Goal: Task Accomplishment & Management: Complete application form

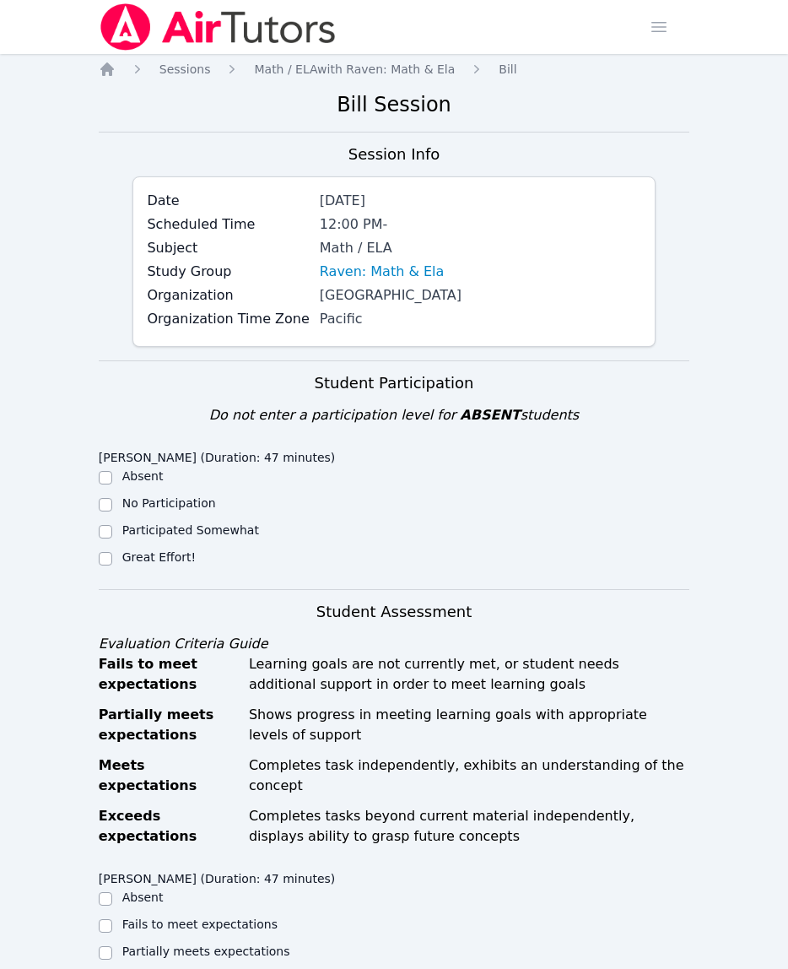
click at [170, 561] on label "Great Effort!" at bounding box center [158, 557] width 73 height 14
click at [112, 561] on input "Great Effort!" at bounding box center [106, 559] width 14 height 14
checkbox input "true"
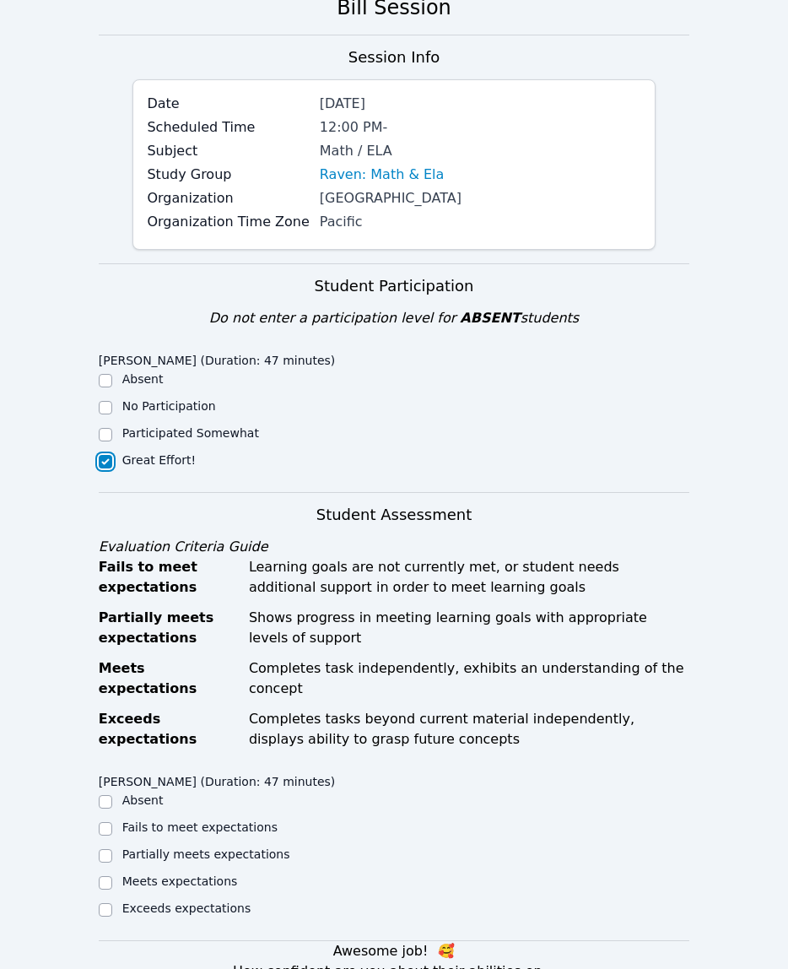
scroll to position [195, 0]
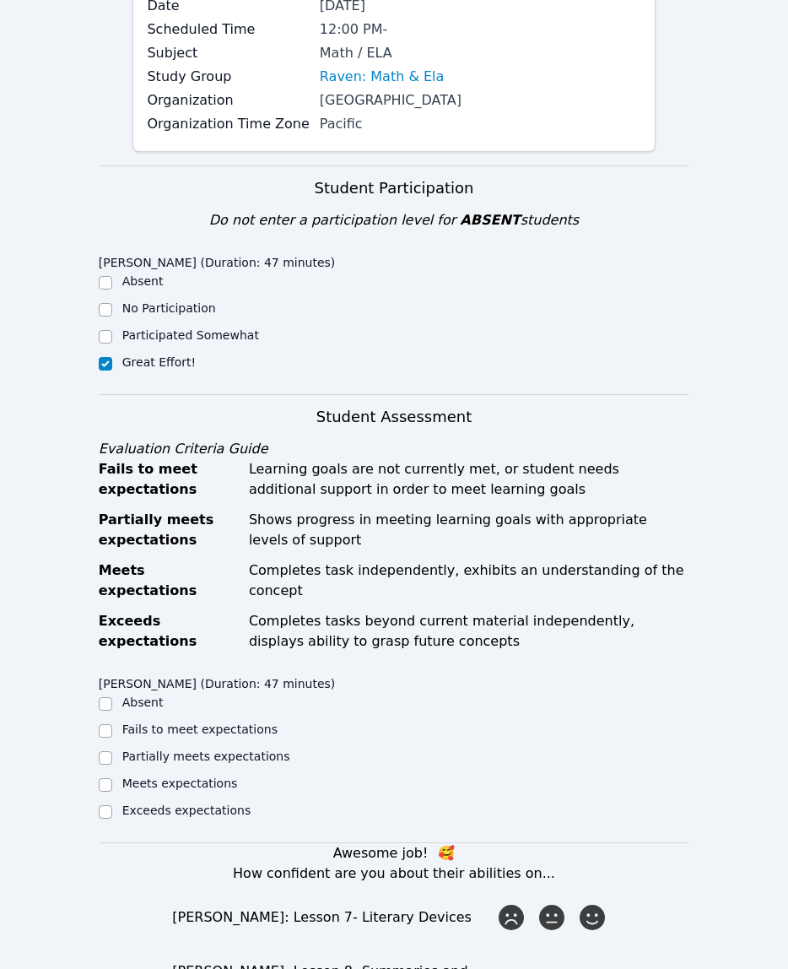
click at [165, 746] on ul "Absent Fails to meet expectations Partially meets expectations Meets expectatio…" at bounding box center [246, 758] width 295 height 128
click at [170, 755] on label "Partially meets expectations" at bounding box center [206, 757] width 168 height 14
click at [112, 755] on input "Partially meets expectations" at bounding box center [106, 758] width 14 height 14
checkbox input "true"
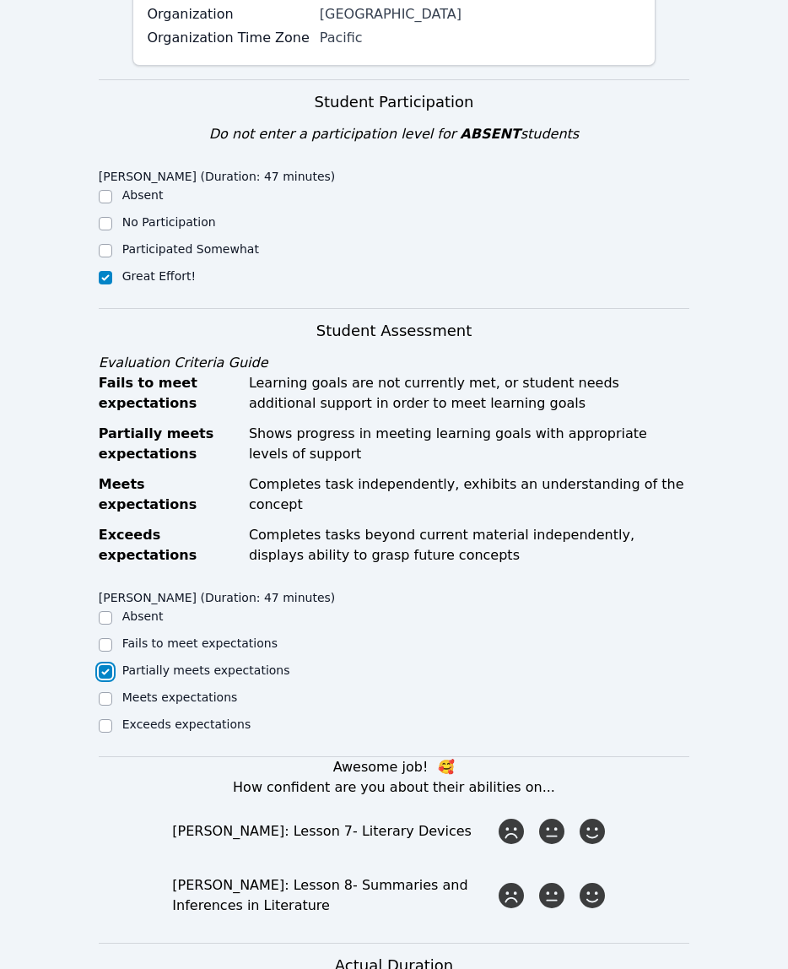
scroll to position [270, 0]
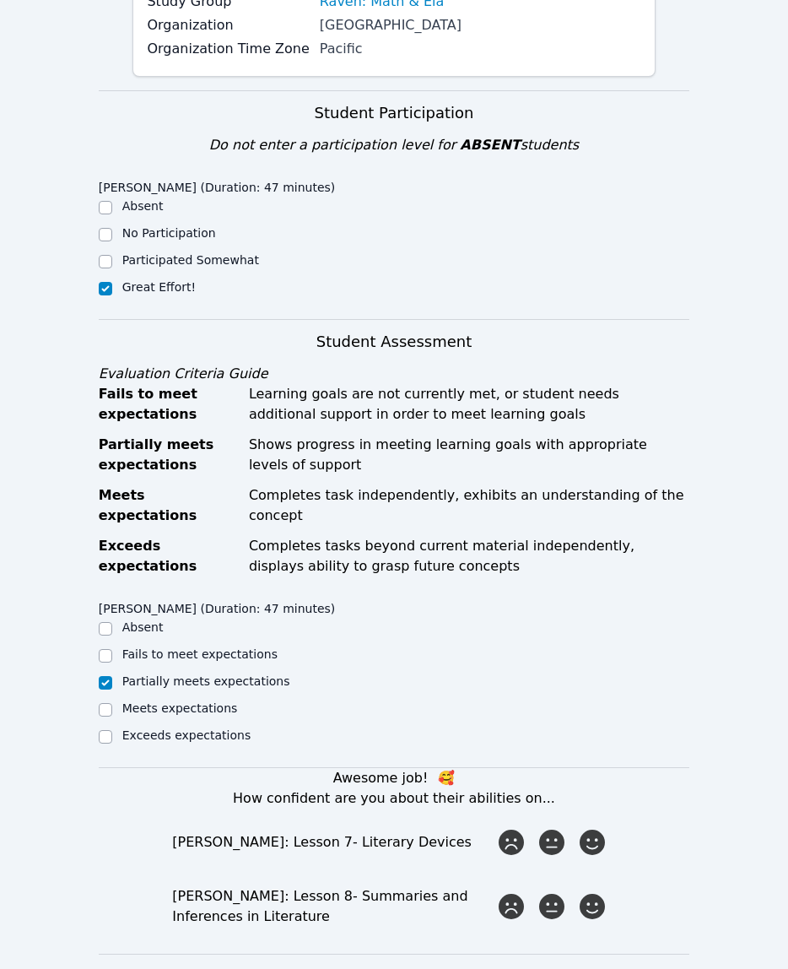
click at [181, 263] on label "Participated Somewhat" at bounding box center [190, 260] width 137 height 14
click at [112, 263] on input "Participated Somewhat" at bounding box center [106, 262] width 14 height 14
checkbox input "true"
checkbox input "false"
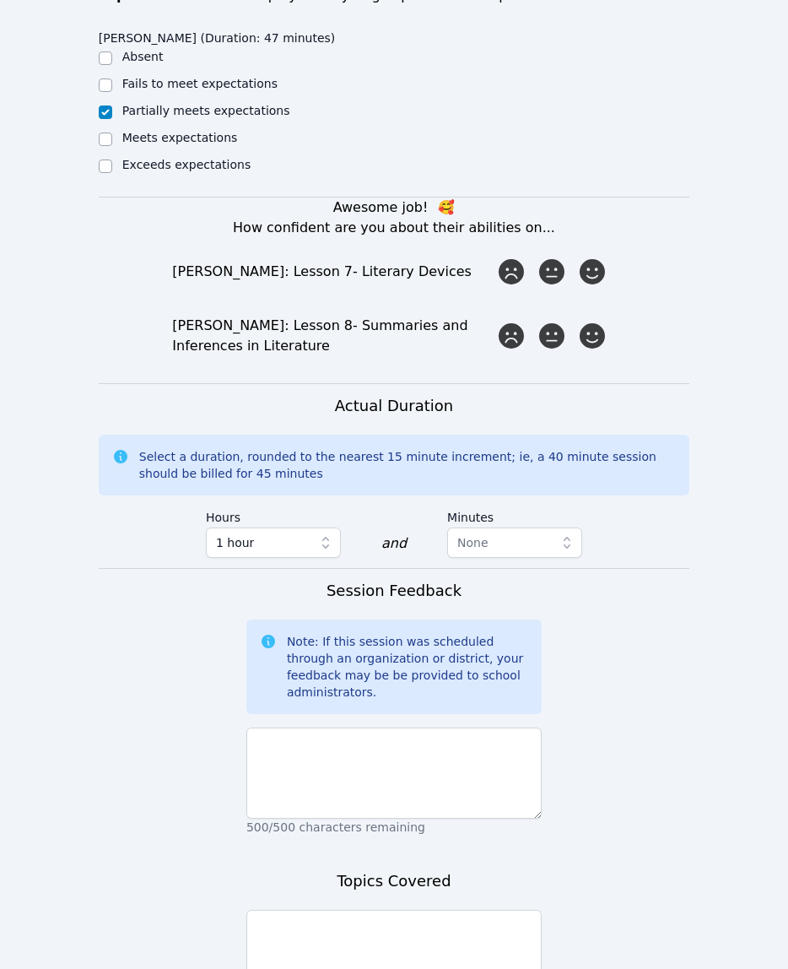
scroll to position [865, 0]
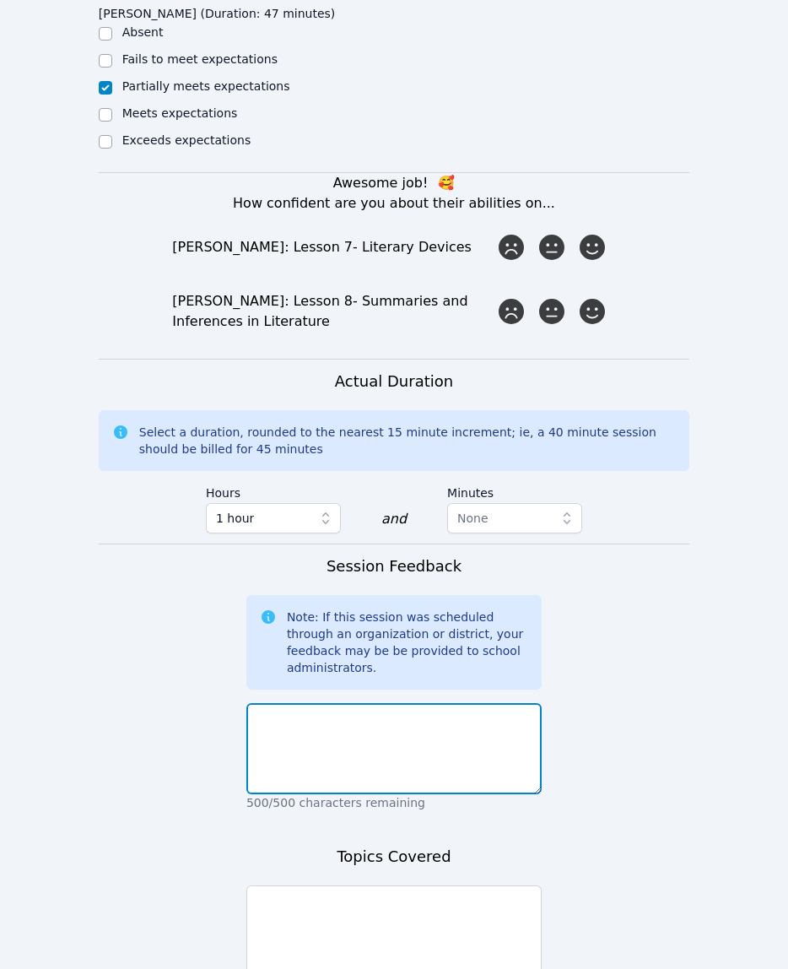
click at [490, 741] on textarea at bounding box center [393, 748] width 295 height 91
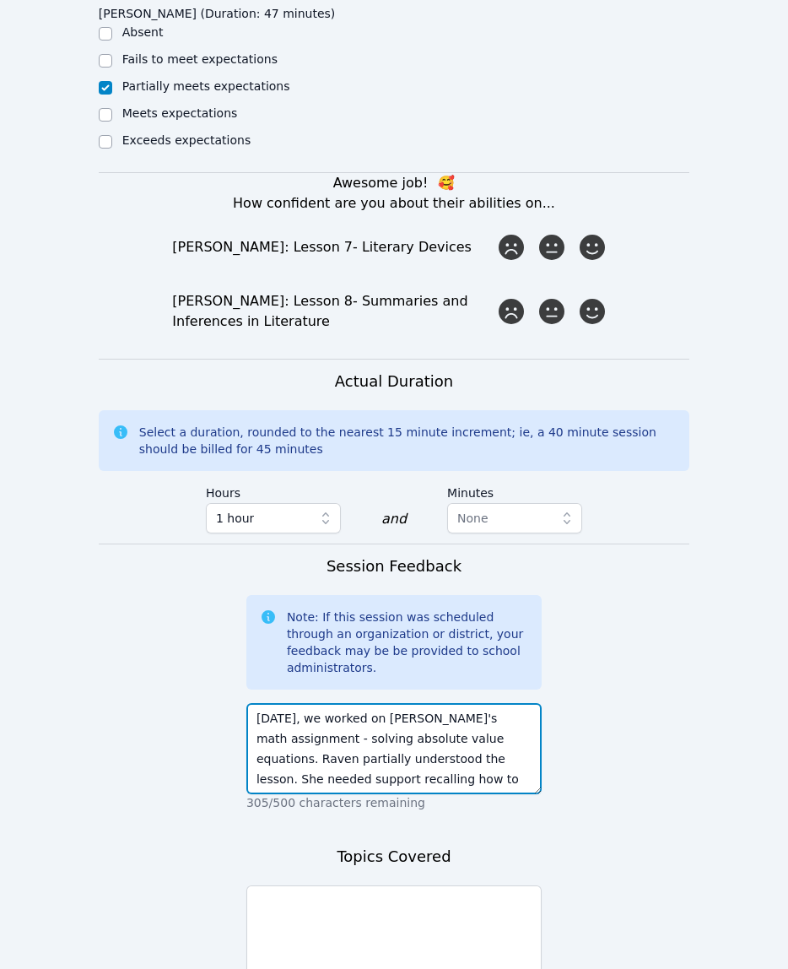
scroll to position [20, 0]
click at [431, 781] on textarea "[DATE], we worked on [PERSON_NAME]'s math assignment - solving absolute value e…" at bounding box center [393, 748] width 295 height 91
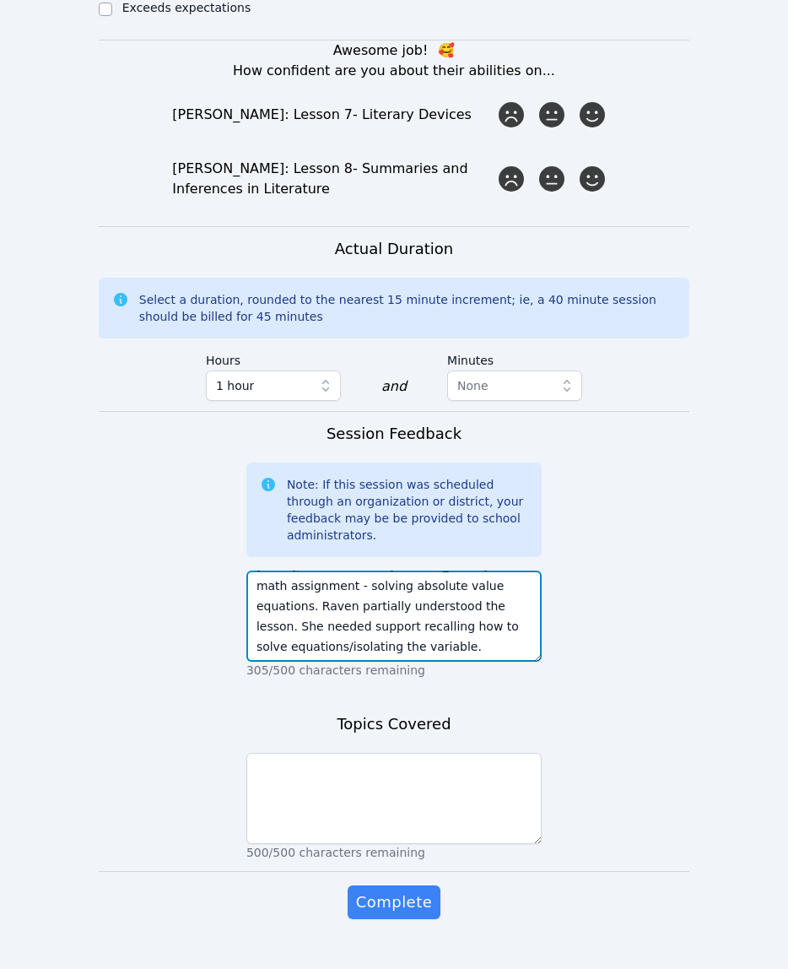
scroll to position [1008, 0]
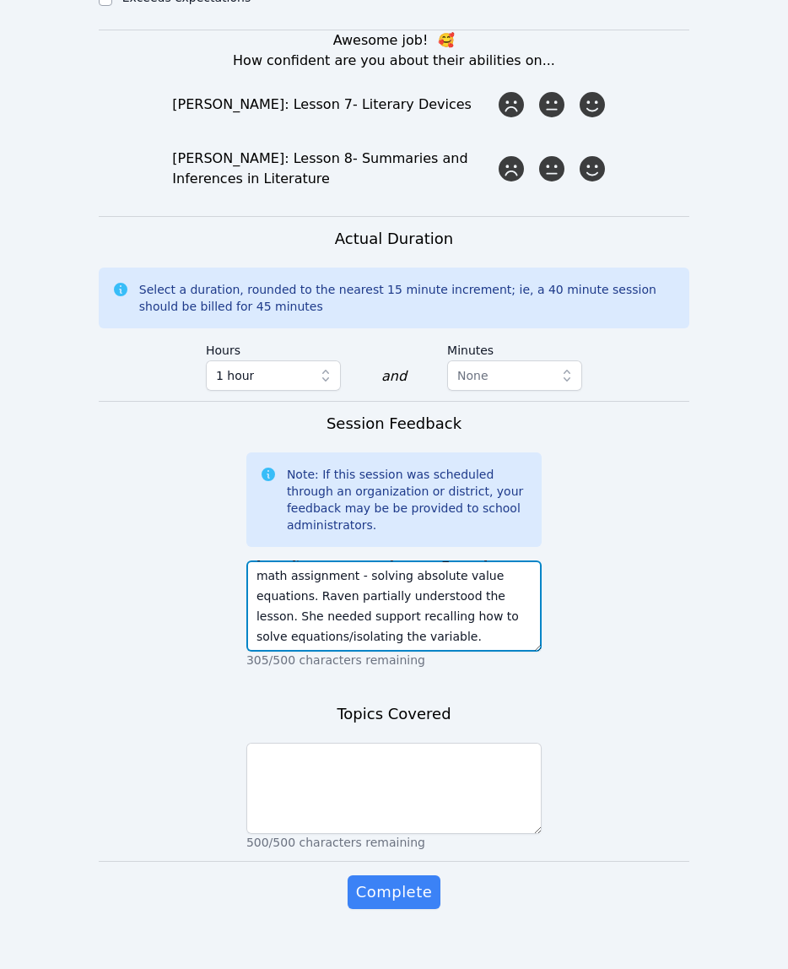
type textarea "[DATE], we worked on [PERSON_NAME]'s math assignment - solving absolute value e…"
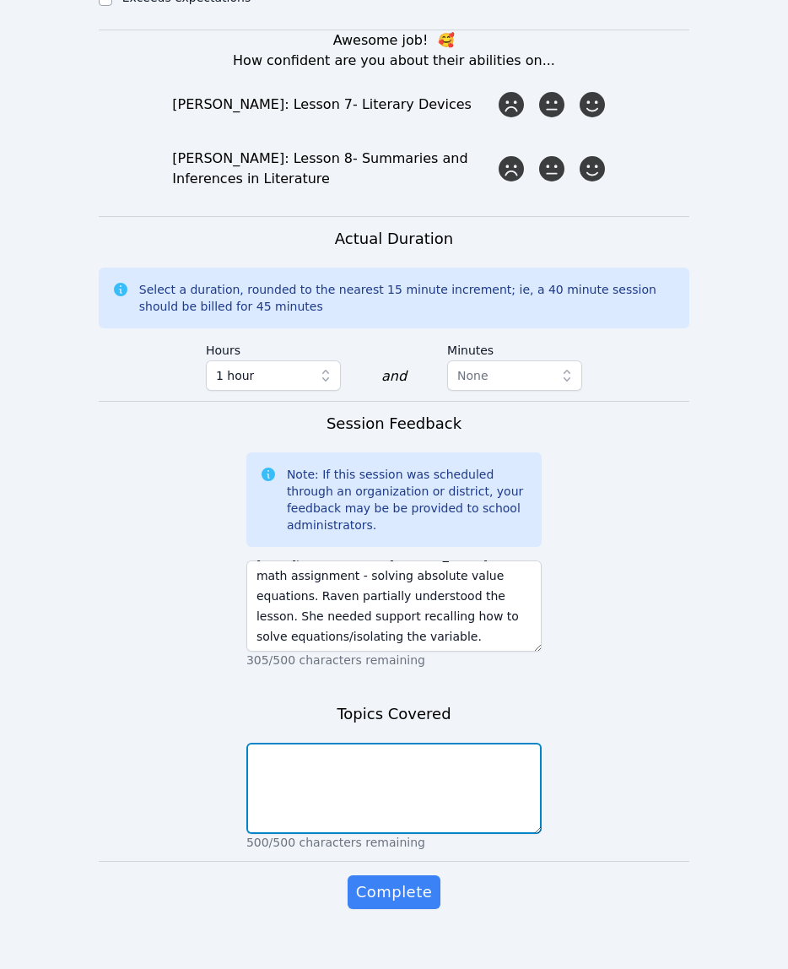
click at [499, 780] on textarea at bounding box center [393, 788] width 295 height 91
type textarea "Math - solving absolute value equations"
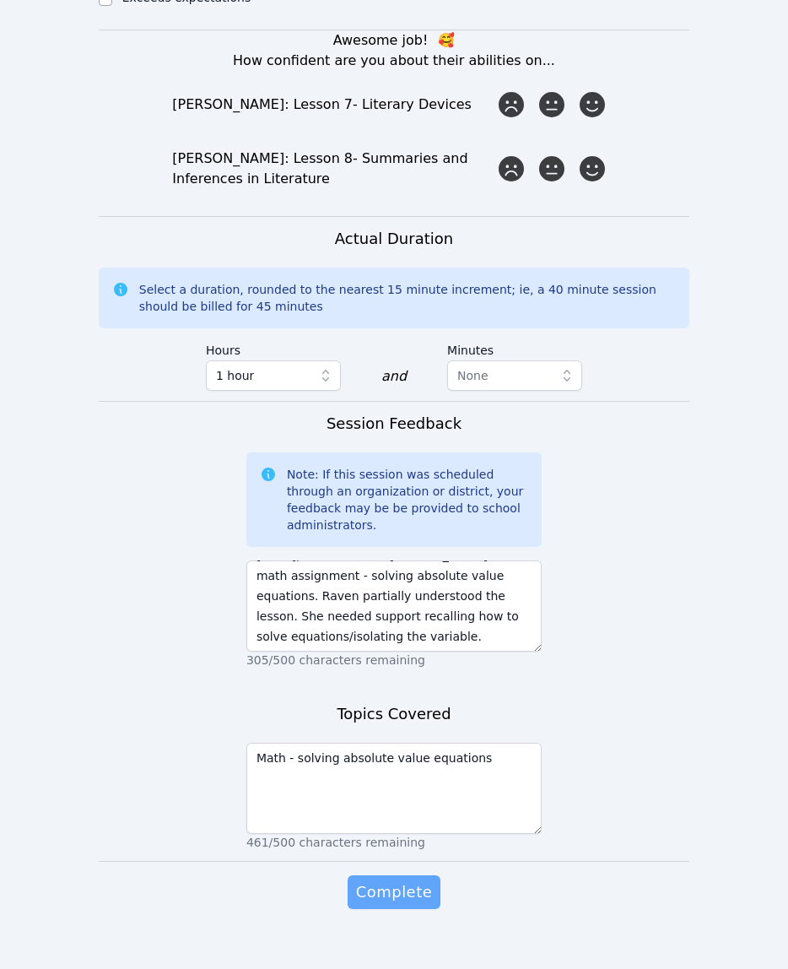
click at [365, 895] on span "Complete" at bounding box center [394, 892] width 76 height 24
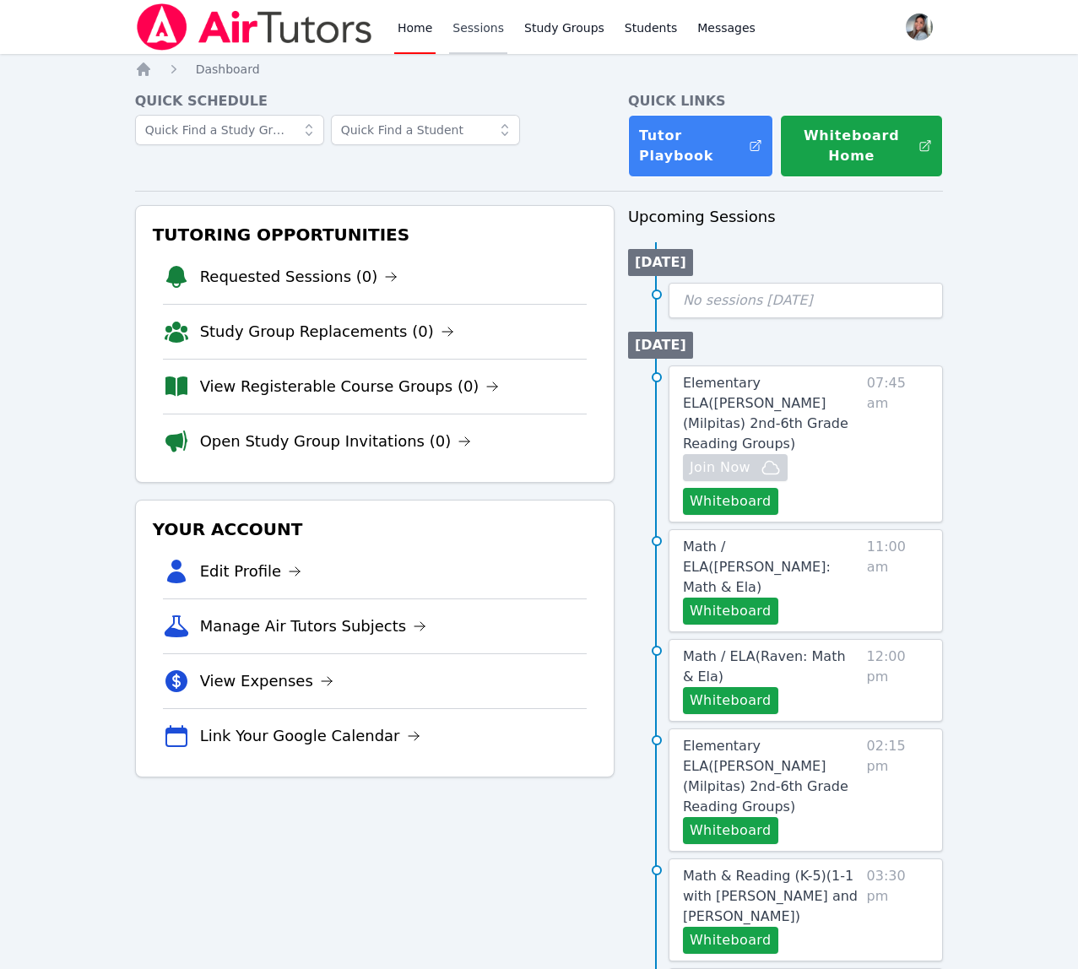
click at [487, 43] on link "Sessions" at bounding box center [478, 27] width 58 height 54
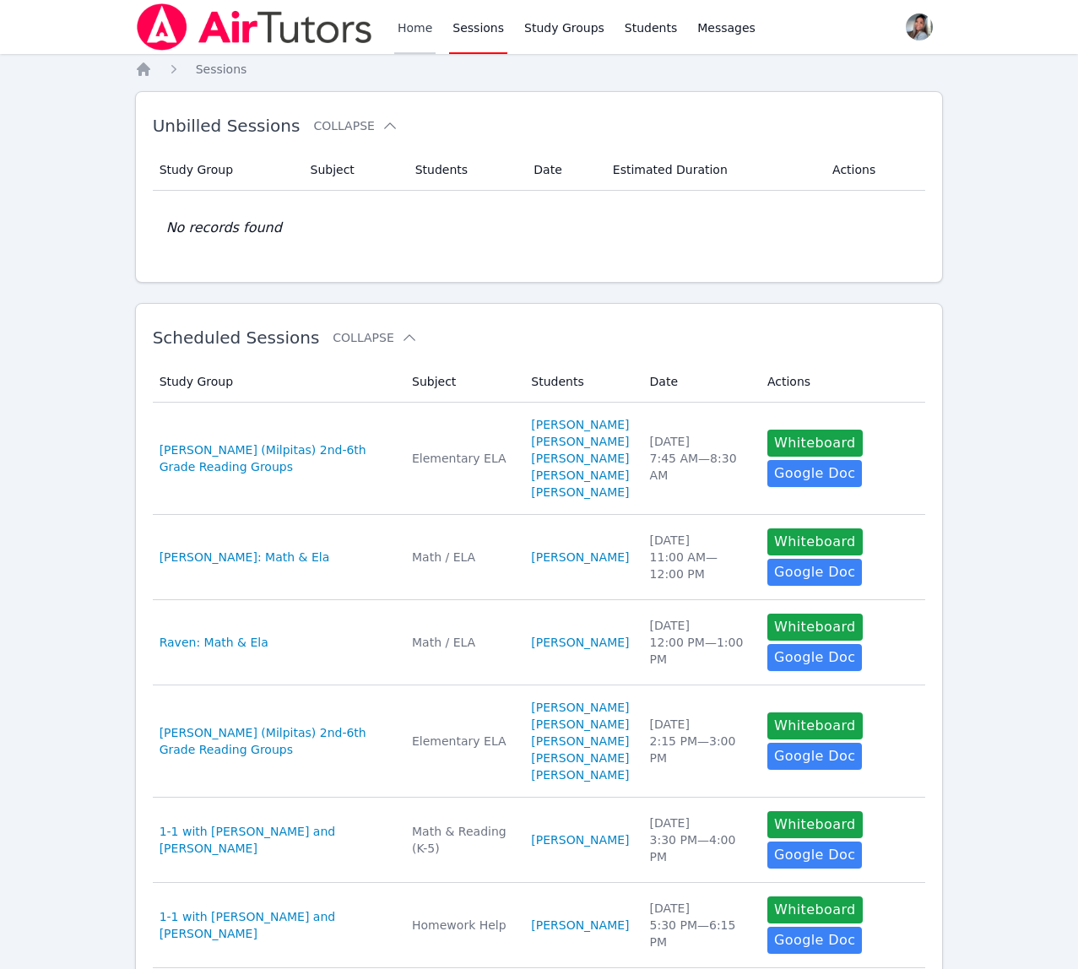
click at [414, 34] on link "Home" at bounding box center [414, 27] width 41 height 54
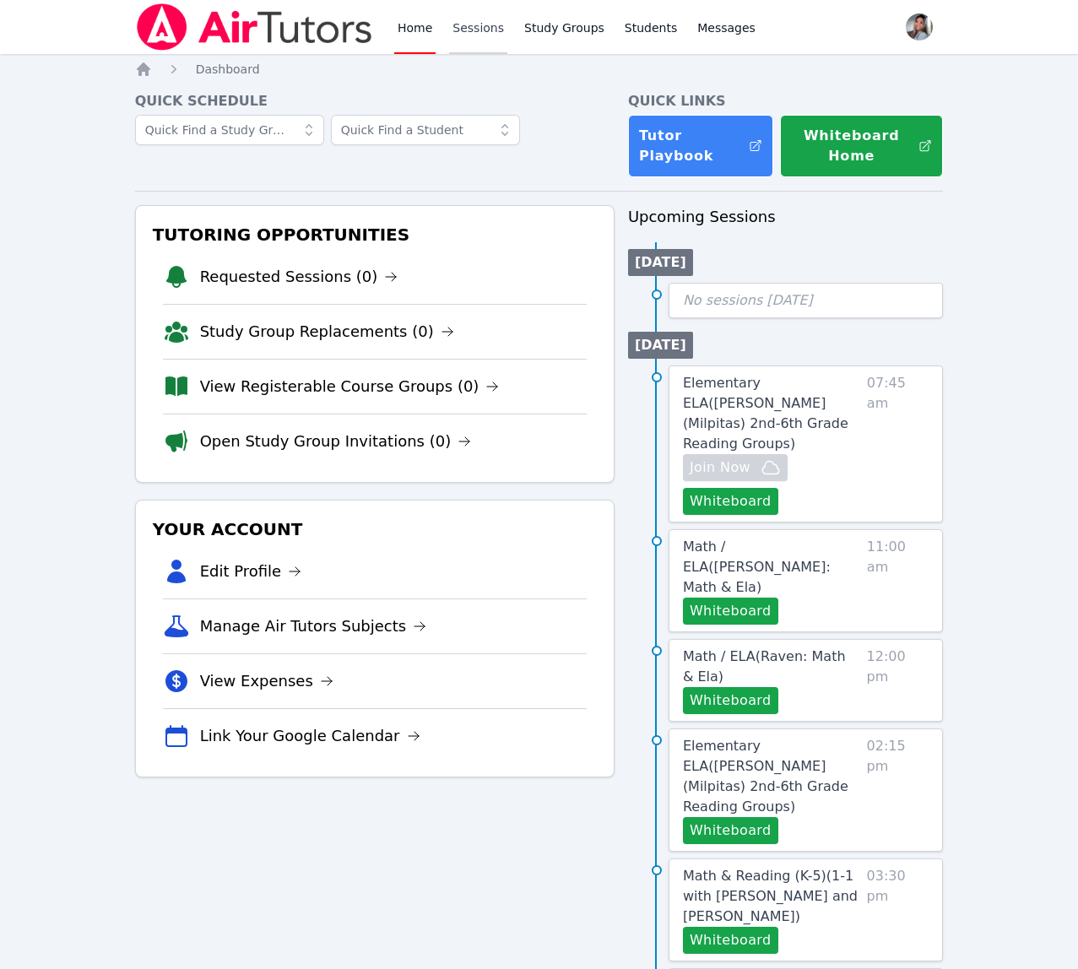
click at [474, 39] on link "Sessions" at bounding box center [478, 27] width 58 height 54
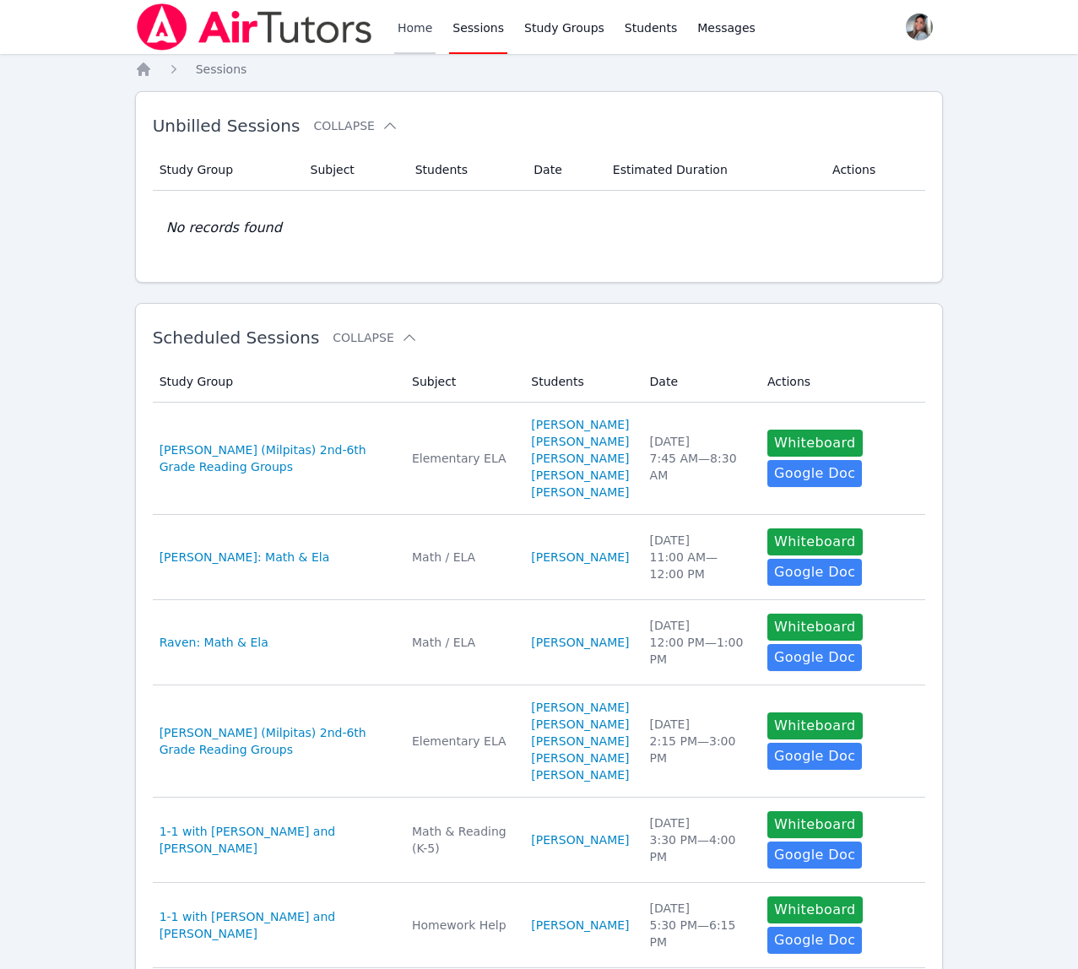
click at [422, 34] on link "Home" at bounding box center [414, 27] width 41 height 54
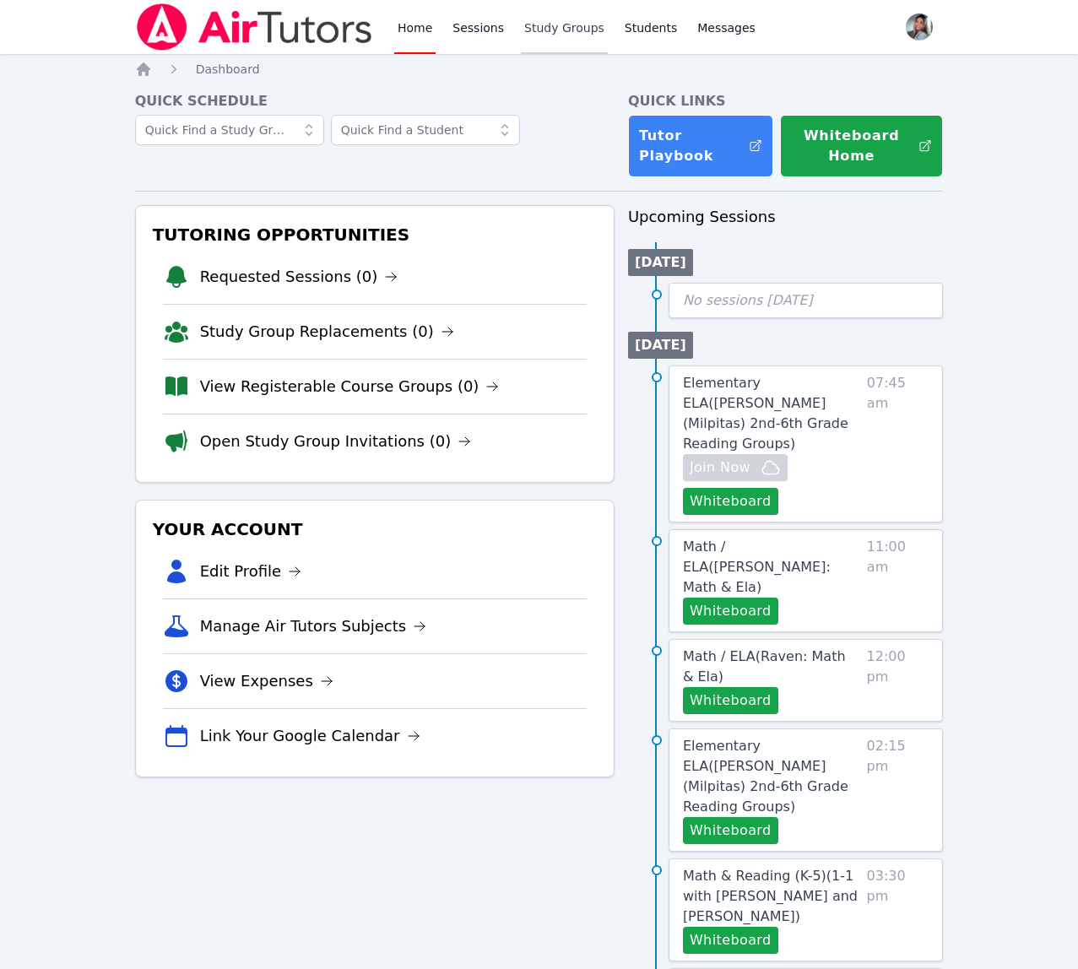
click at [560, 34] on link "Study Groups" at bounding box center [564, 27] width 87 height 54
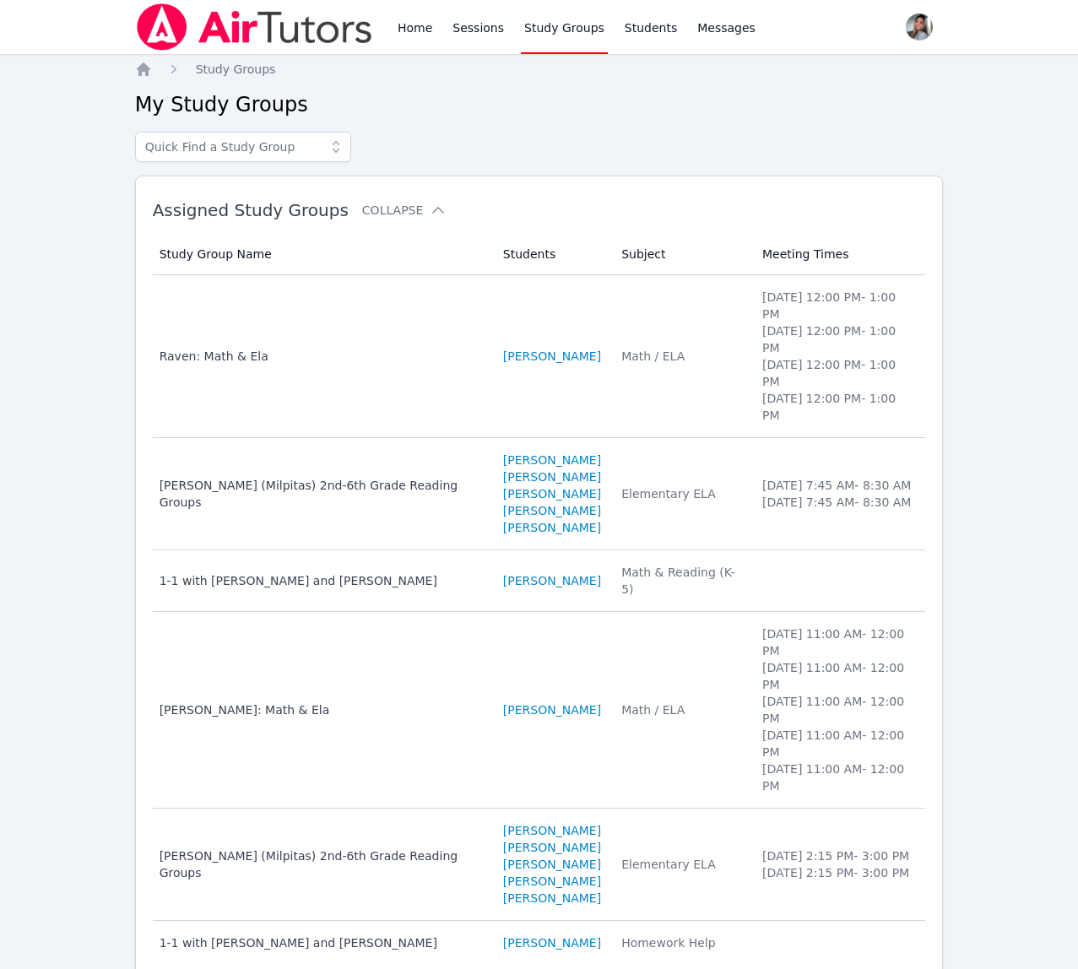
click at [718, 484] on td "Subject Elementary ELA" at bounding box center [681, 494] width 141 height 112
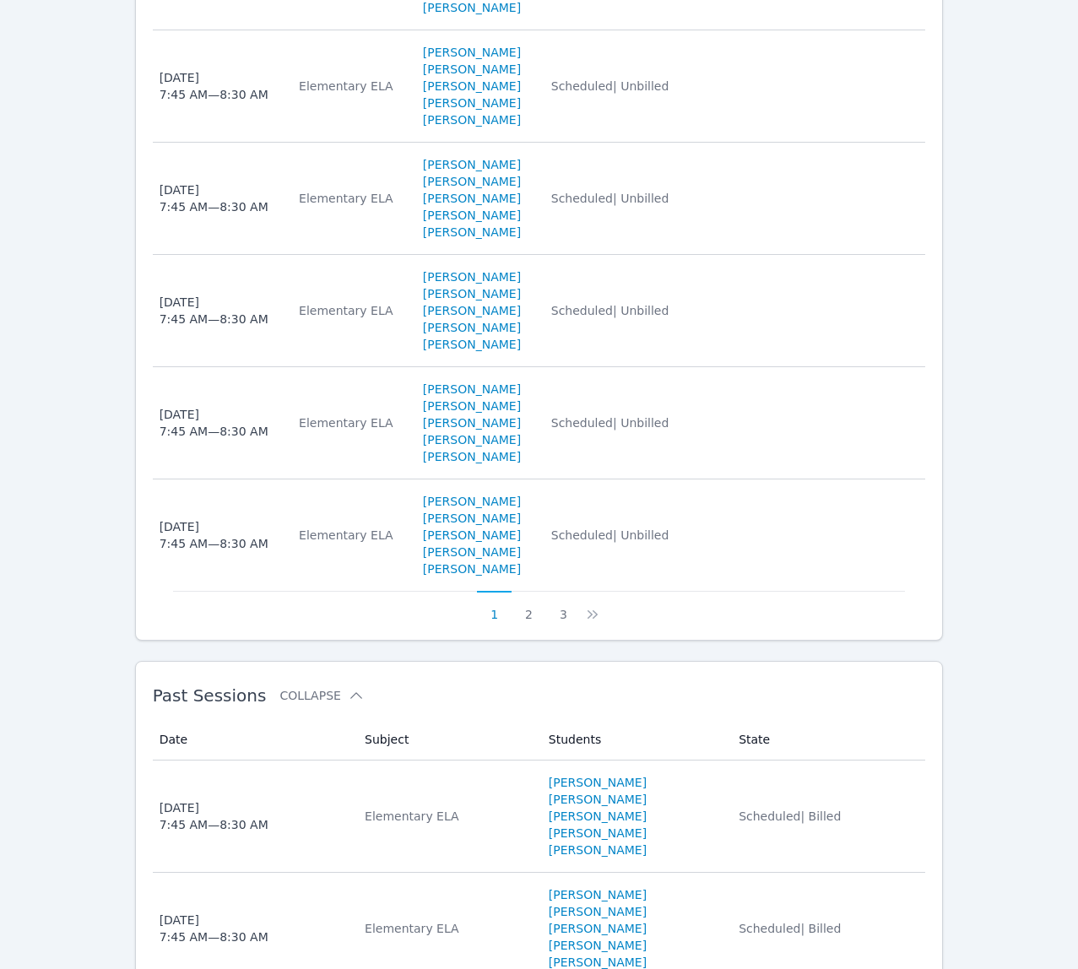
scroll to position [1238, 0]
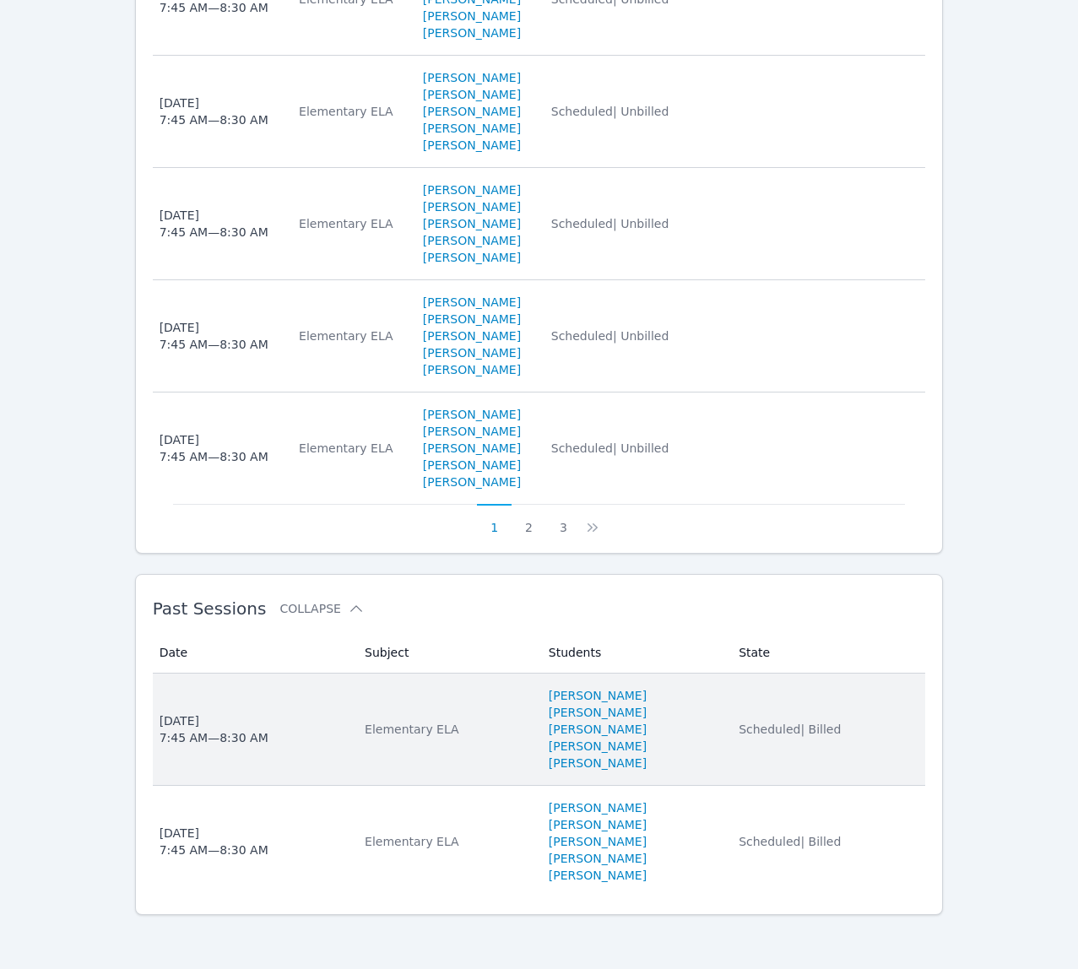
click at [712, 755] on li "[PERSON_NAME]" at bounding box center [634, 763] width 170 height 17
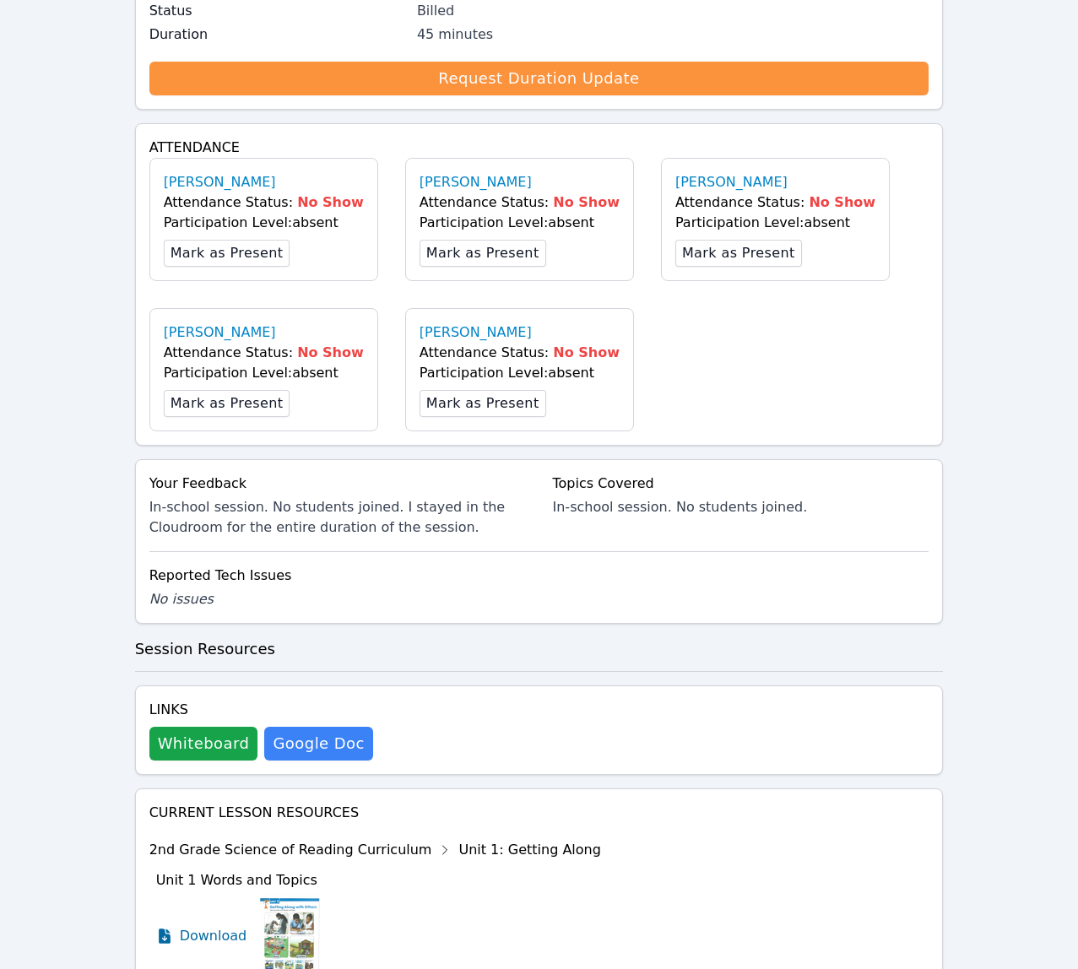
scroll to position [441, 0]
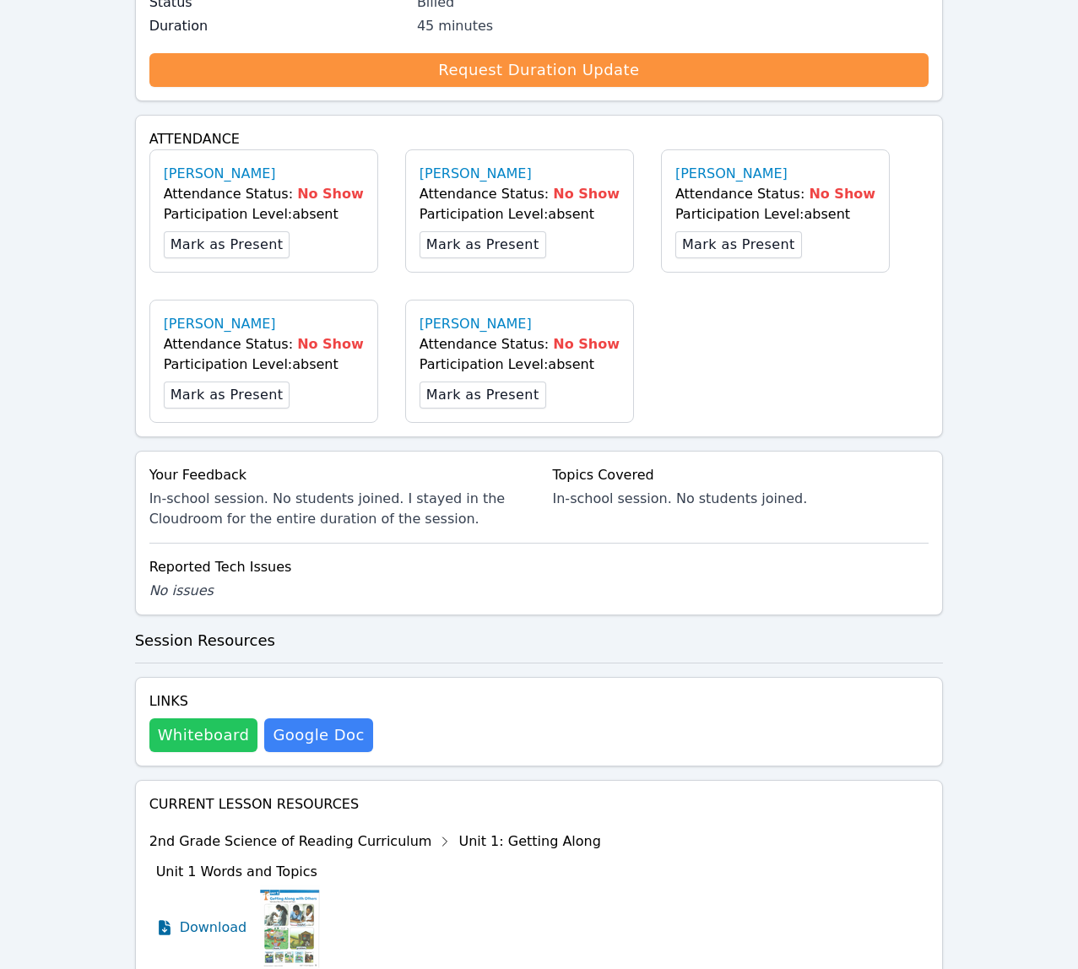
click at [162, 736] on button "Whiteboard" at bounding box center [203, 735] width 109 height 34
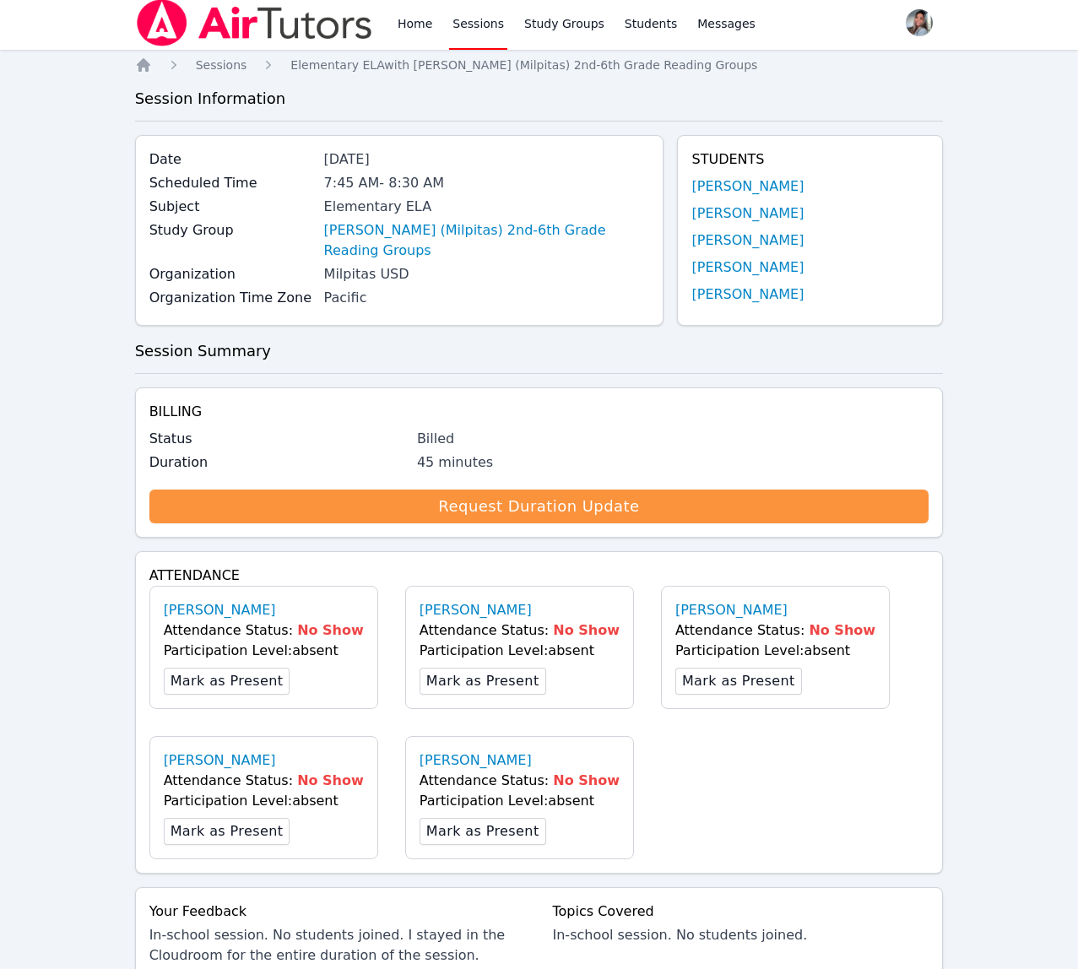
scroll to position [0, 0]
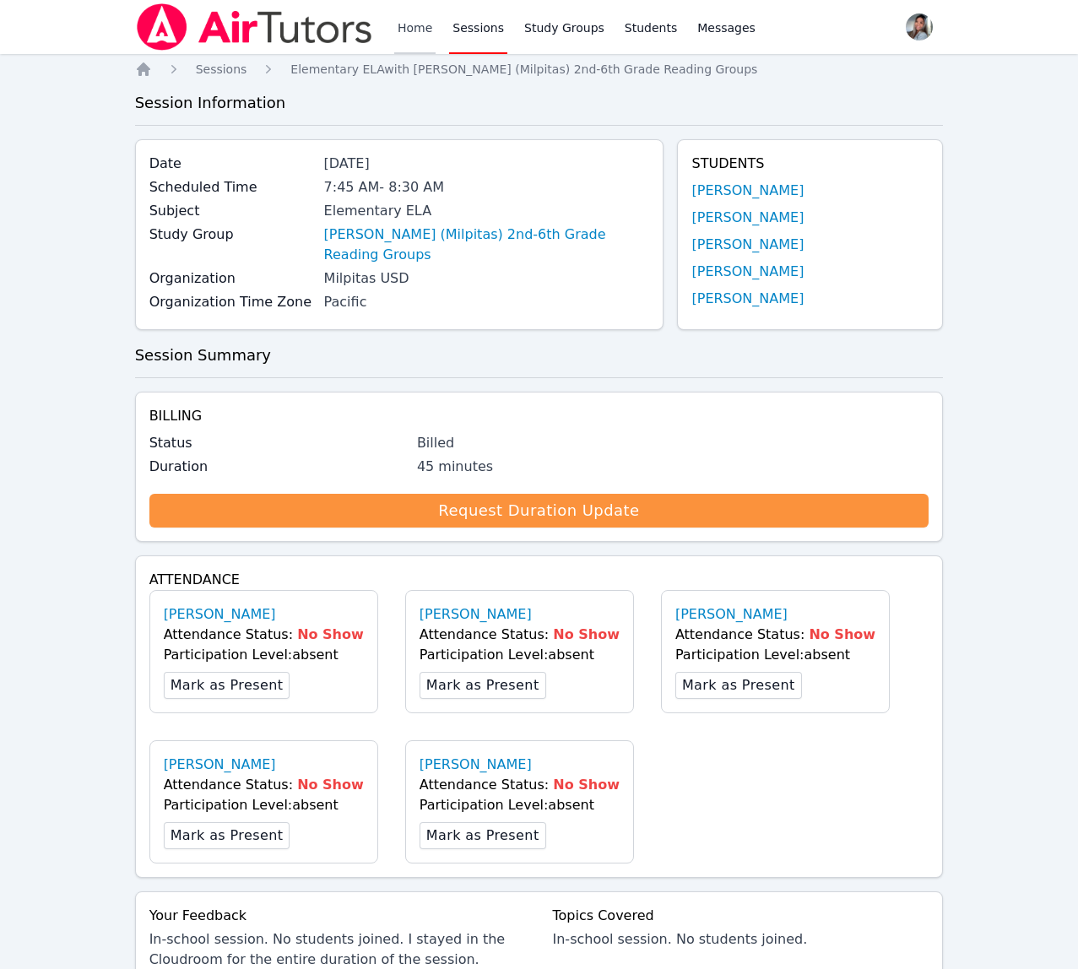
click at [412, 25] on link "Home" at bounding box center [414, 27] width 41 height 54
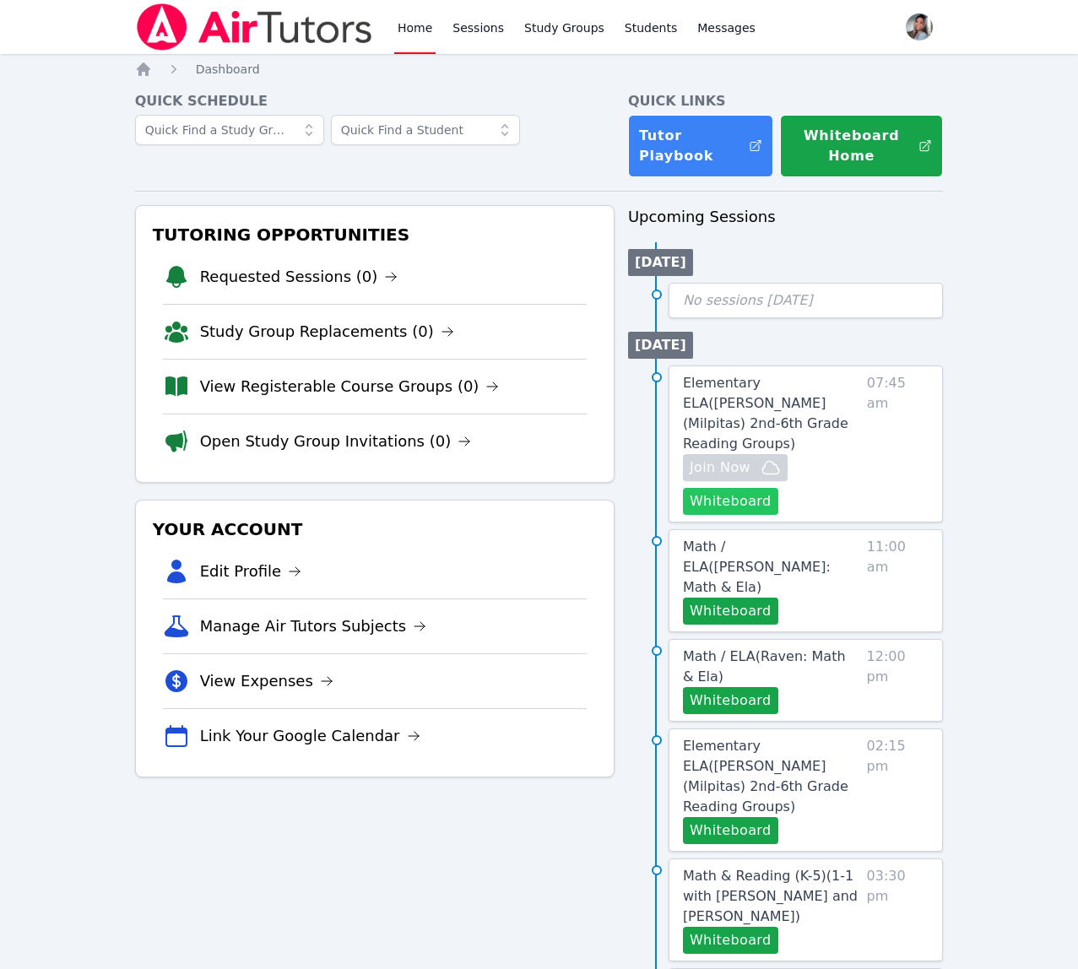
click at [743, 489] on button "Whiteboard" at bounding box center [730, 501] width 95 height 27
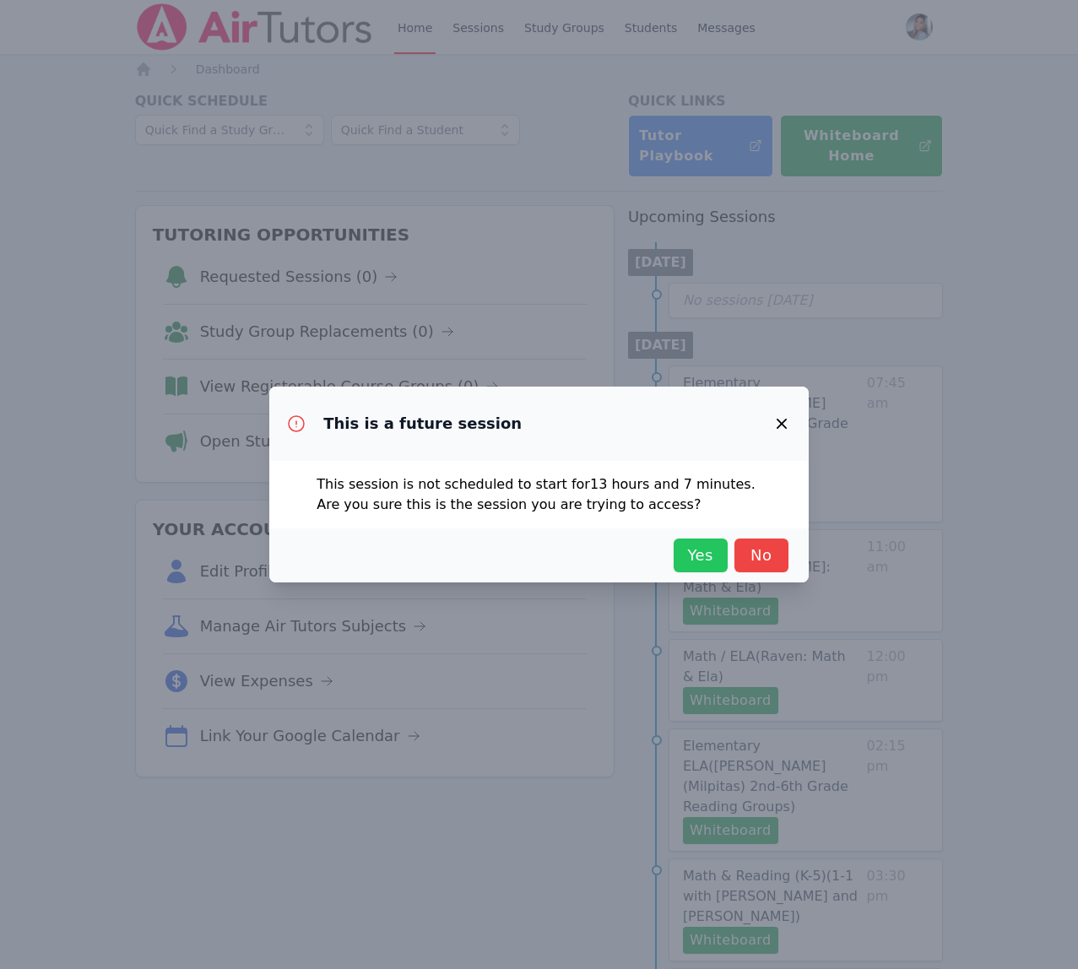
click at [706, 566] on span "Yes" at bounding box center [700, 556] width 37 height 24
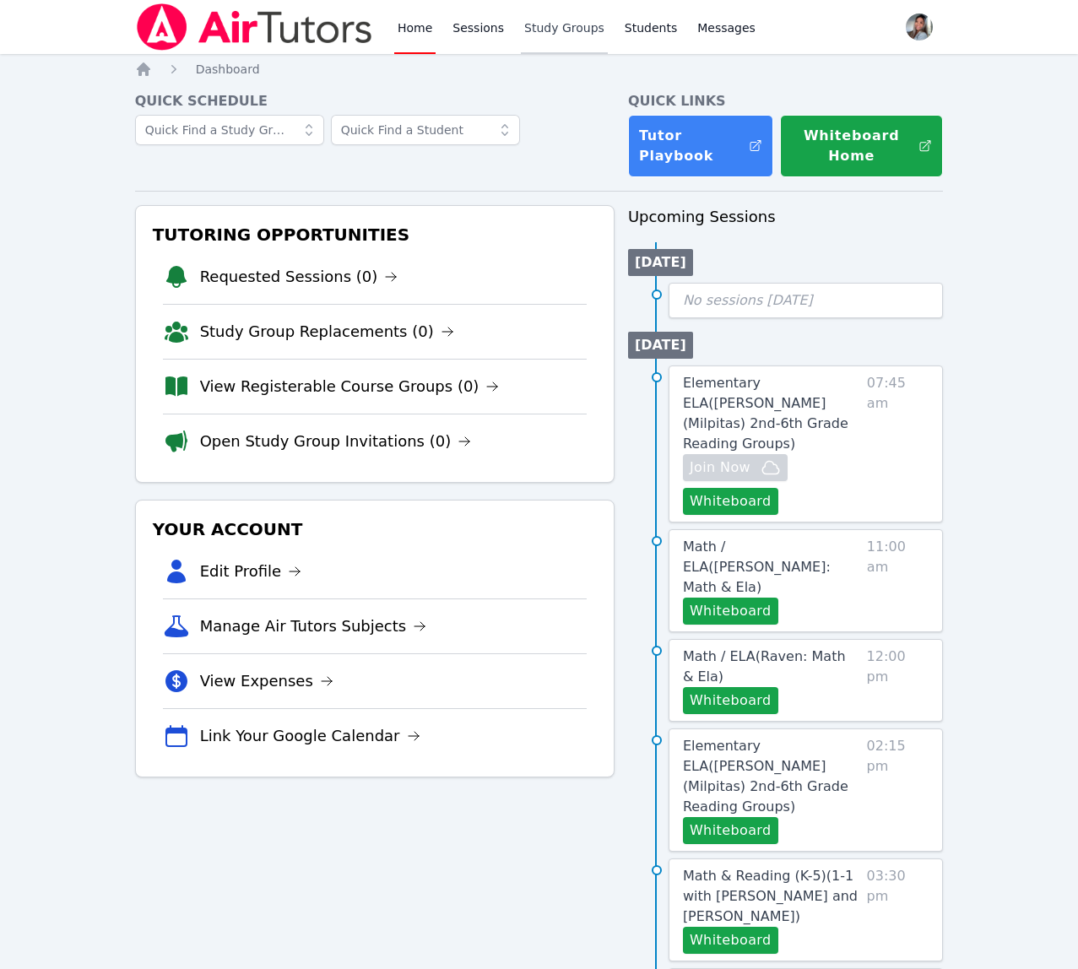
click at [577, 43] on link "Study Groups" at bounding box center [564, 27] width 87 height 54
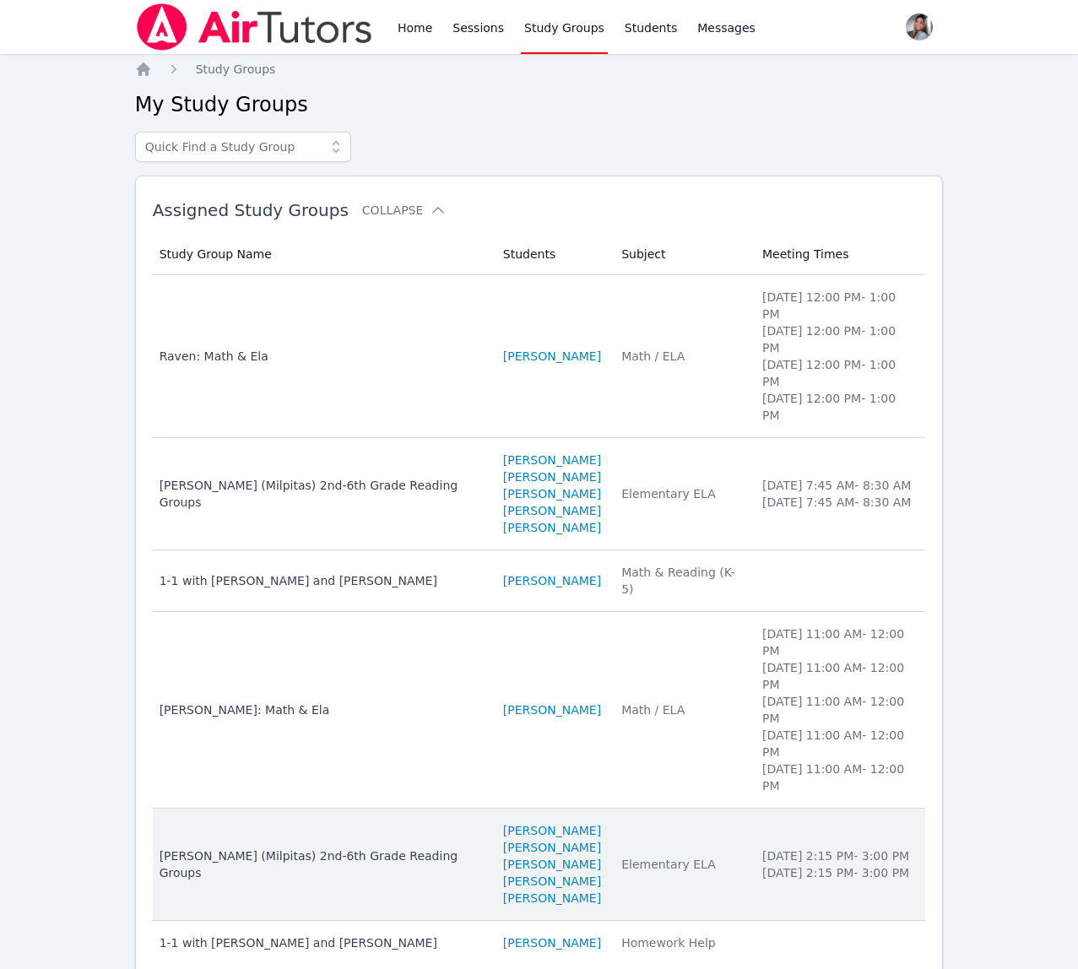
click at [683, 809] on td "Subject Elementary ELA" at bounding box center [681, 865] width 141 height 112
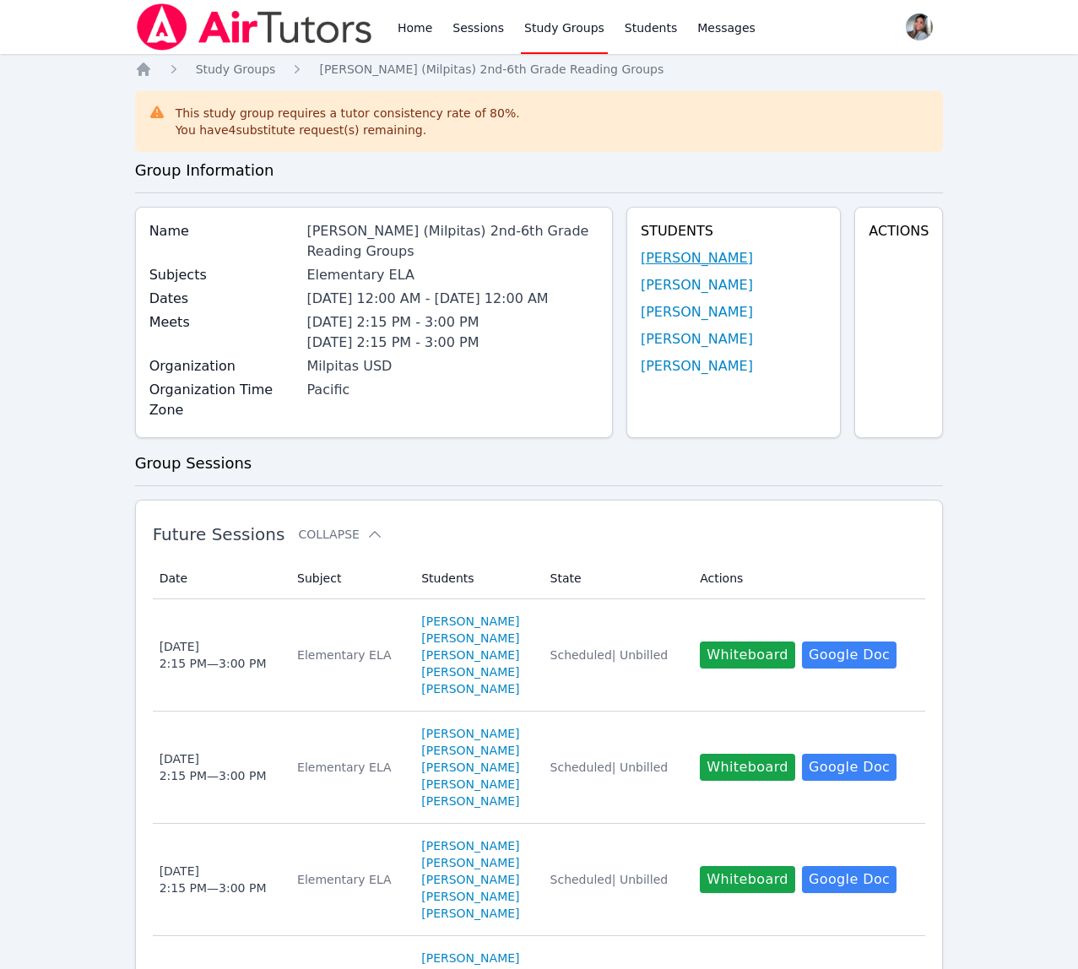
click at [651, 260] on link "[PERSON_NAME]" at bounding box center [697, 258] width 112 height 20
click at [564, 29] on link "Study Groups" at bounding box center [564, 27] width 87 height 54
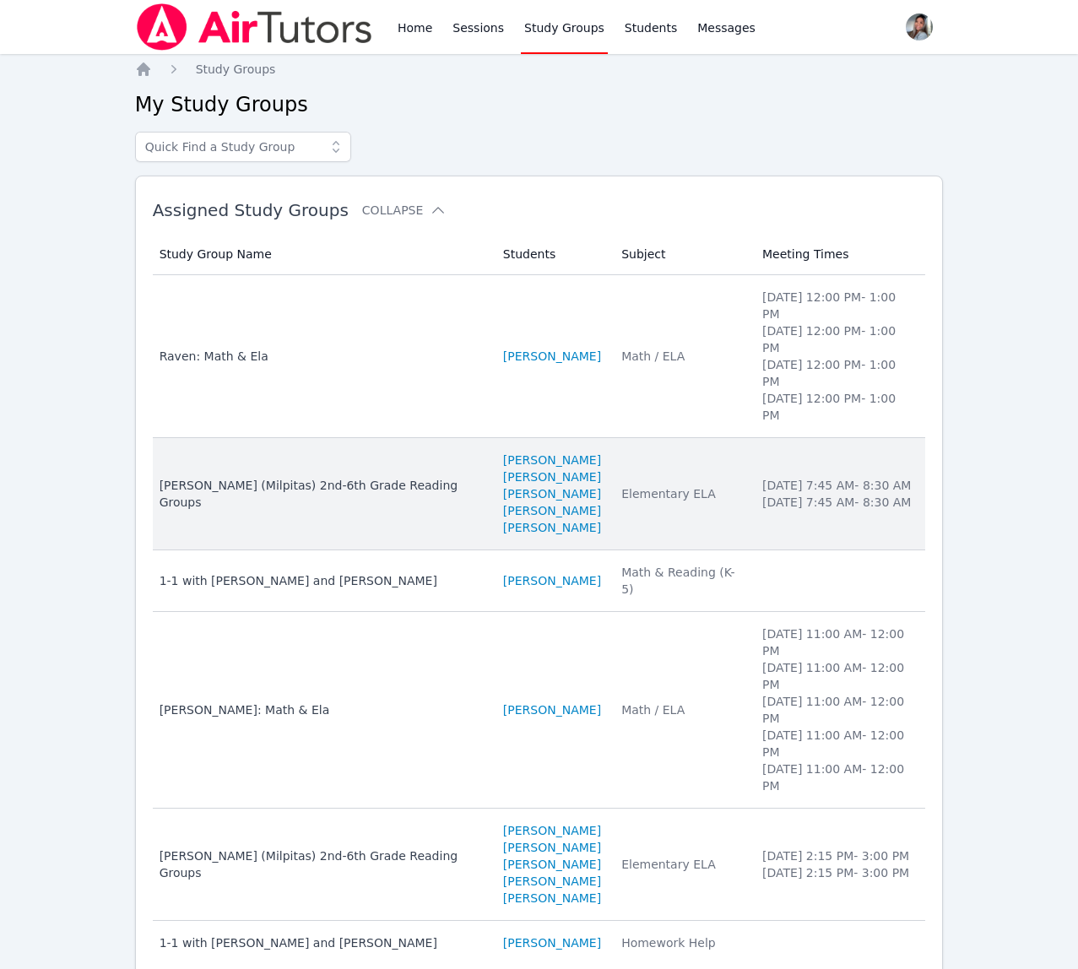
click at [657, 470] on td "Subject Elementary ELA" at bounding box center [681, 494] width 141 height 112
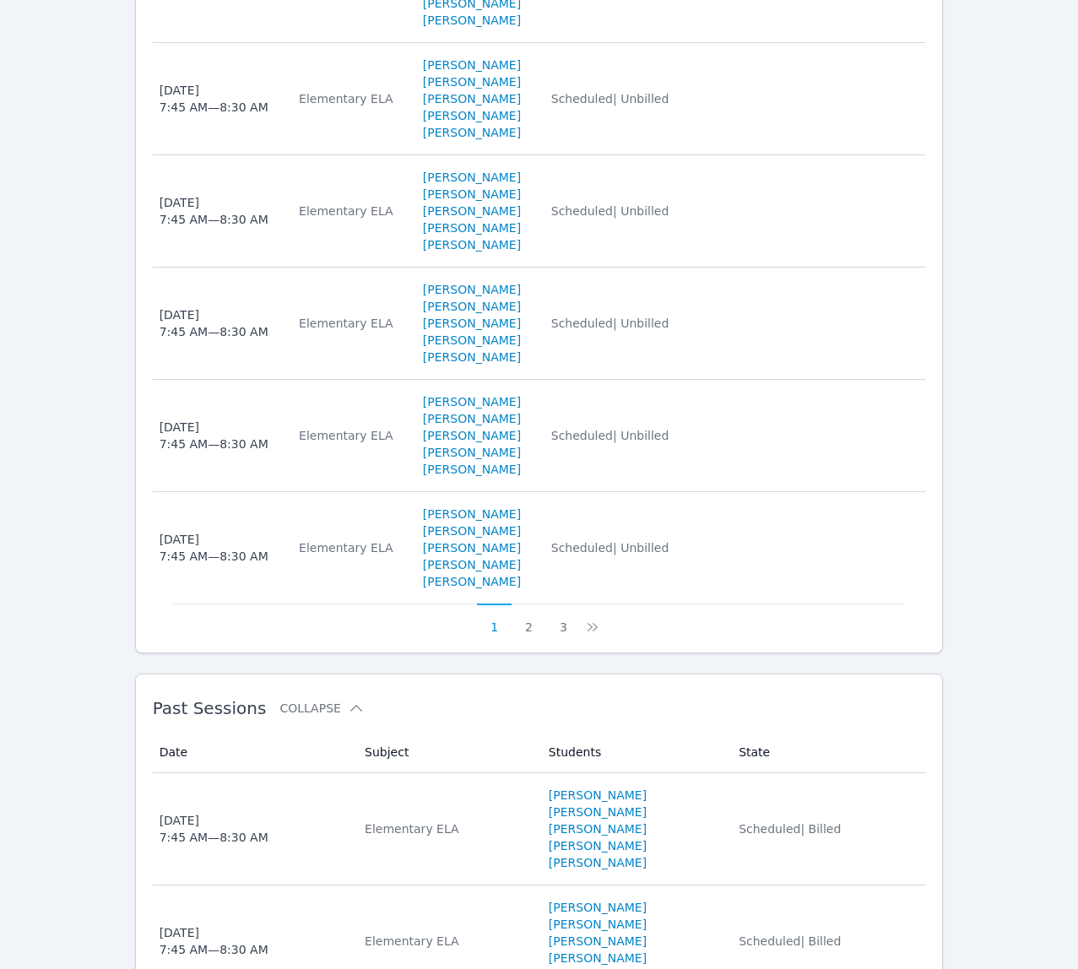
scroll to position [1238, 0]
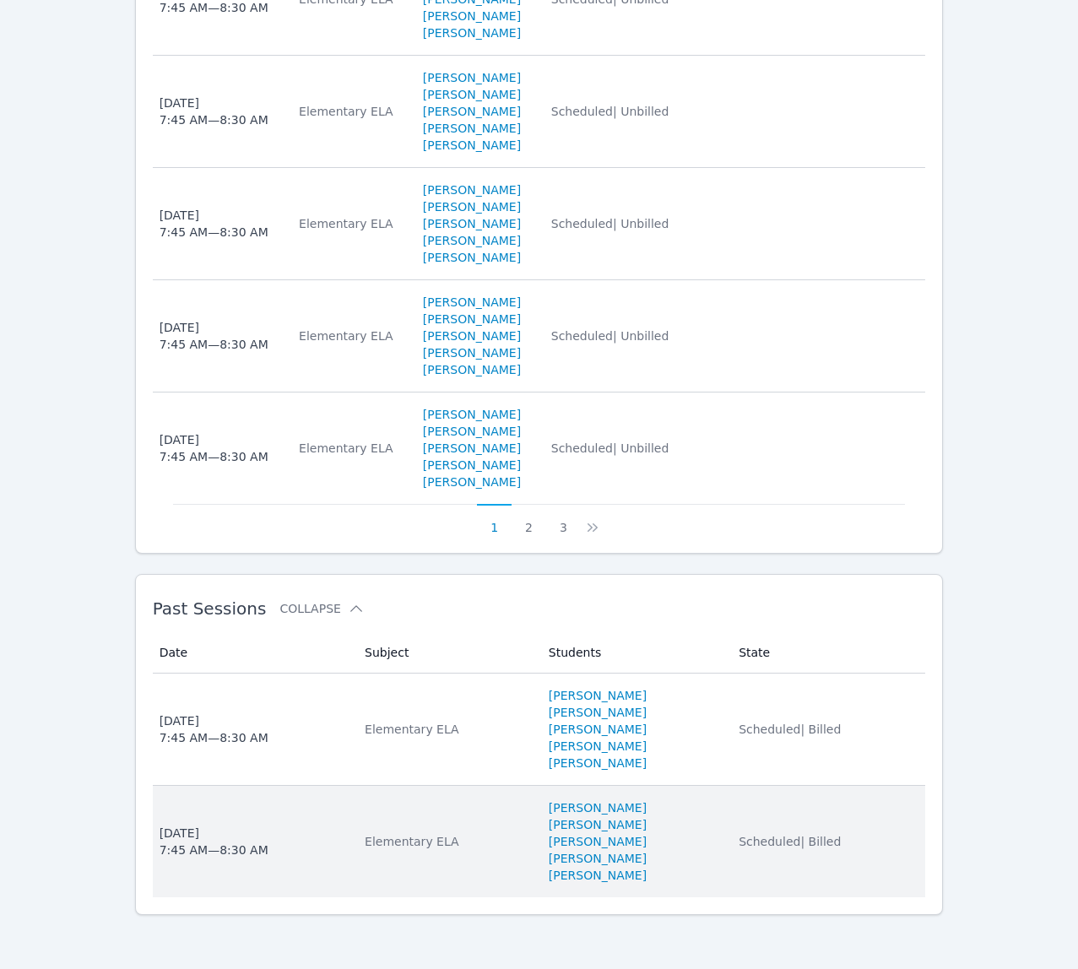
click at [729, 856] on td "Students [PERSON_NAME] [PERSON_NAME] [PERSON_NAME] [PERSON_NAME] [PERSON_NAME] …" at bounding box center [634, 841] width 190 height 111
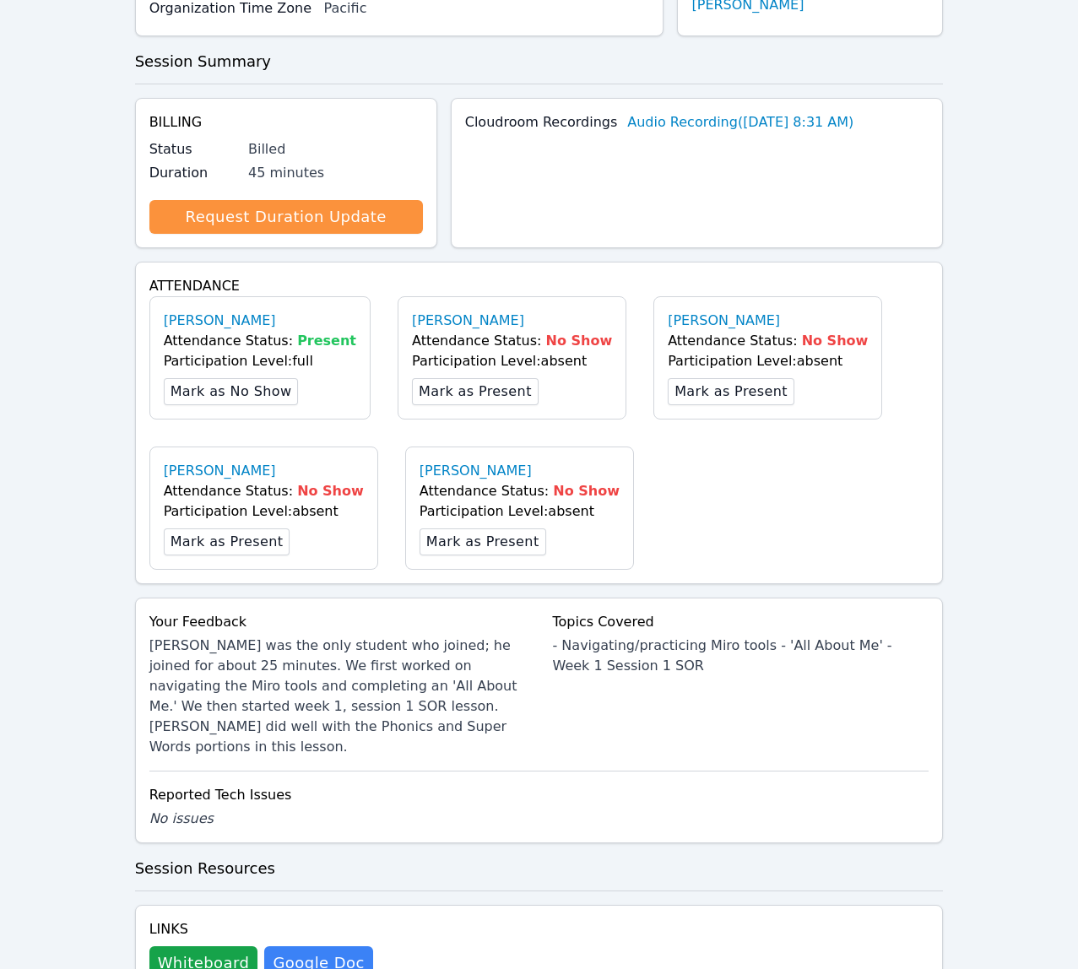
scroll to position [321, 0]
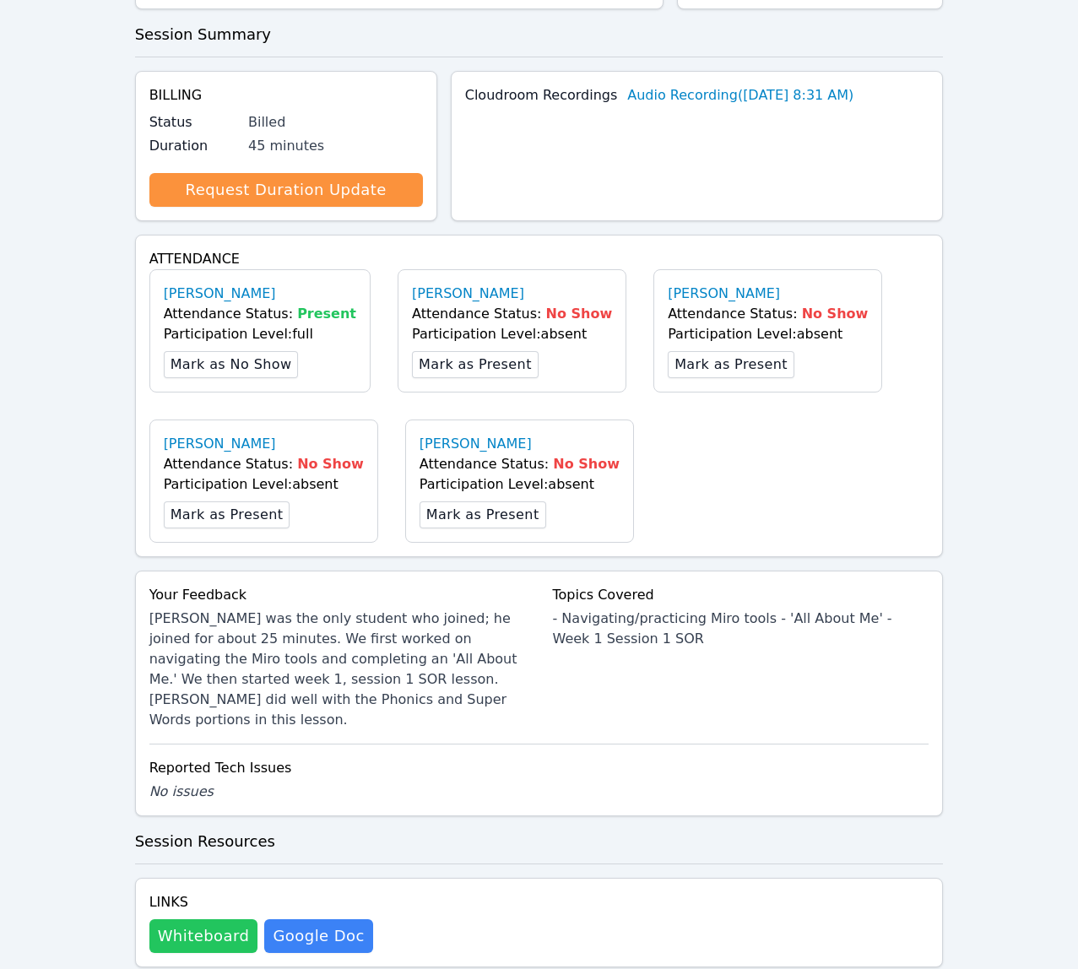
click at [231, 919] on button "Whiteboard" at bounding box center [203, 936] width 109 height 34
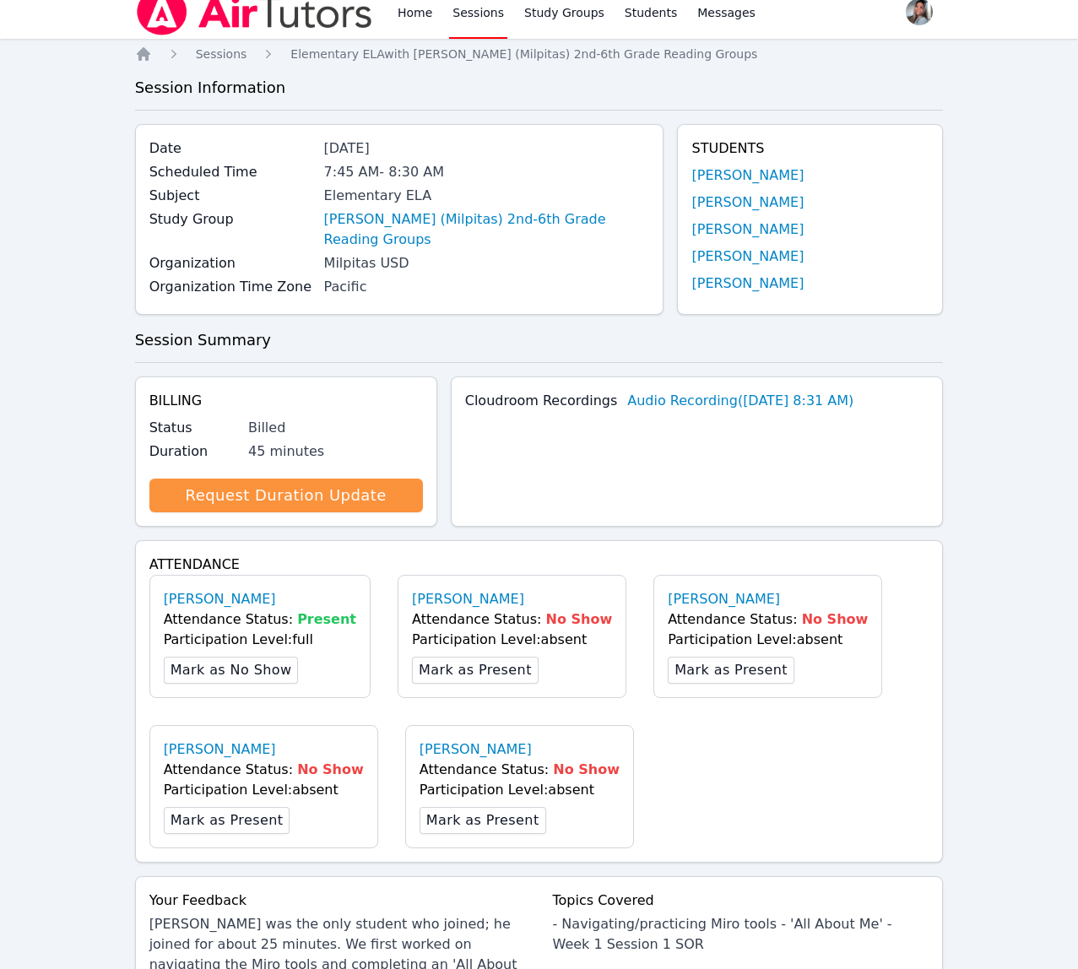
scroll to position [0, 0]
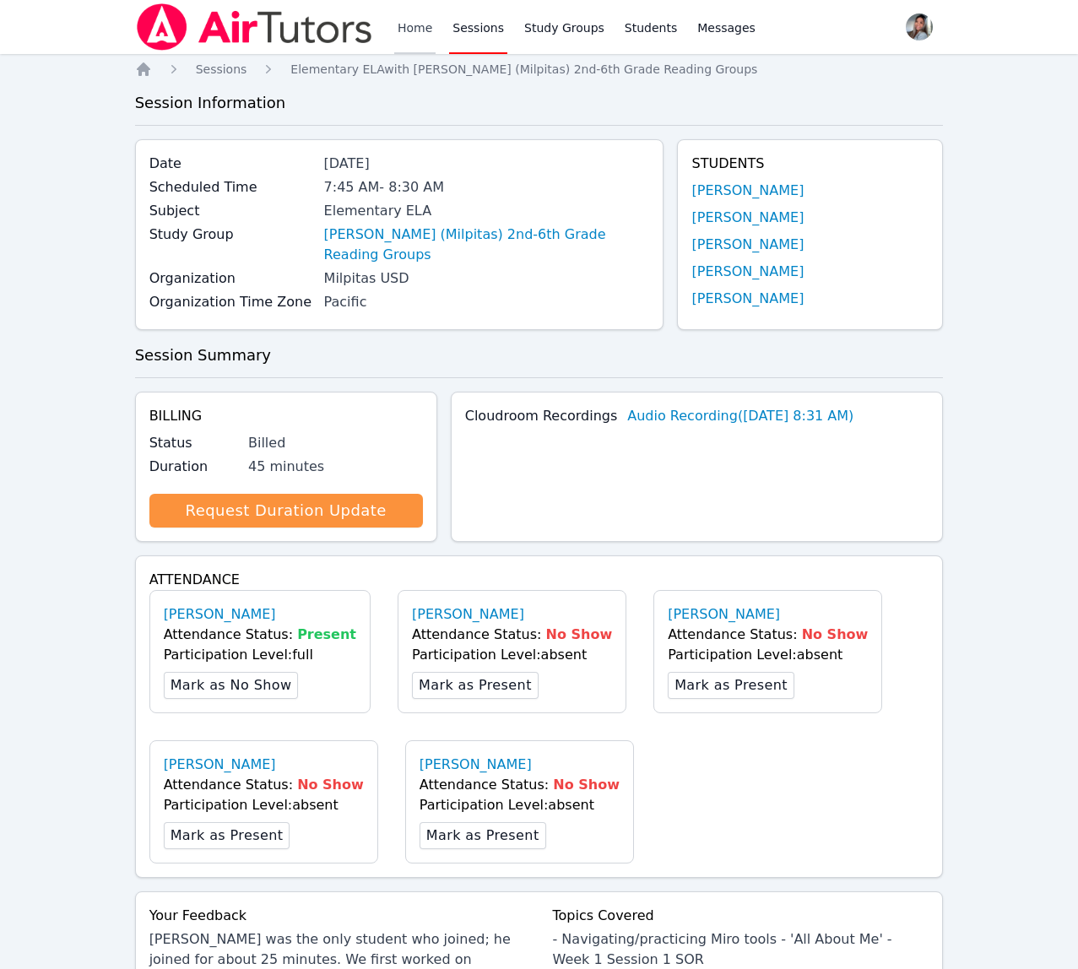
click at [414, 18] on link "Home" at bounding box center [414, 27] width 41 height 54
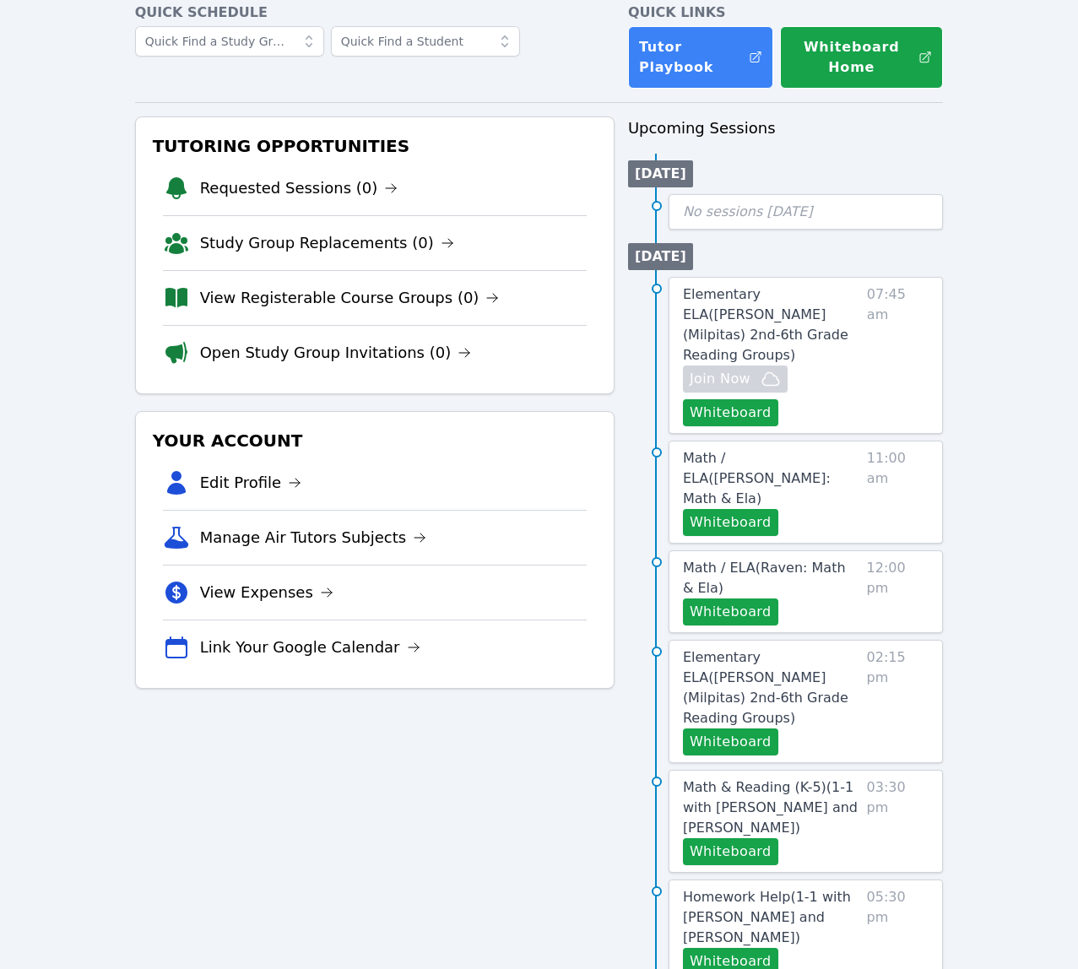
scroll to position [89, 0]
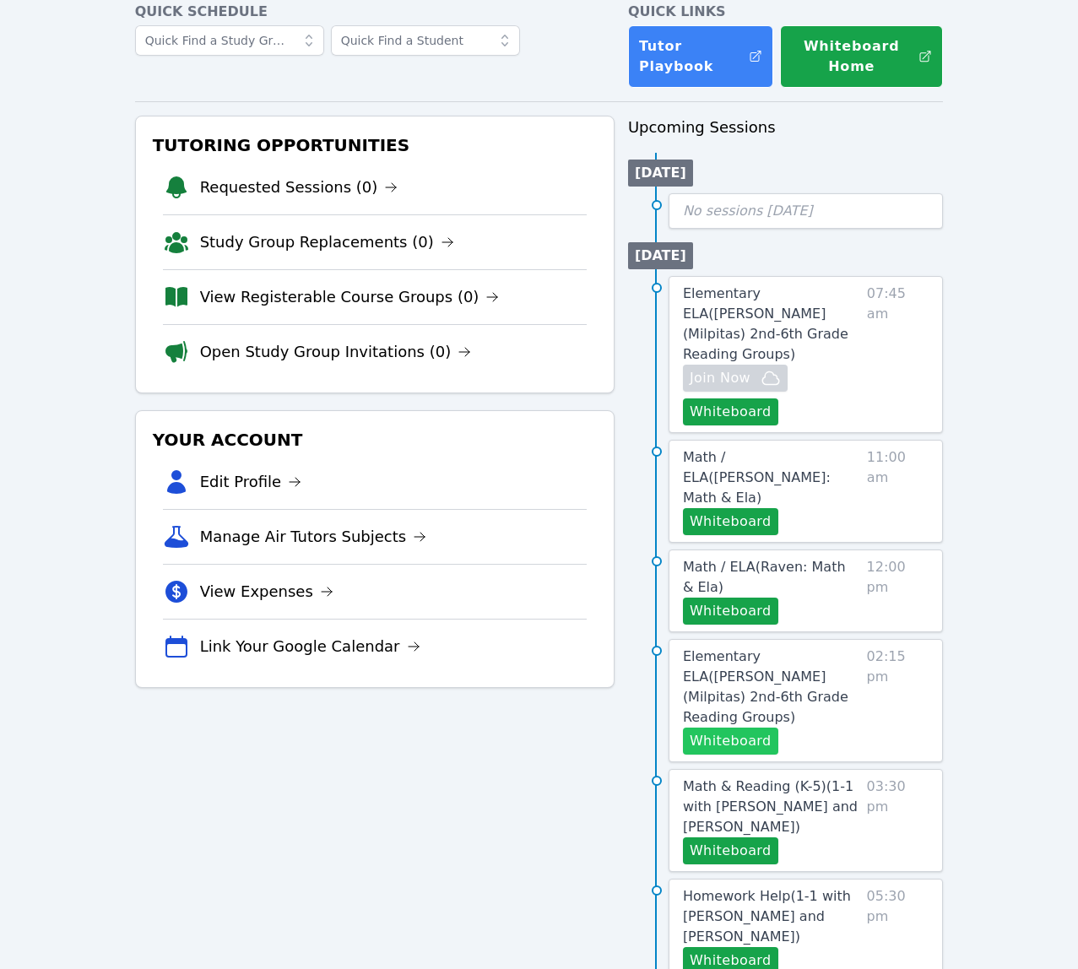
click at [740, 728] on button "Whiteboard" at bounding box center [730, 741] width 95 height 27
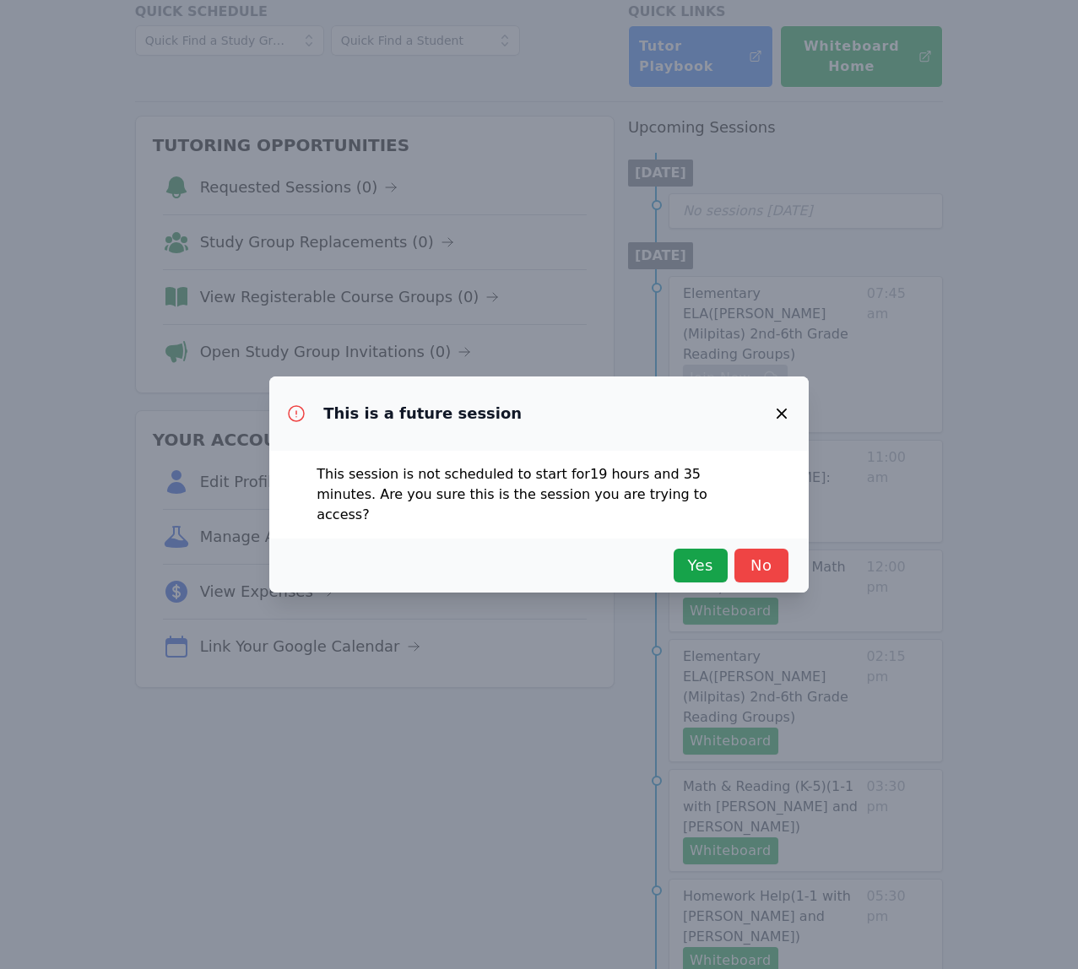
click at [675, 539] on div "Yes No" at bounding box center [538, 566] width 539 height 54
click at [691, 554] on span "Yes" at bounding box center [700, 566] width 37 height 24
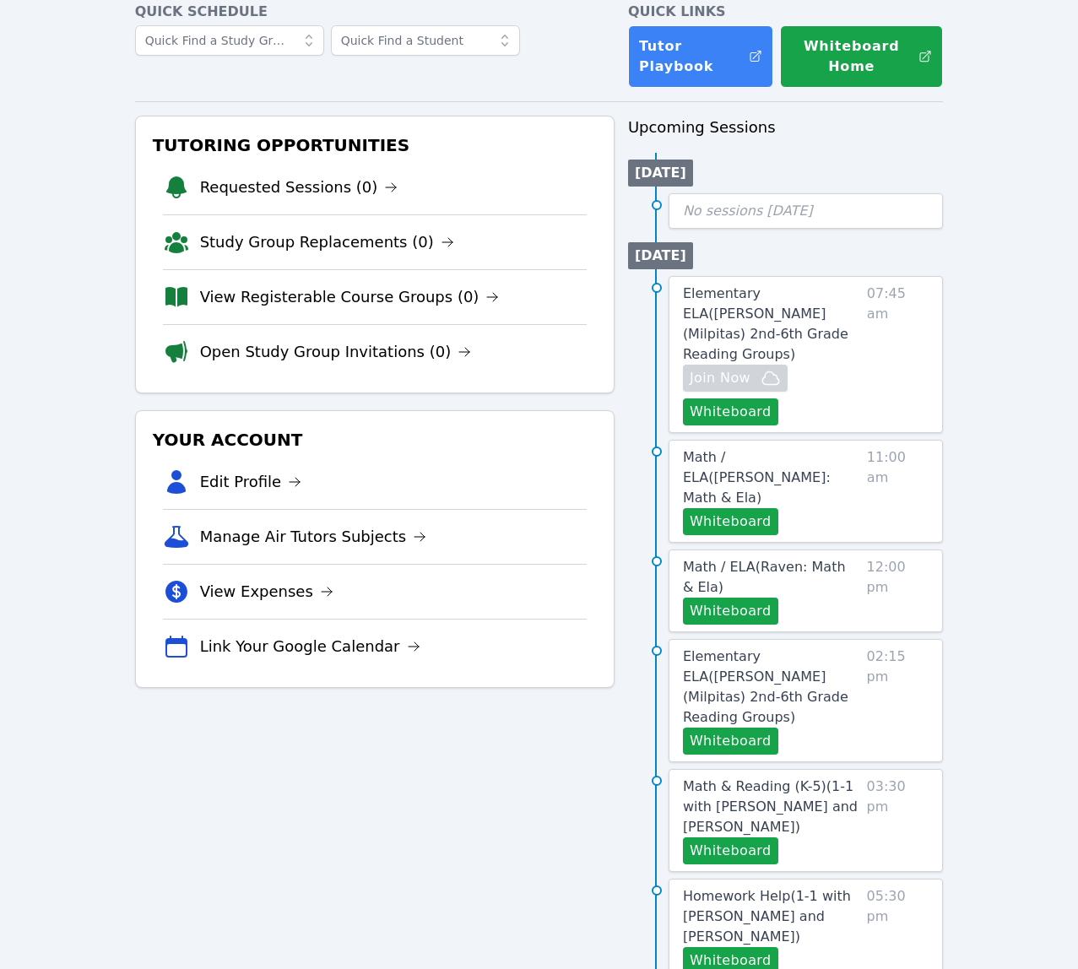
click at [788, 648] on span "Elementary ELA ( [PERSON_NAME] (Milpitas) 2nd-6th Grade Reading Groups )" at bounding box center [765, 686] width 165 height 77
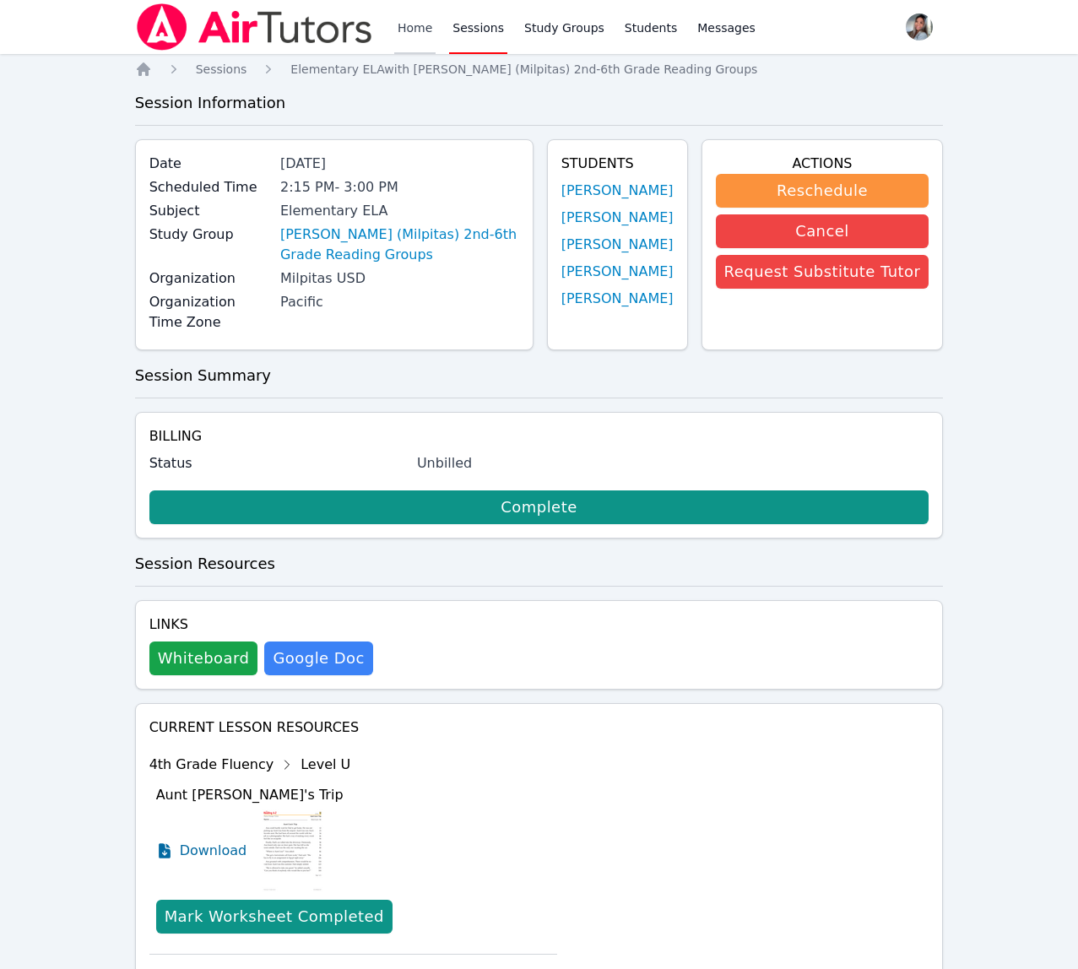
click at [417, 13] on link "Home" at bounding box center [414, 27] width 41 height 54
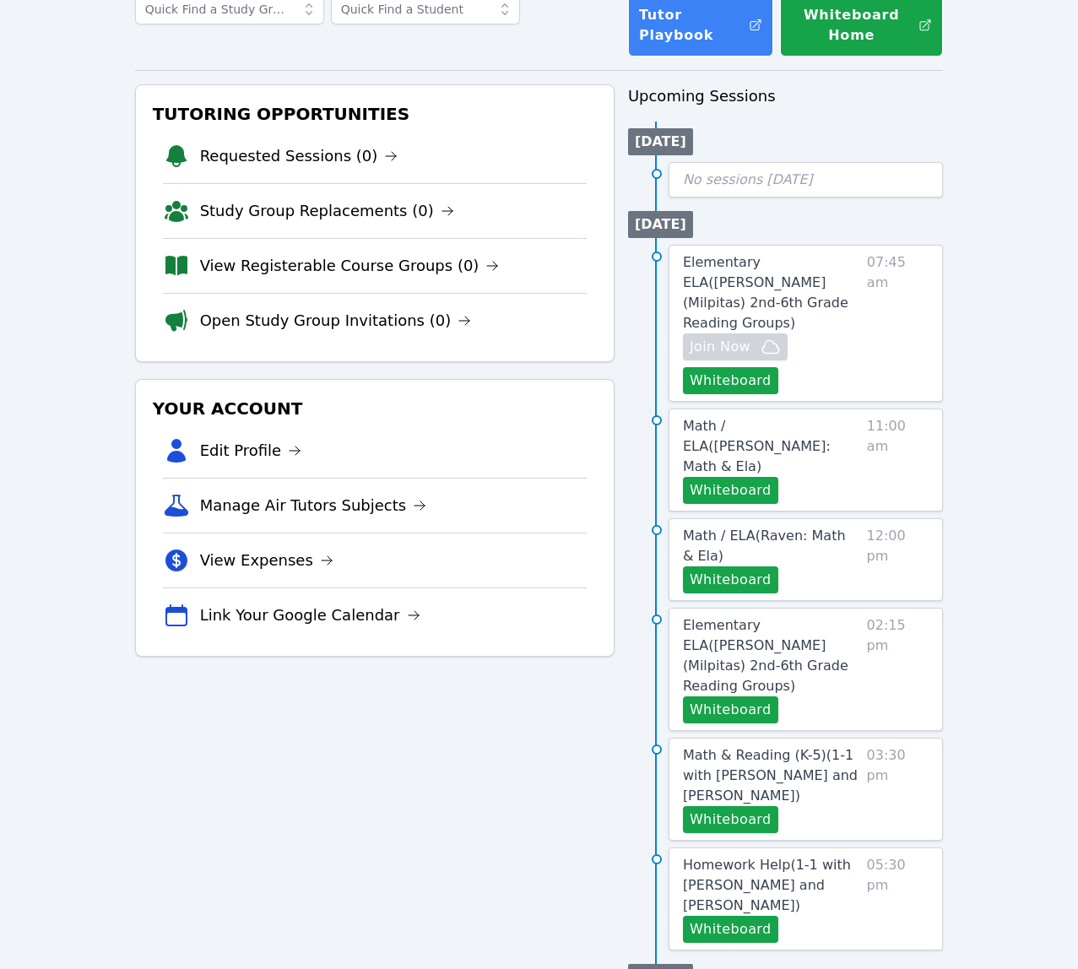
scroll to position [124, 0]
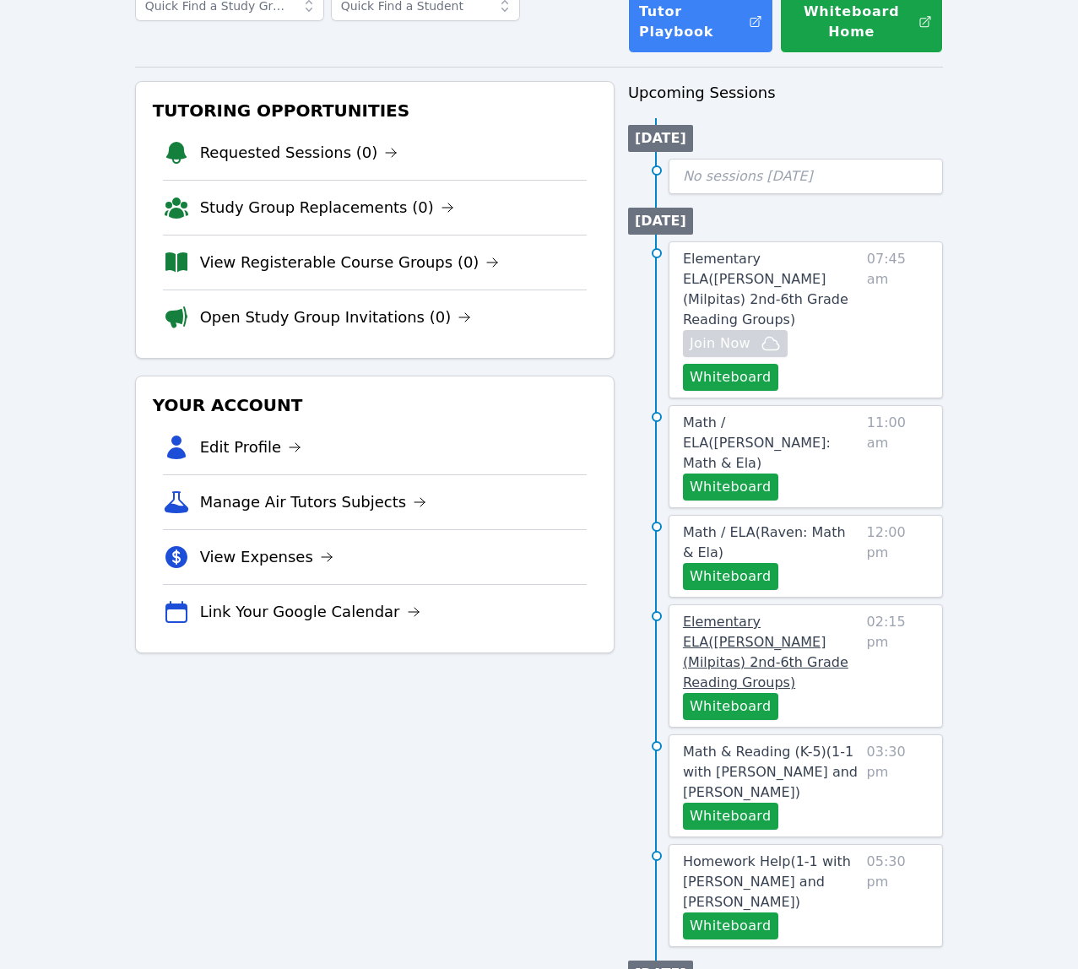
click at [782, 614] on span "Elementary ELA ( [PERSON_NAME] (Milpitas) 2nd-6th Grade Reading Groups )" at bounding box center [765, 652] width 165 height 77
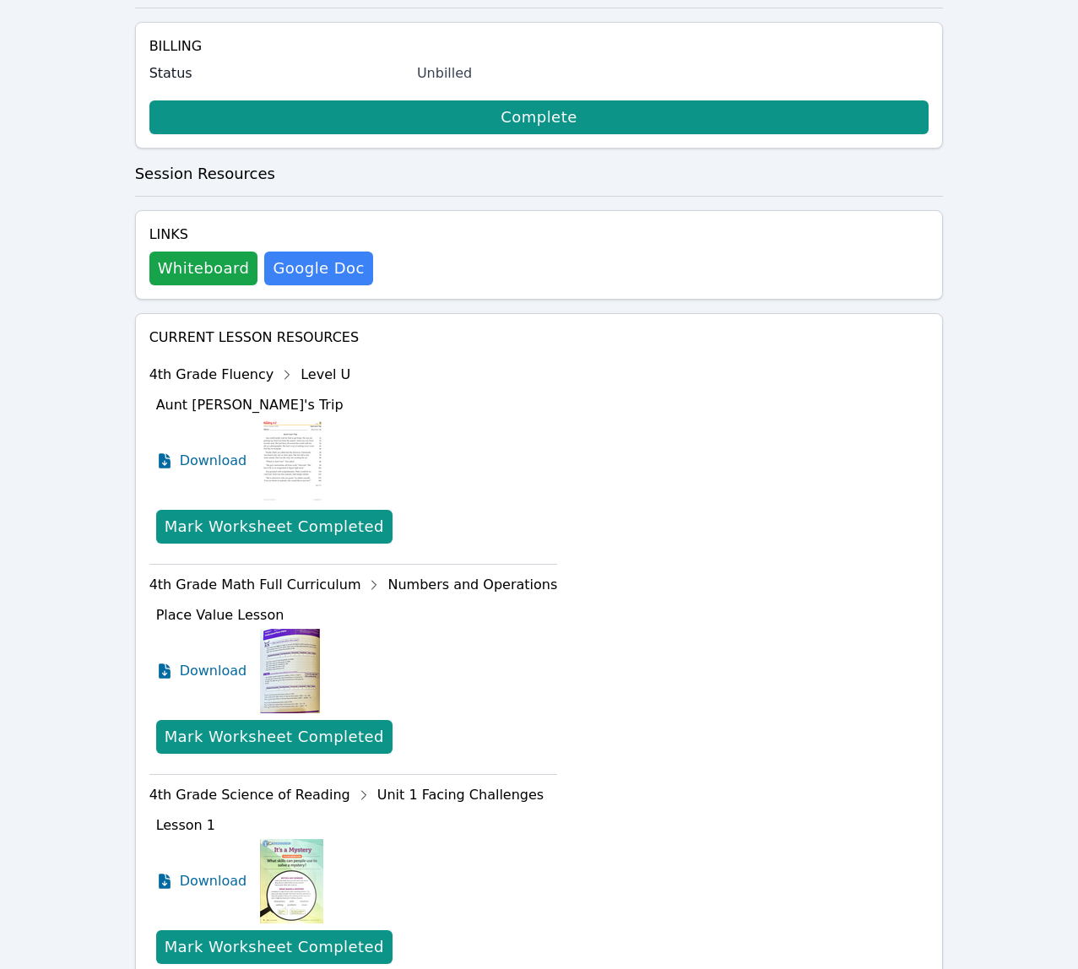
scroll to position [395, 0]
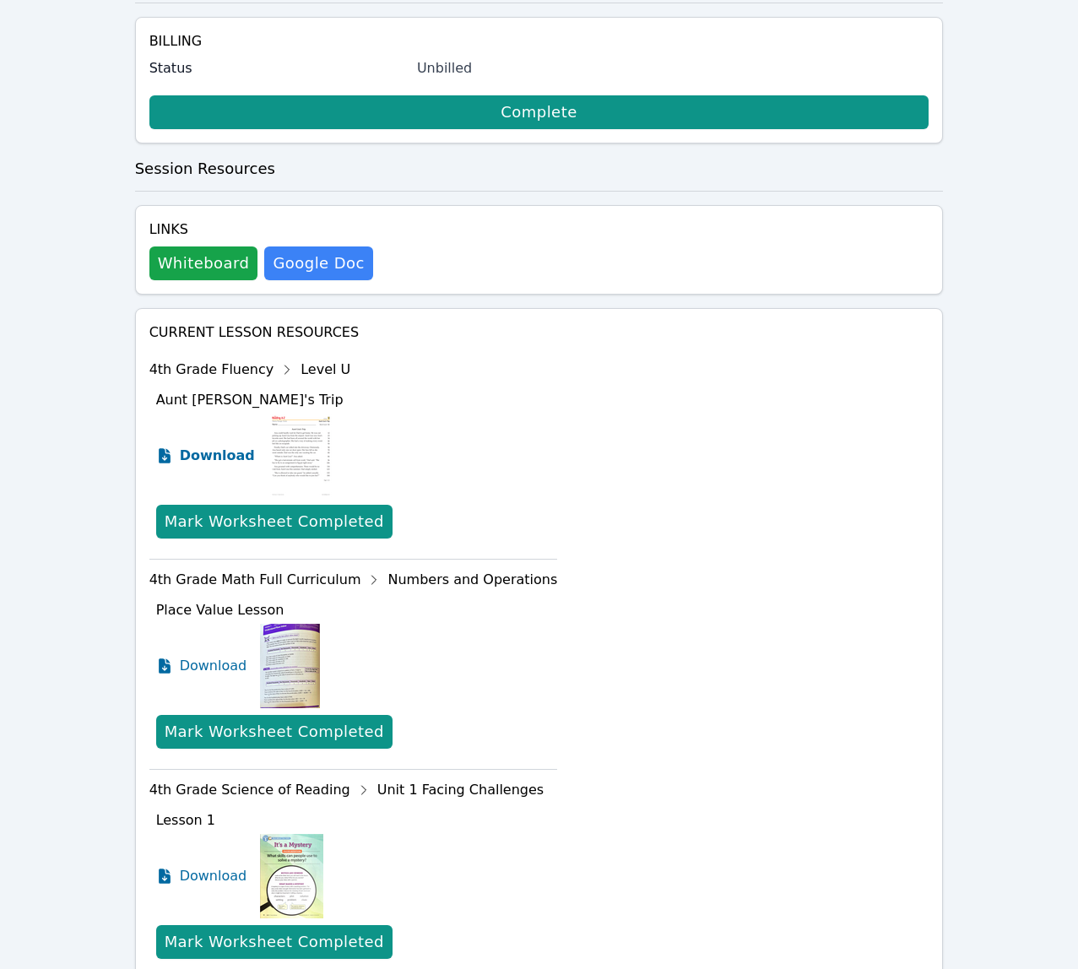
click at [219, 455] on span "Download" at bounding box center [217, 456] width 75 height 20
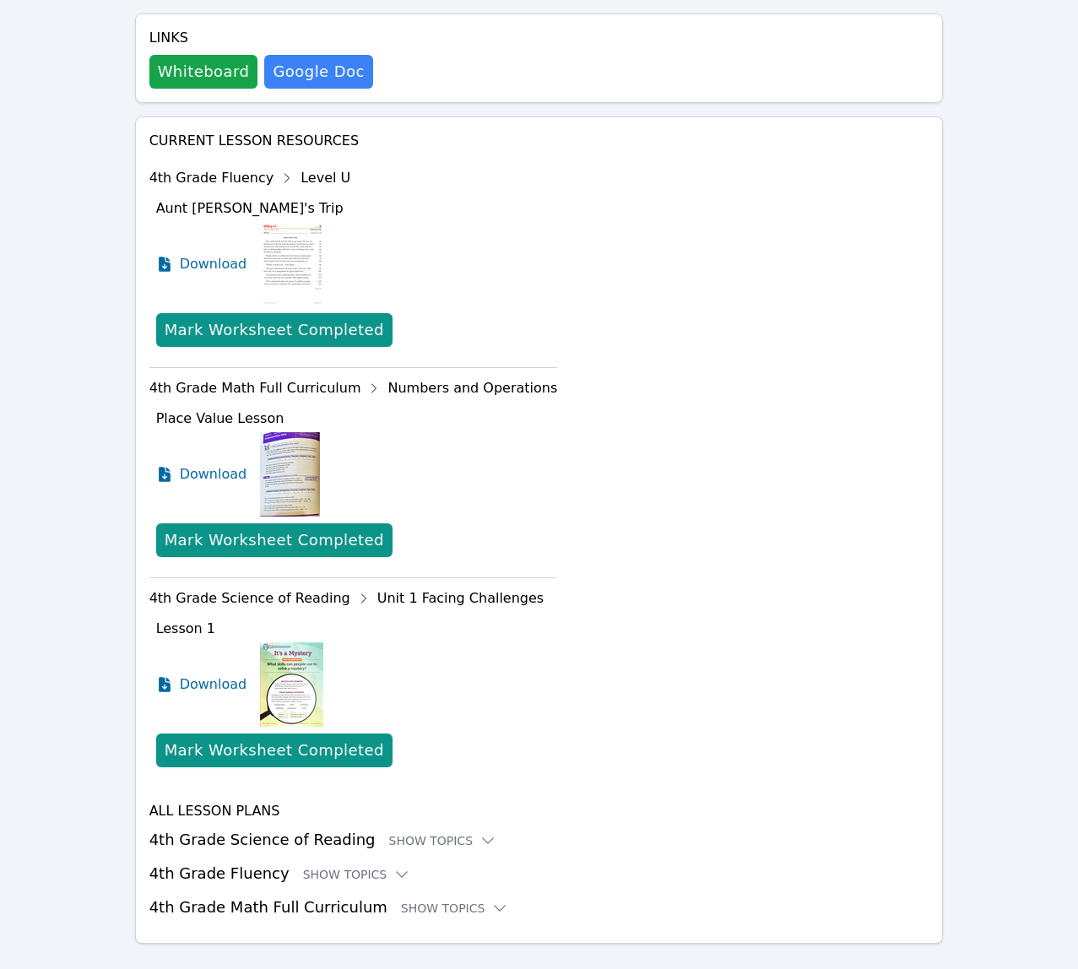
scroll to position [615, 0]
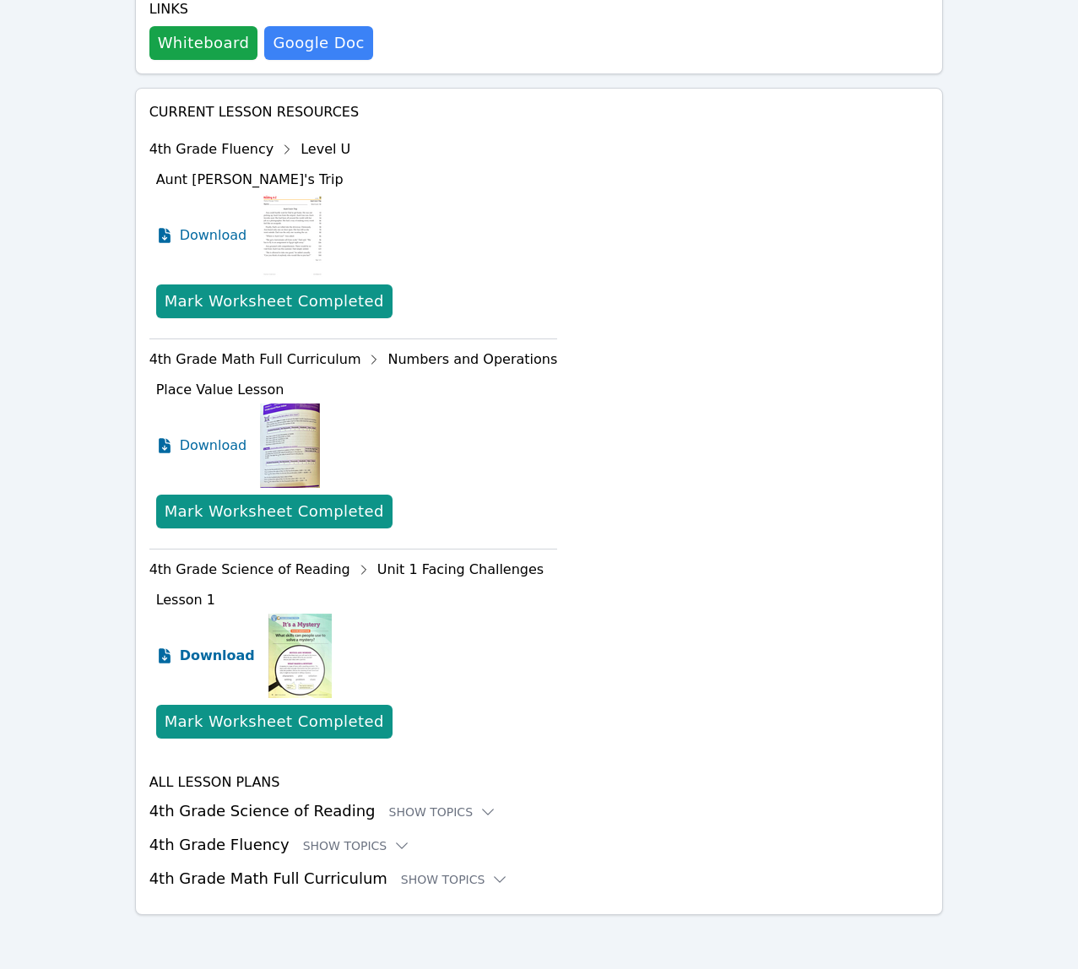
click at [203, 660] on span "Download" at bounding box center [217, 656] width 75 height 20
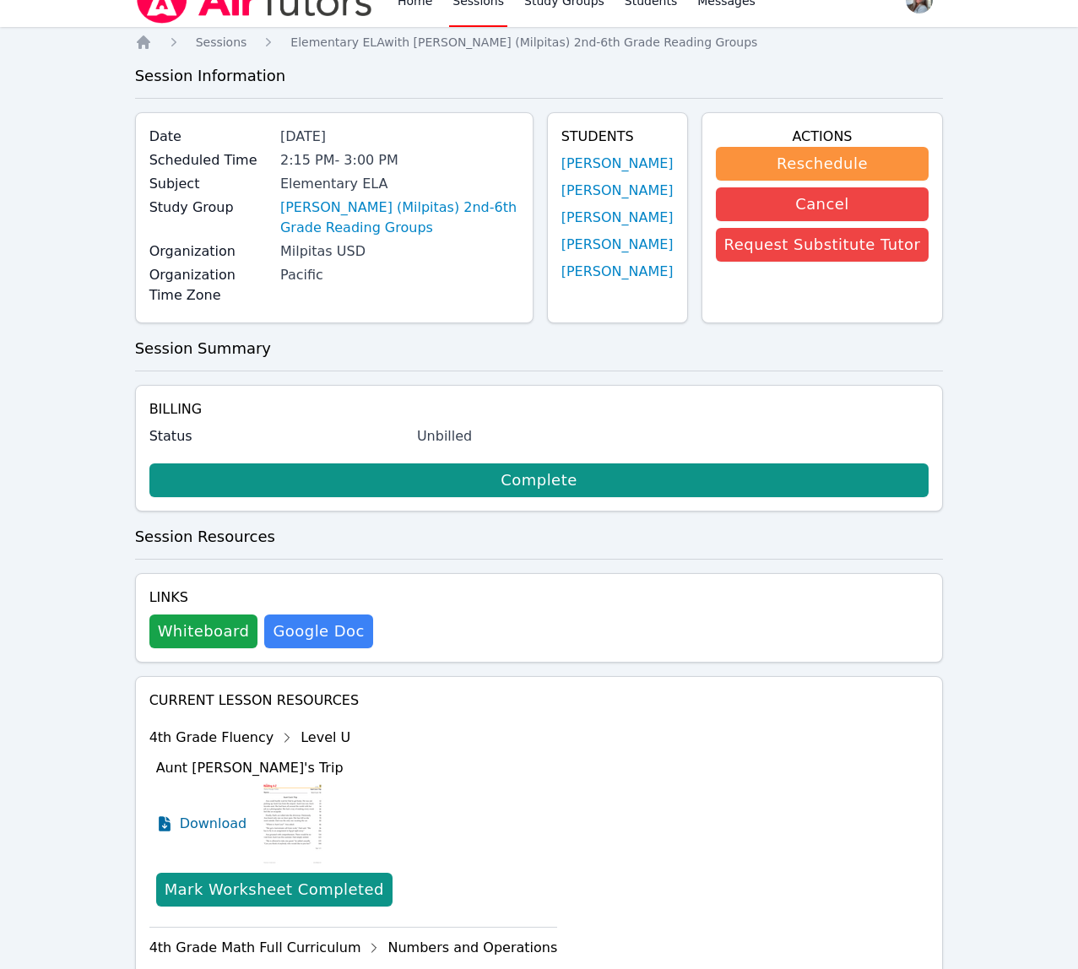
scroll to position [0, 0]
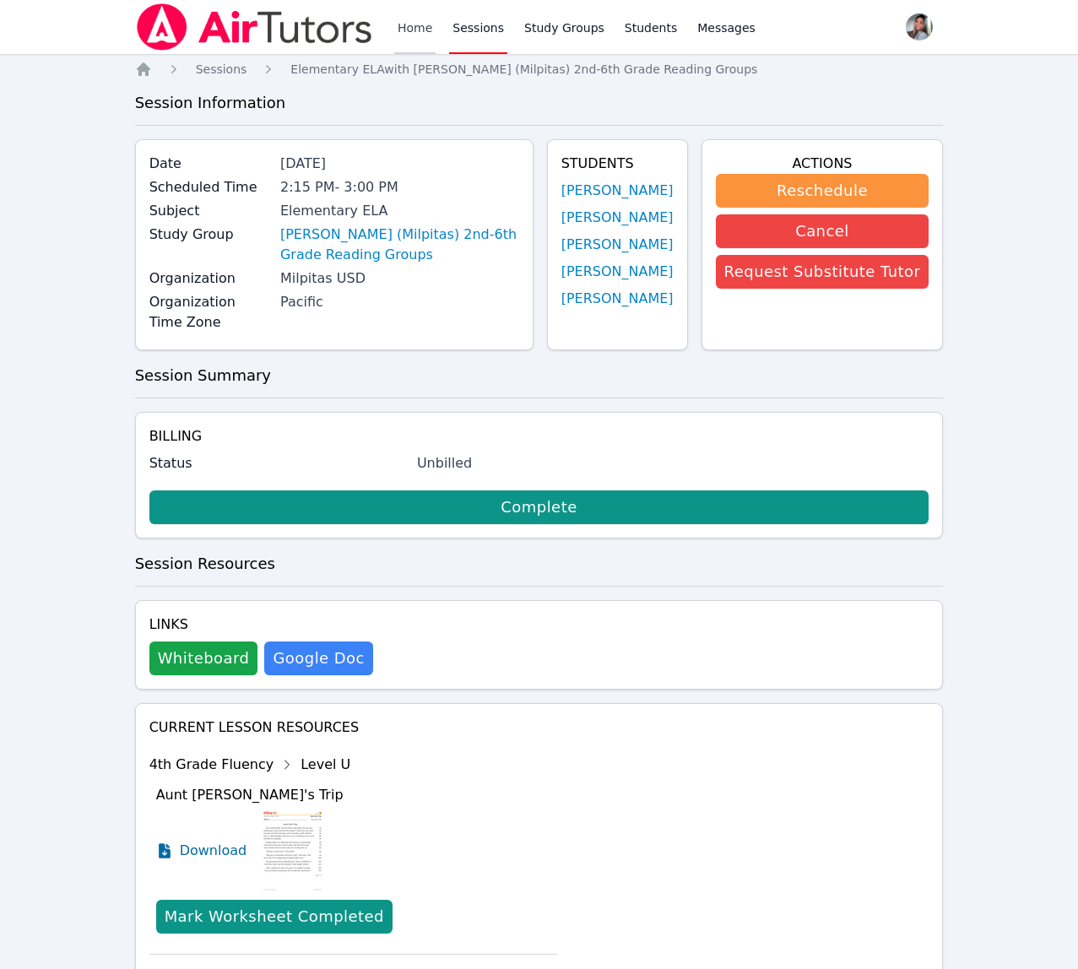
click at [419, 38] on link "Home" at bounding box center [414, 27] width 41 height 54
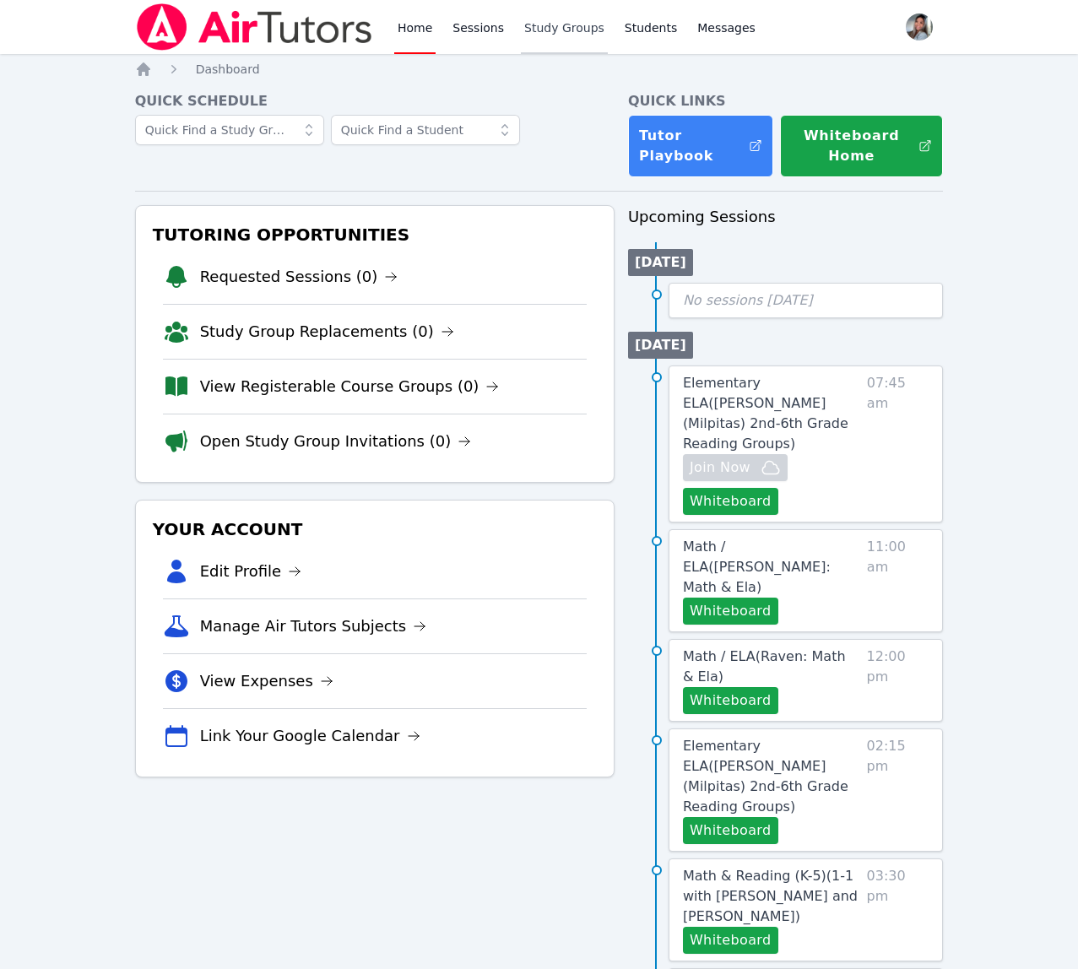
click at [570, 27] on link "Study Groups" at bounding box center [564, 27] width 87 height 54
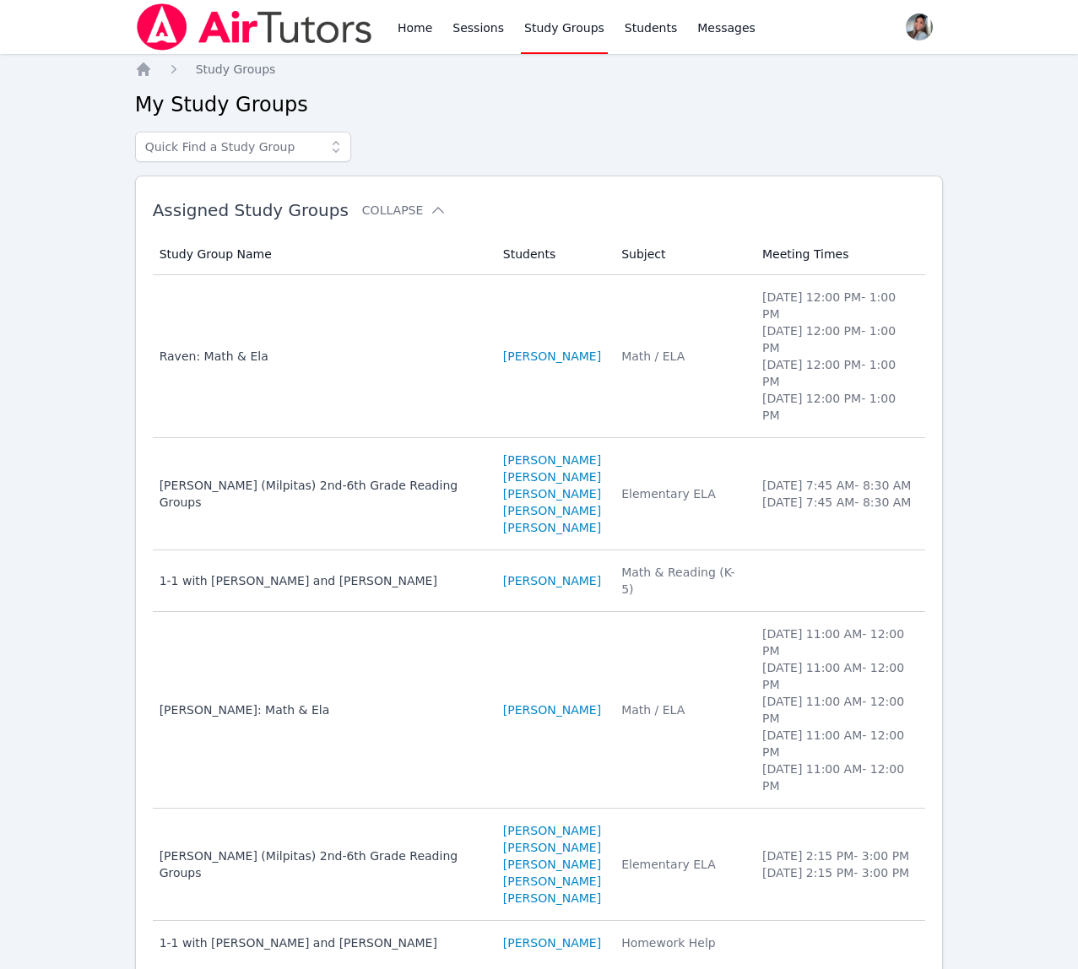
click at [752, 550] on td "Meeting Times" at bounding box center [838, 581] width 173 height 62
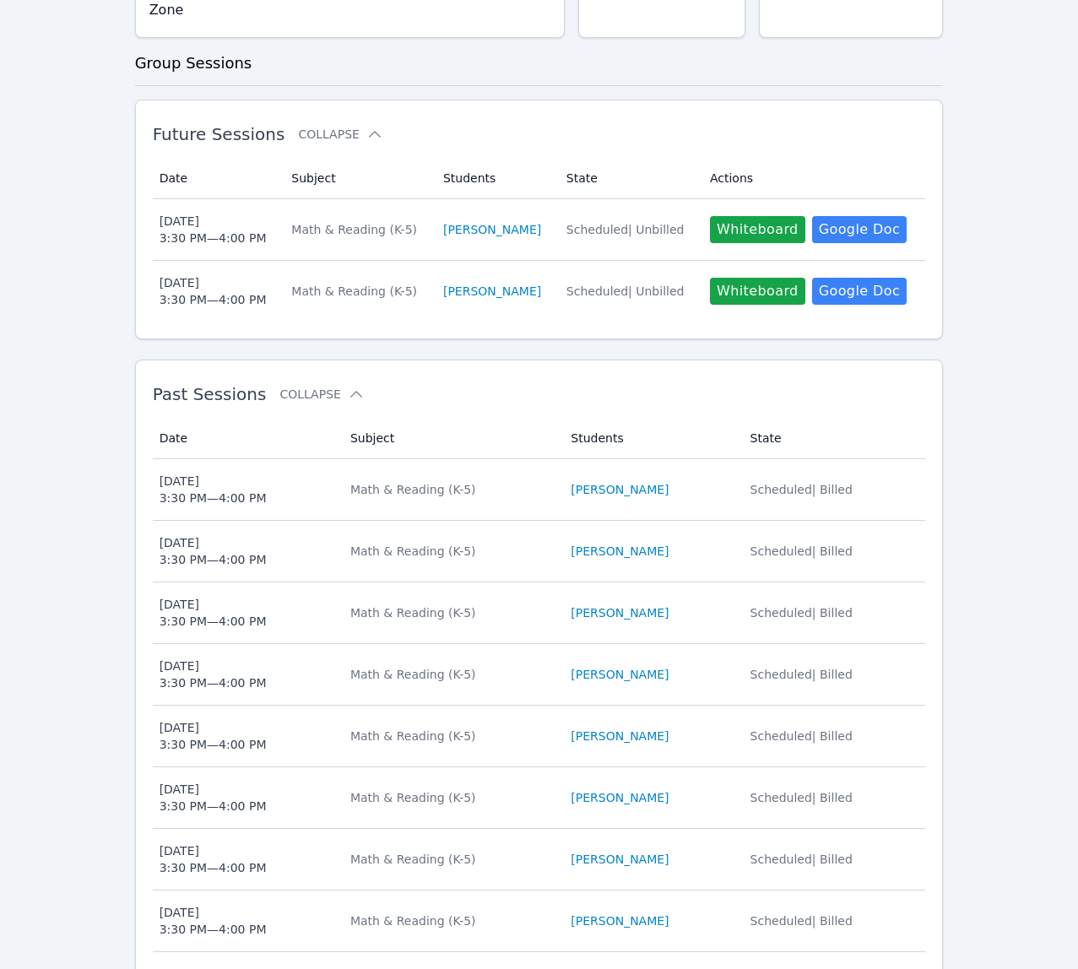
scroll to position [379, 0]
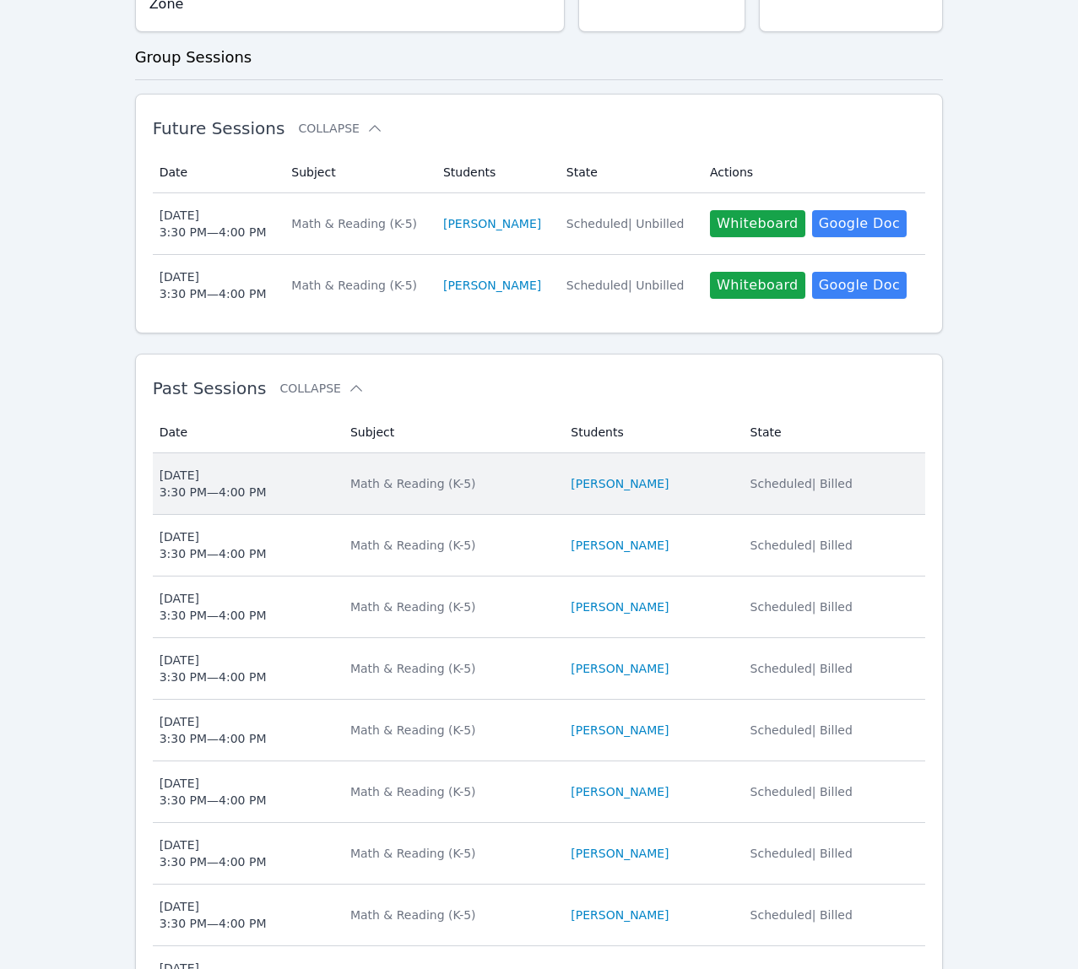
click at [493, 489] on div "Math & Reading (K-5)" at bounding box center [450, 483] width 200 height 17
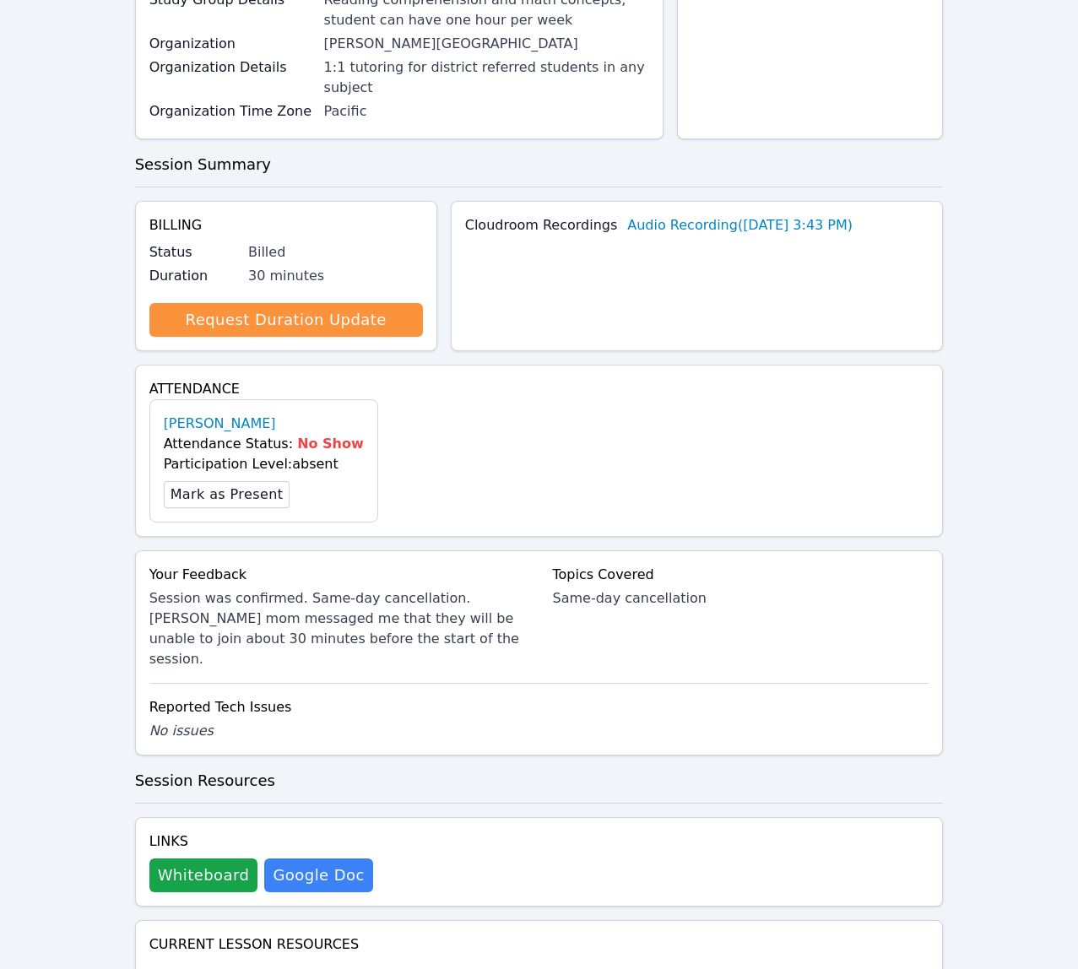
scroll to position [273, 0]
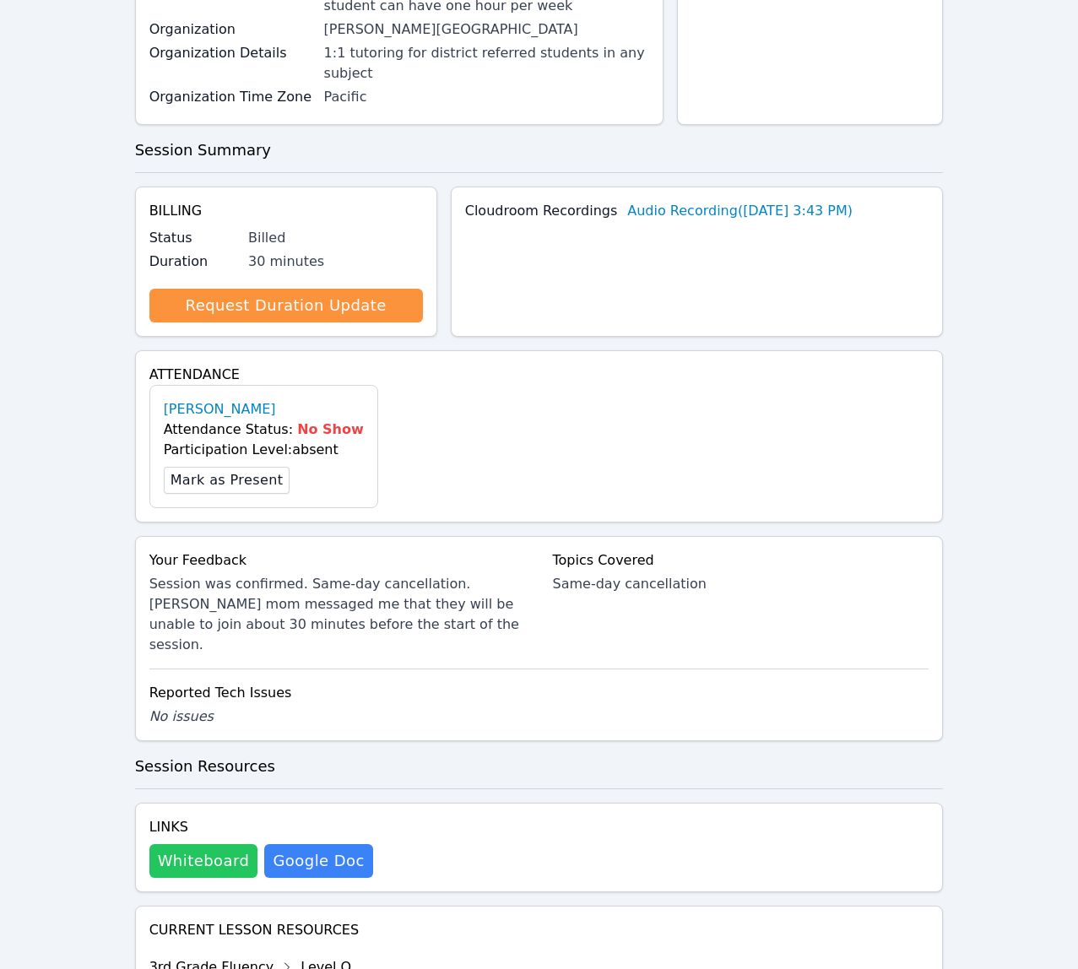
click at [210, 858] on button "Whiteboard" at bounding box center [203, 861] width 109 height 34
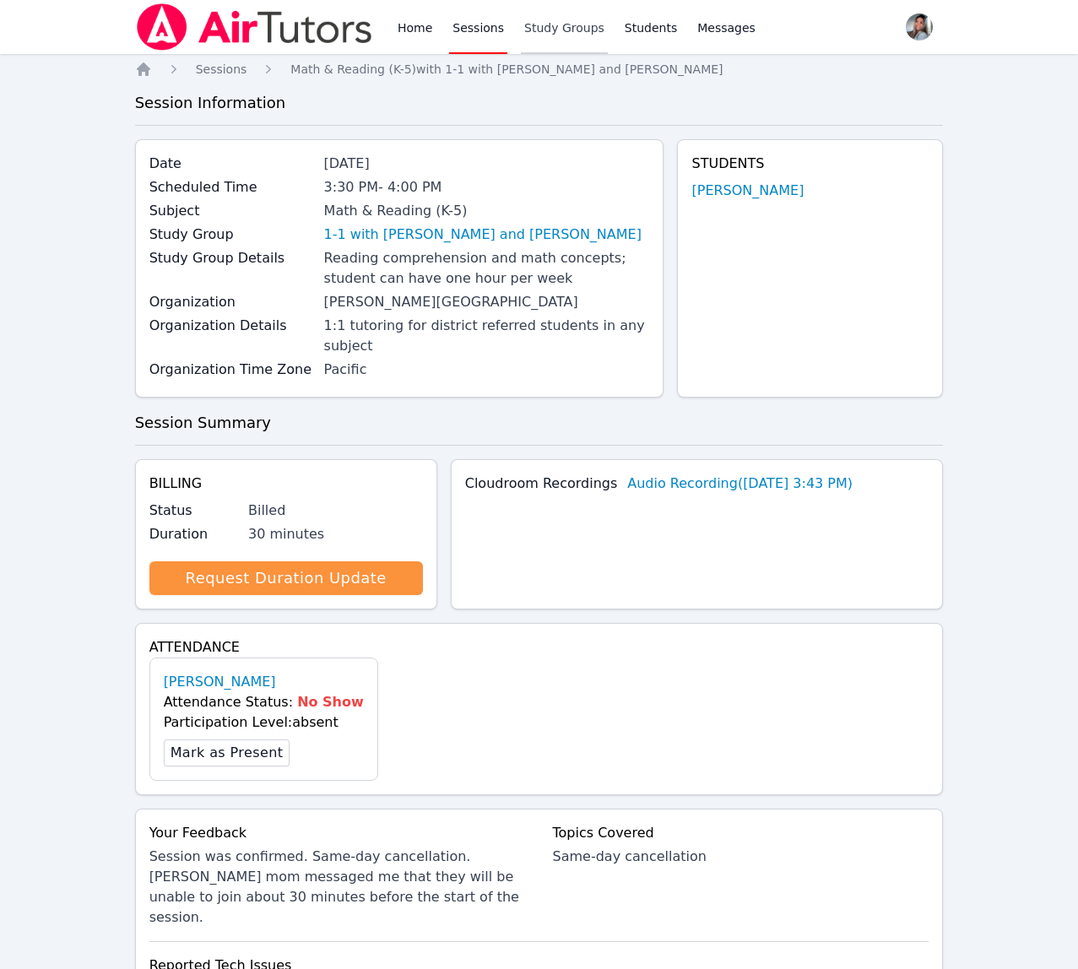
click at [558, 14] on link "Study Groups" at bounding box center [564, 27] width 87 height 54
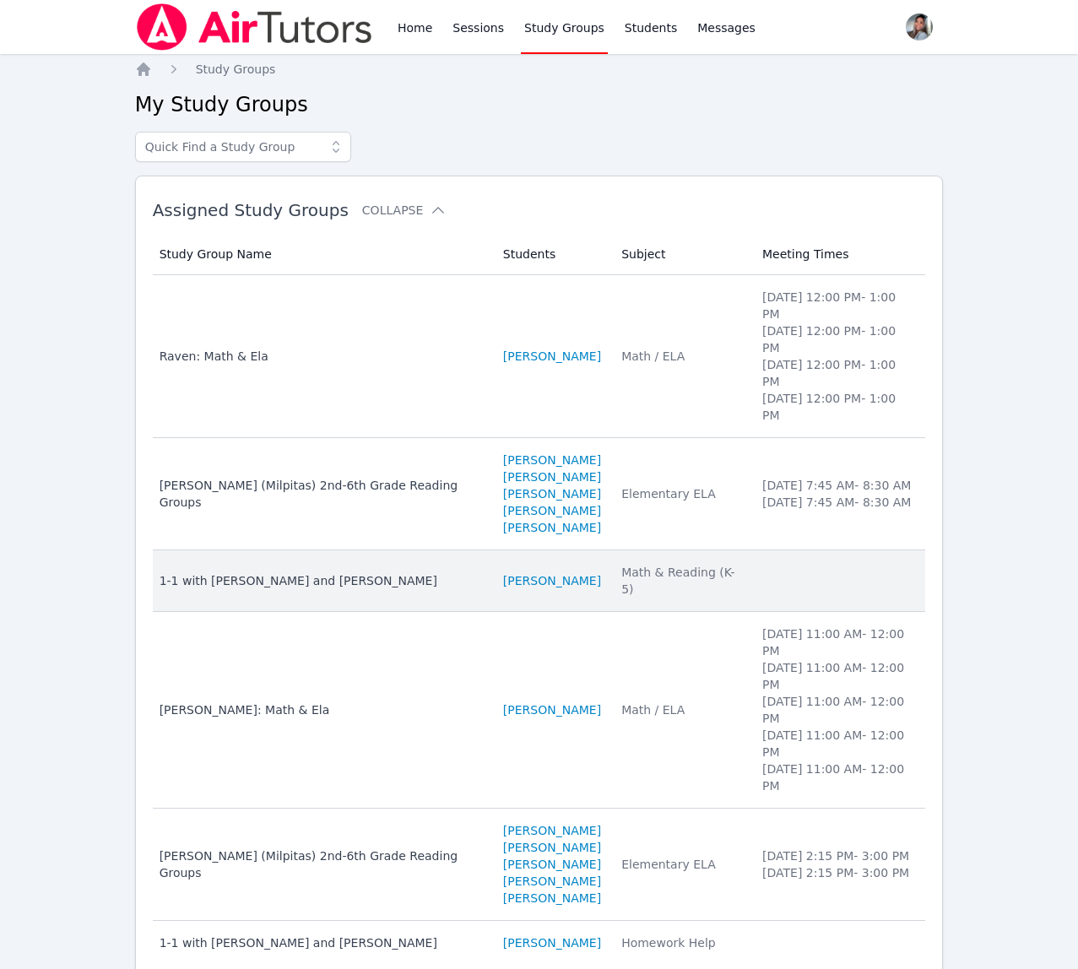
click at [614, 550] on td "Subject Math & Reading (K-5)" at bounding box center [681, 581] width 141 height 62
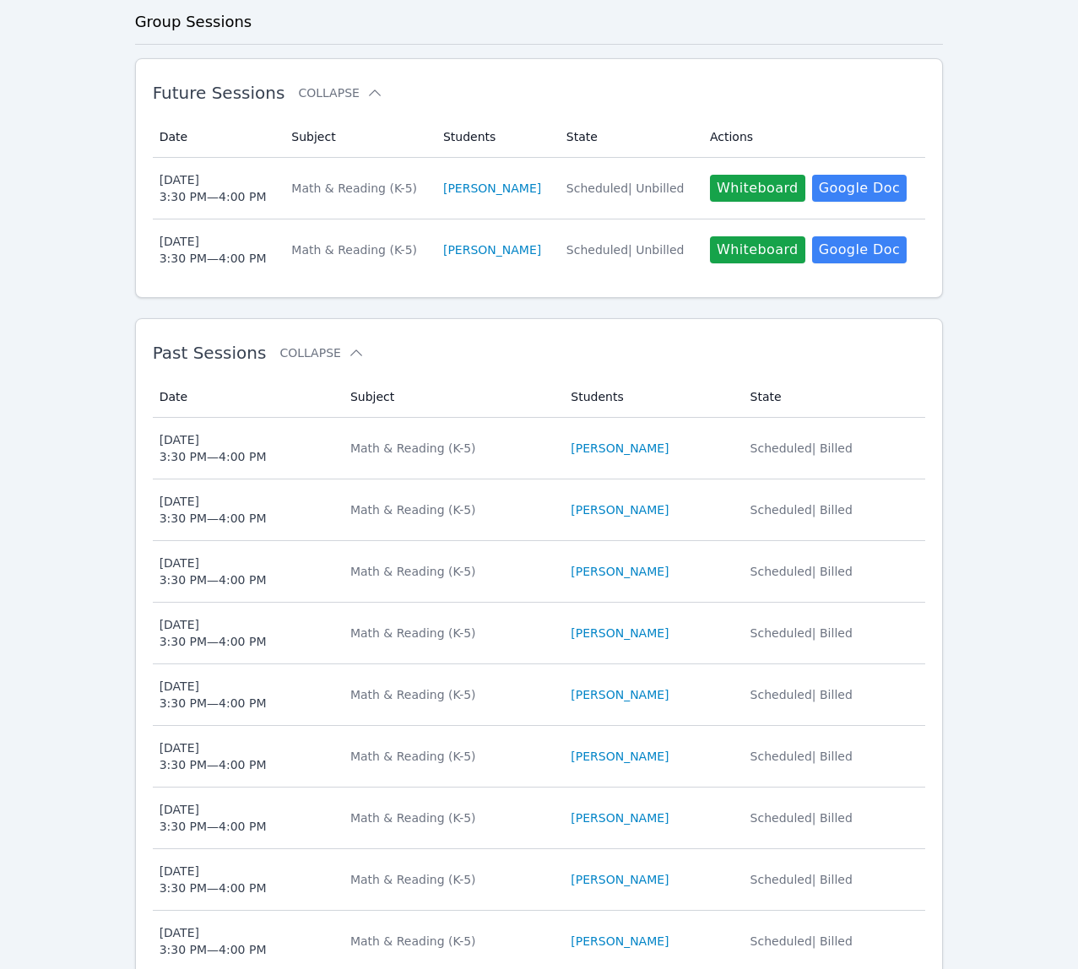
scroll to position [489, 0]
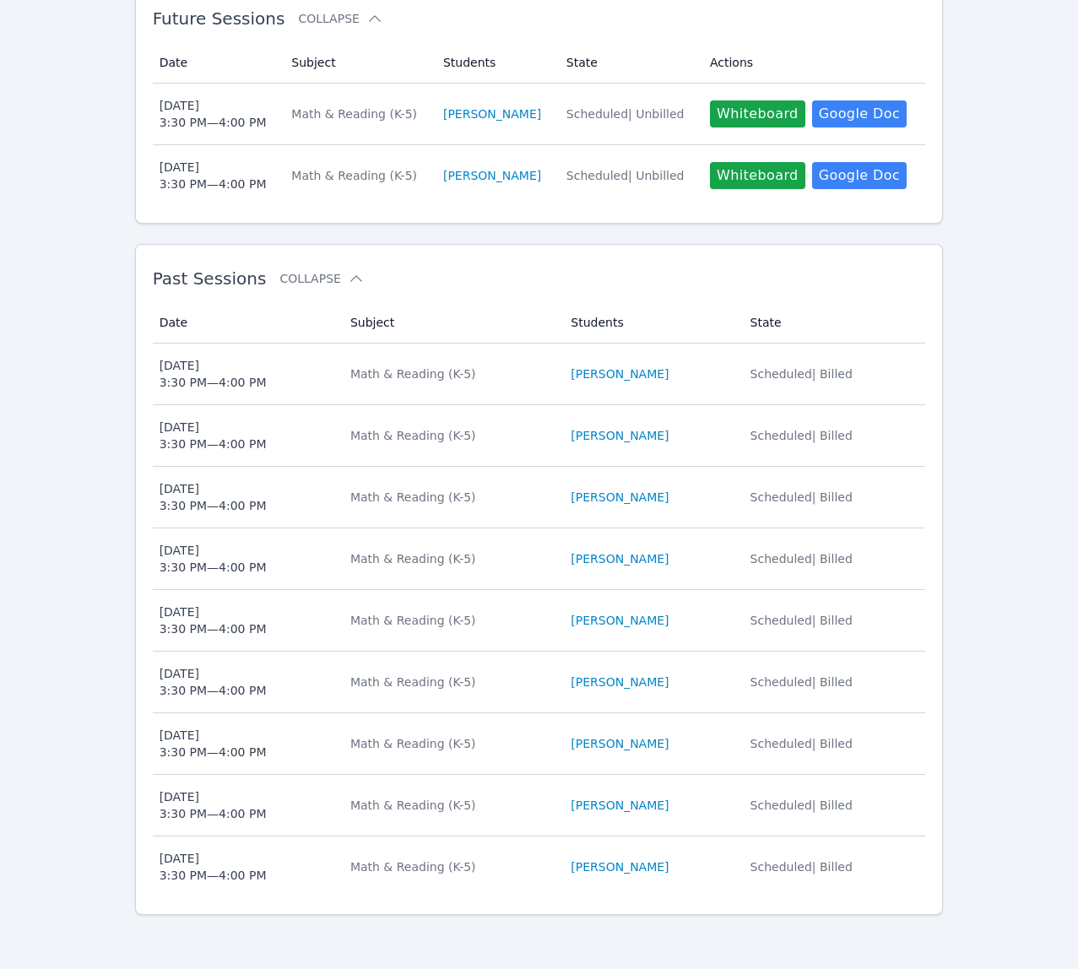
click at [418, 450] on td "Subject Math & Reading (K-5)" at bounding box center [450, 436] width 220 height 62
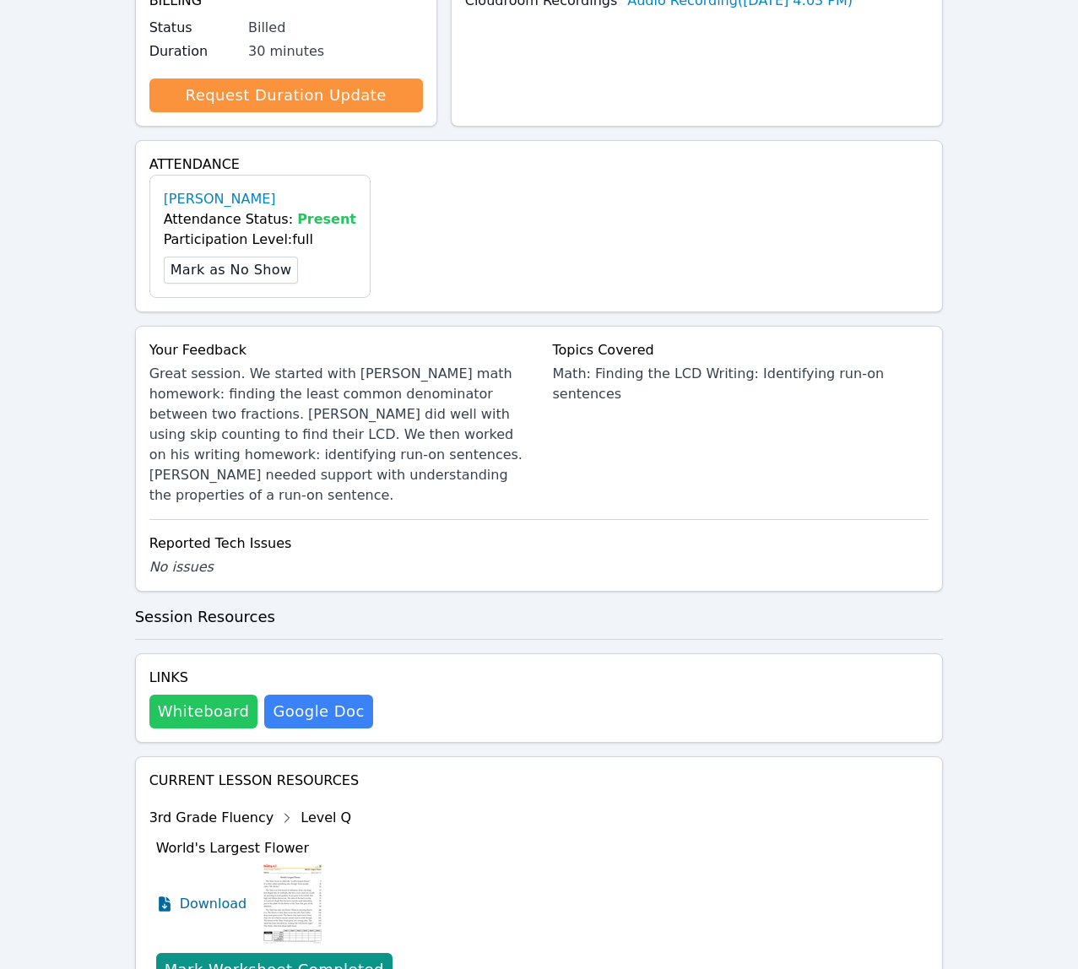
scroll to position [489, 0]
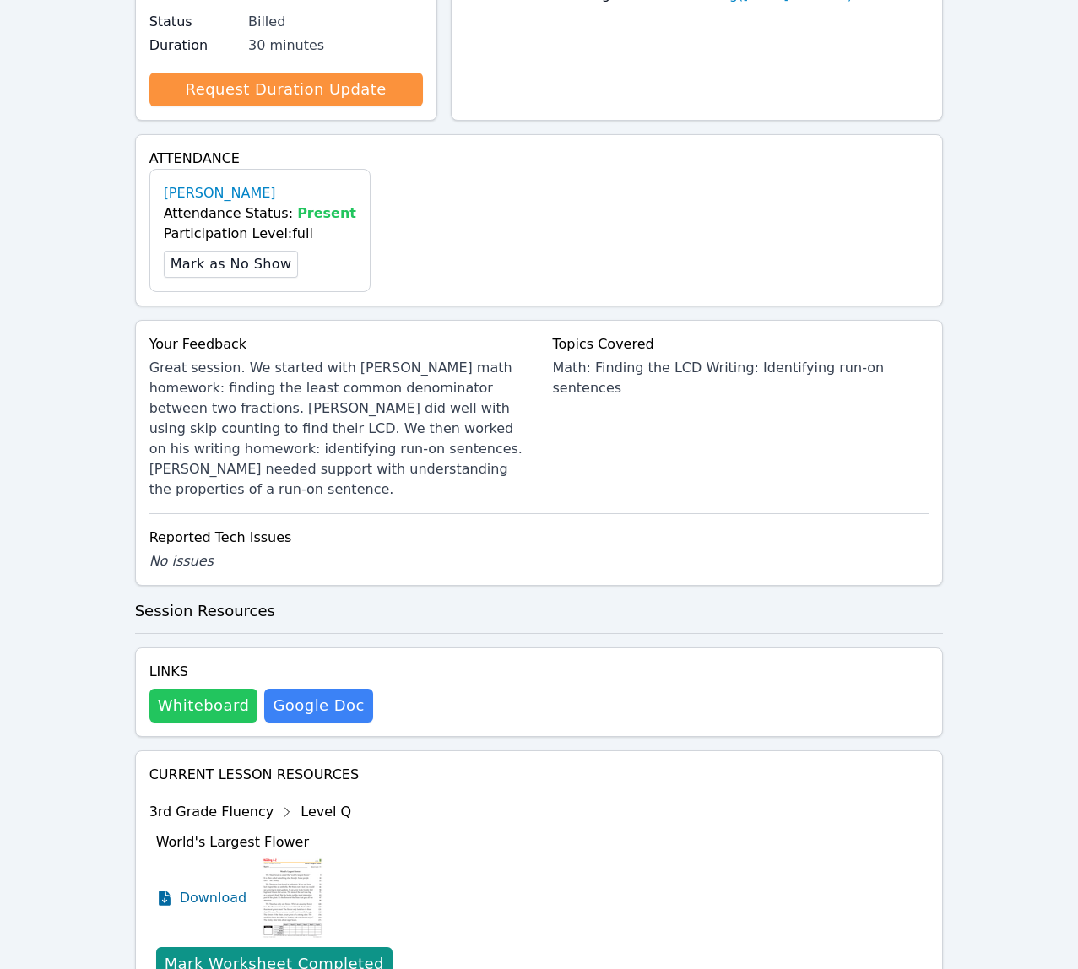
click at [174, 701] on button "Whiteboard" at bounding box center [203, 706] width 109 height 34
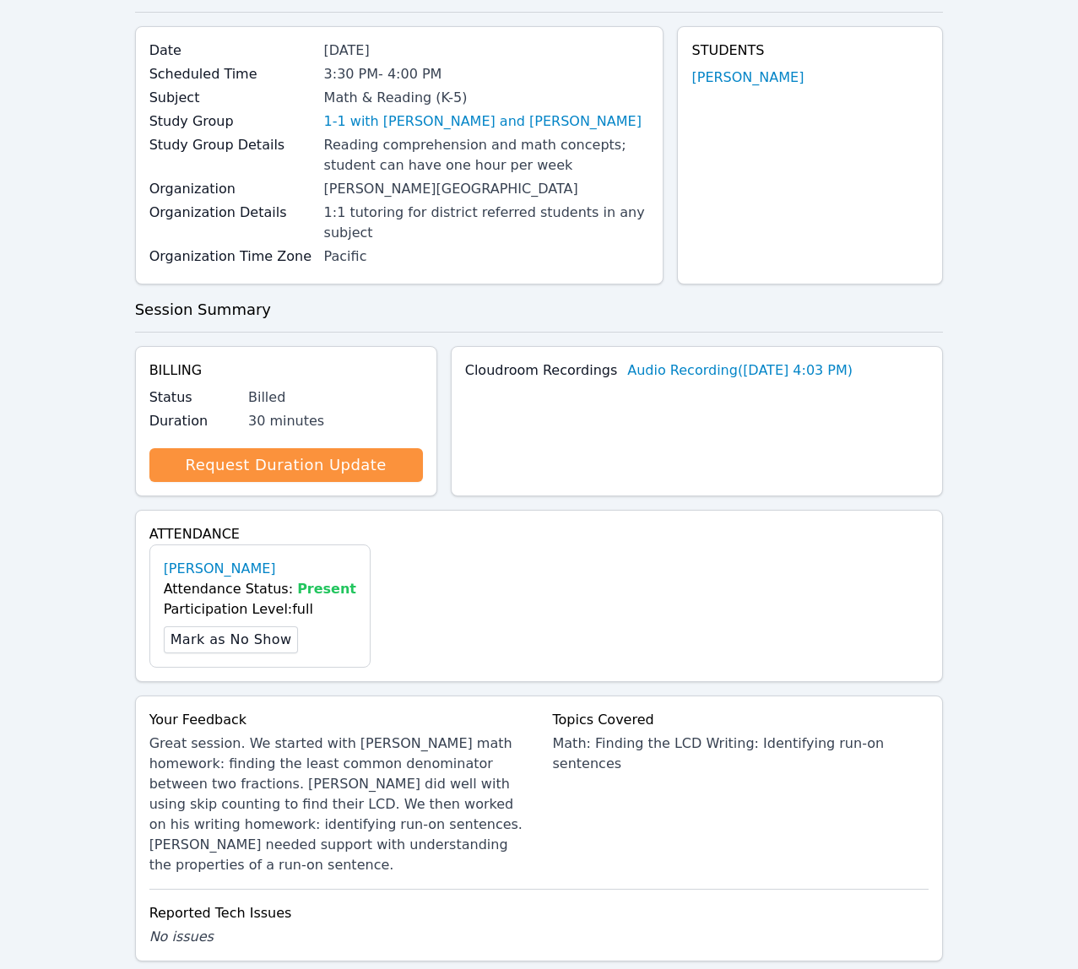
scroll to position [0, 0]
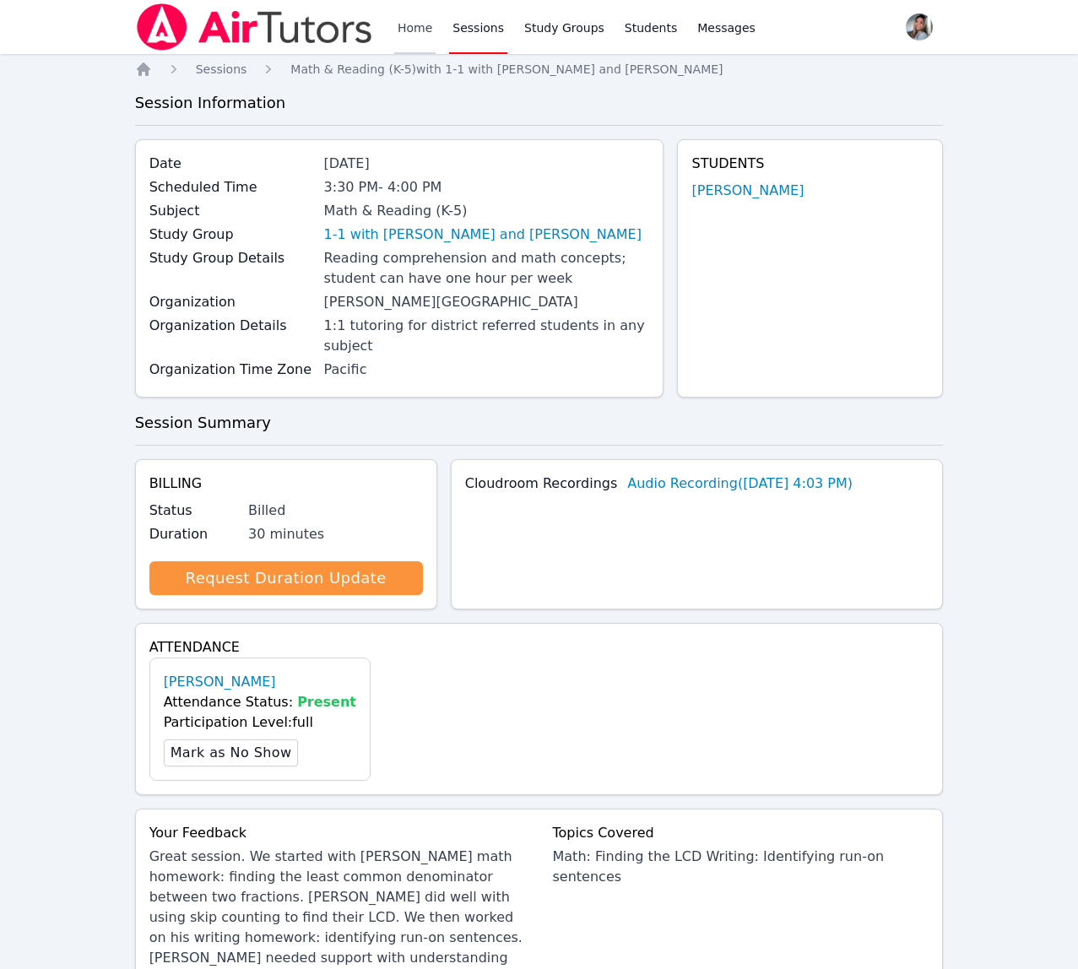
click at [423, 46] on link "Home" at bounding box center [414, 27] width 41 height 54
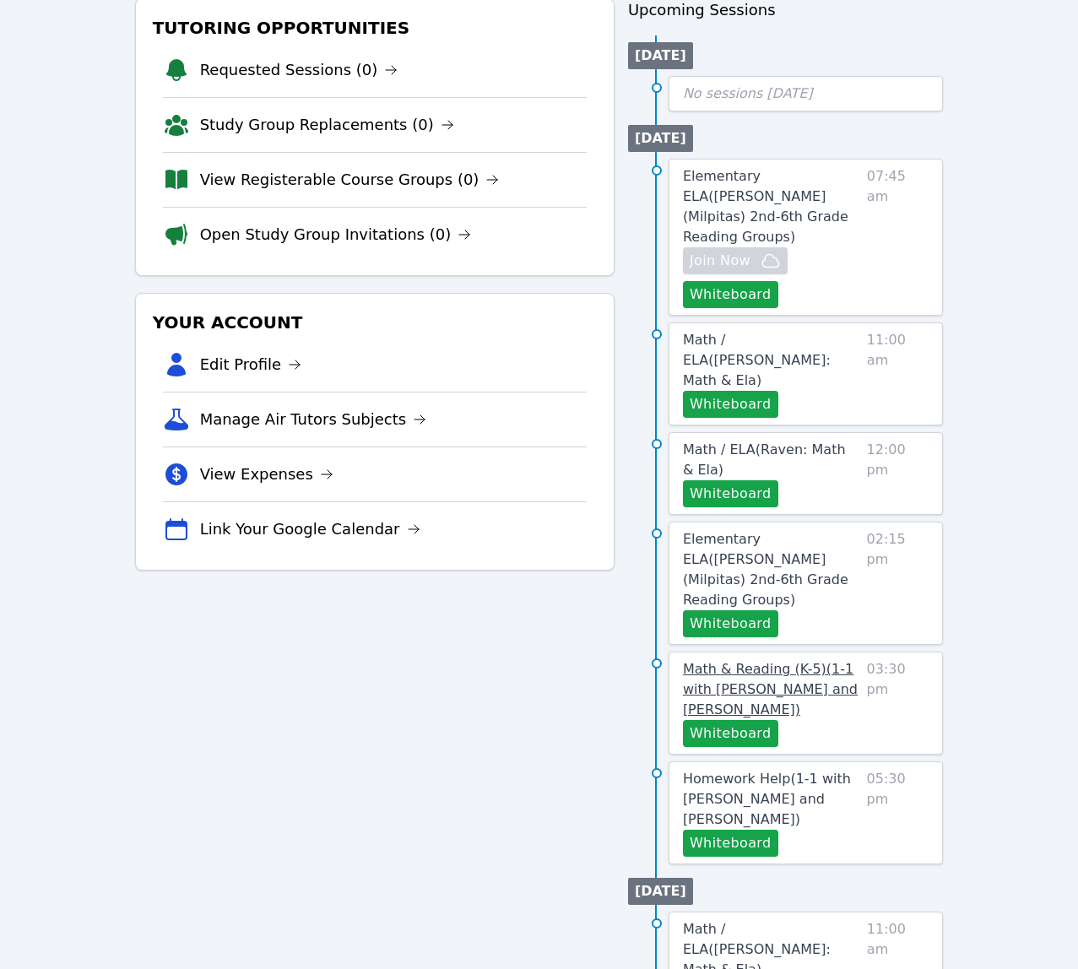
scroll to position [210, 0]
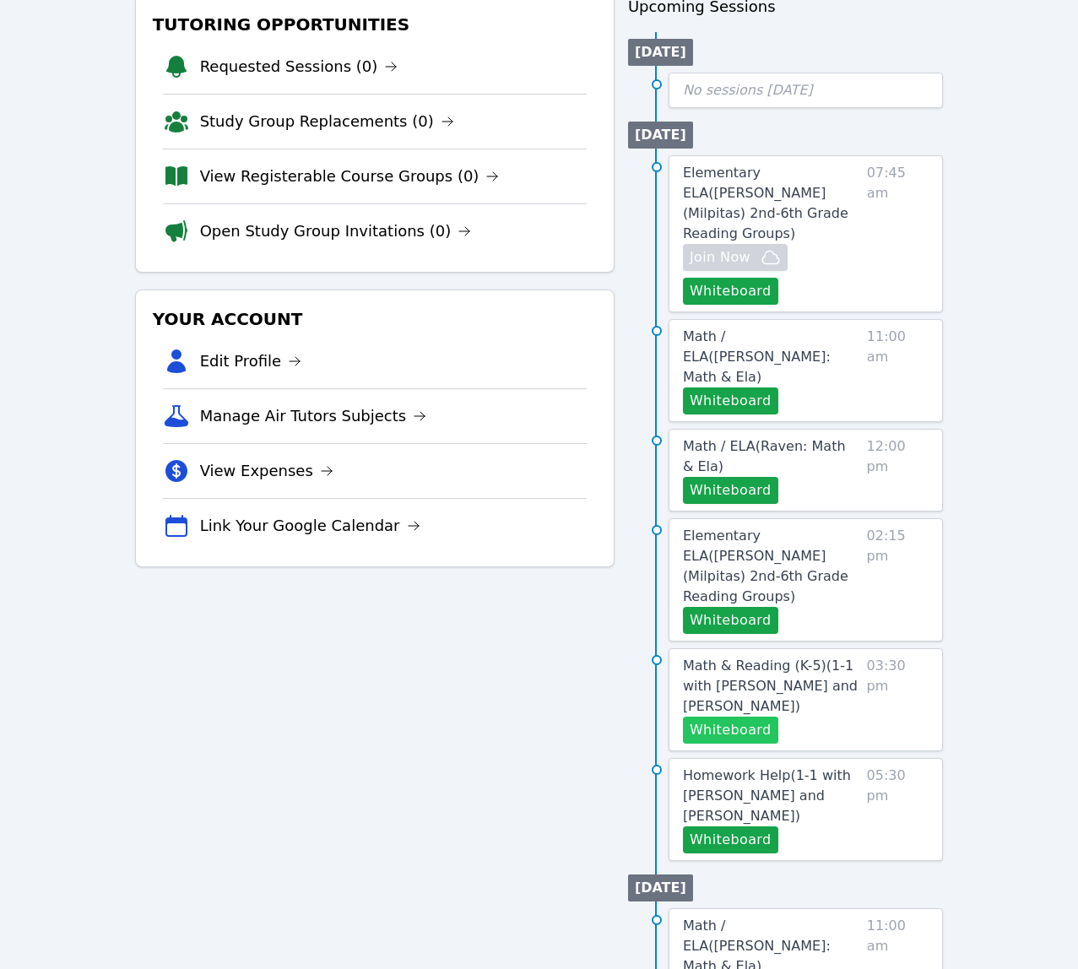
click at [745, 717] on button "Whiteboard" at bounding box center [730, 730] width 95 height 27
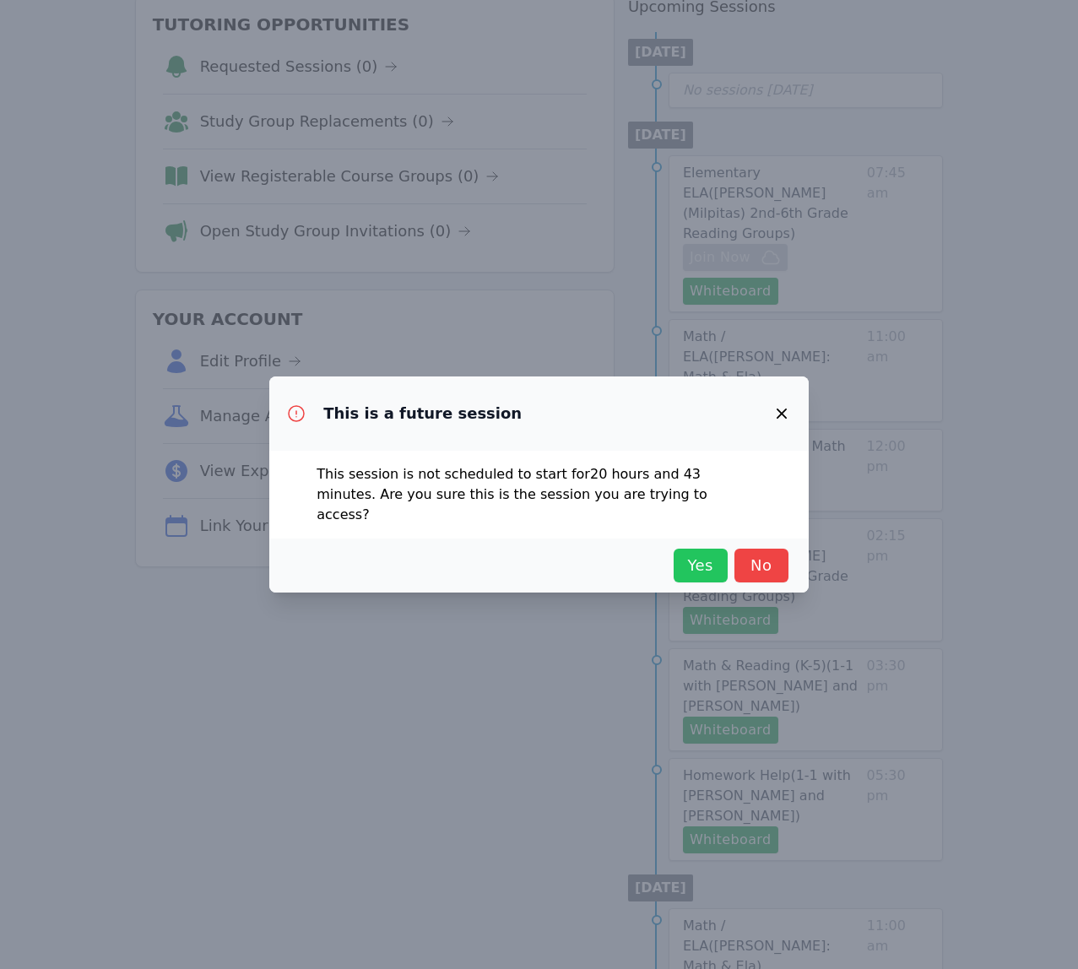
click at [698, 555] on span "Yes" at bounding box center [700, 566] width 37 height 24
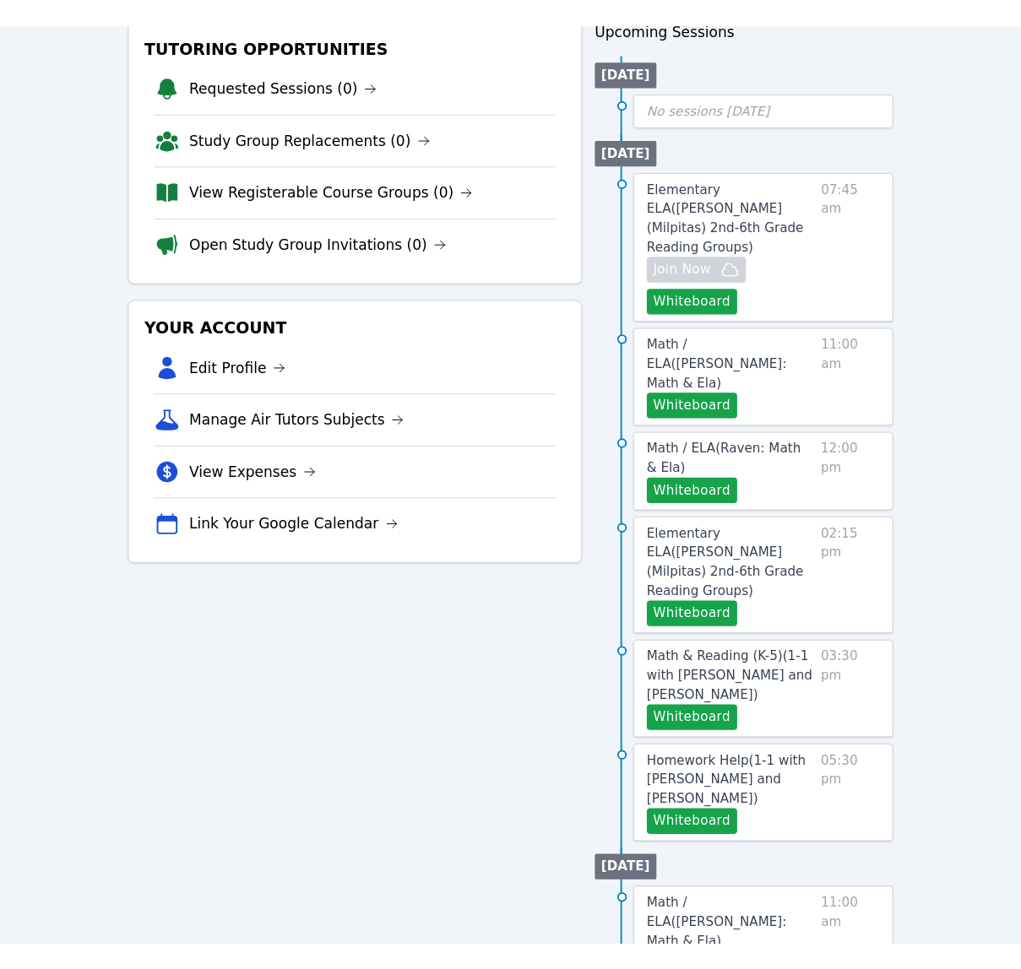
scroll to position [0, 0]
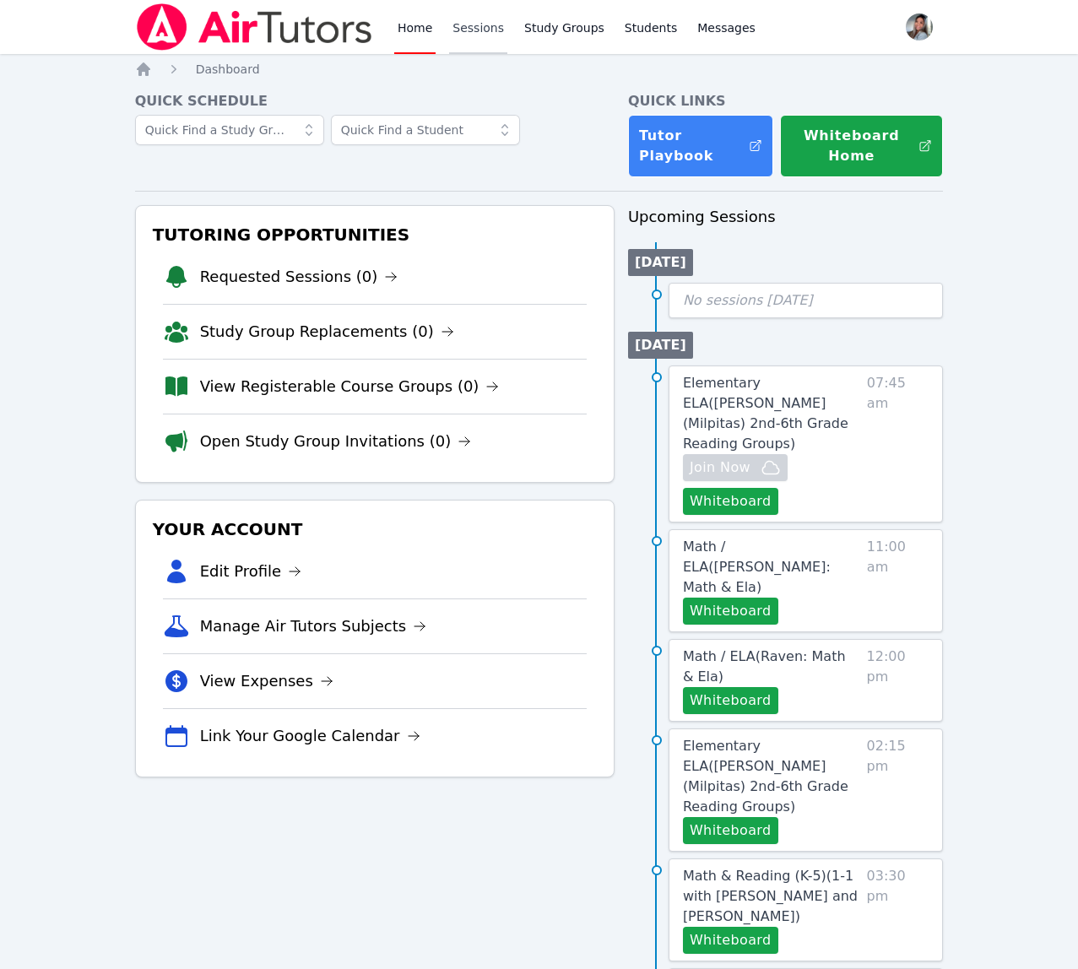
click at [496, 37] on link "Sessions" at bounding box center [478, 27] width 58 height 54
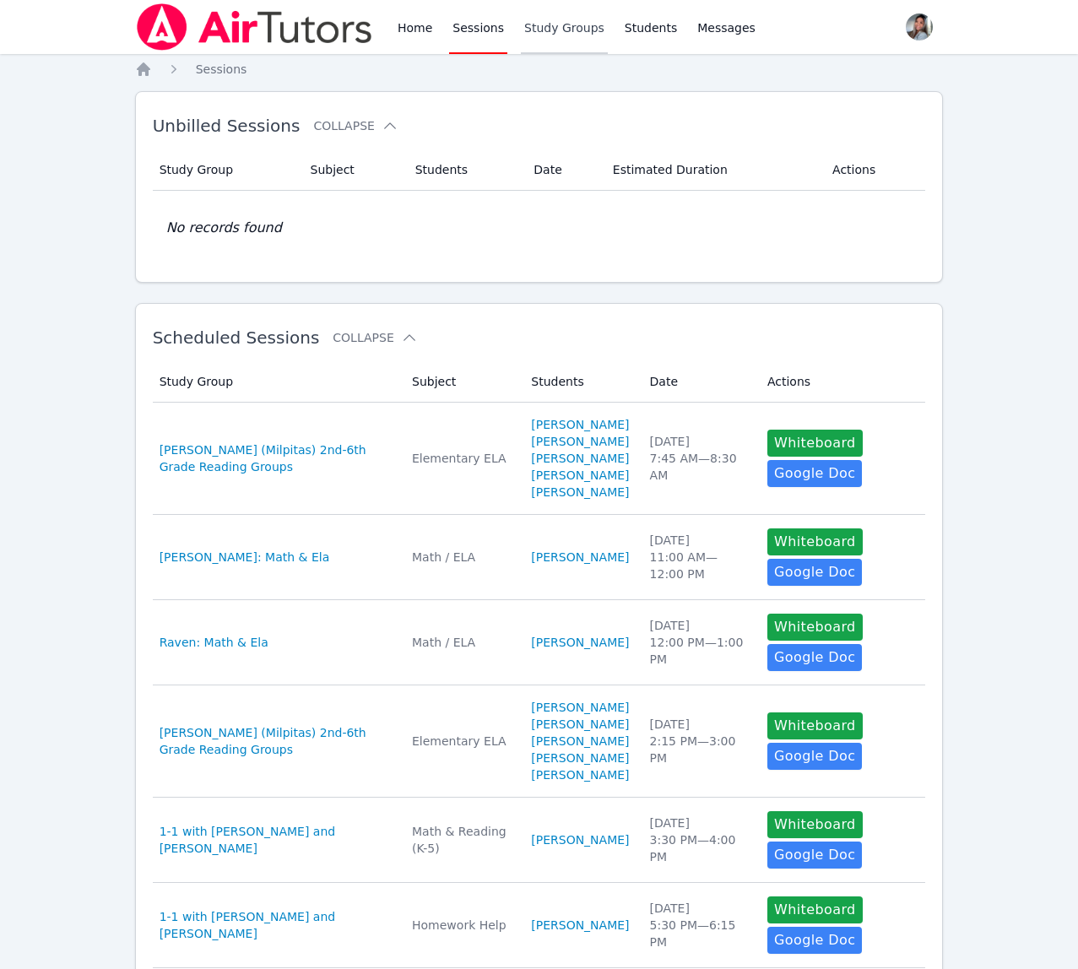
click at [559, 28] on link "Study Groups" at bounding box center [564, 27] width 87 height 54
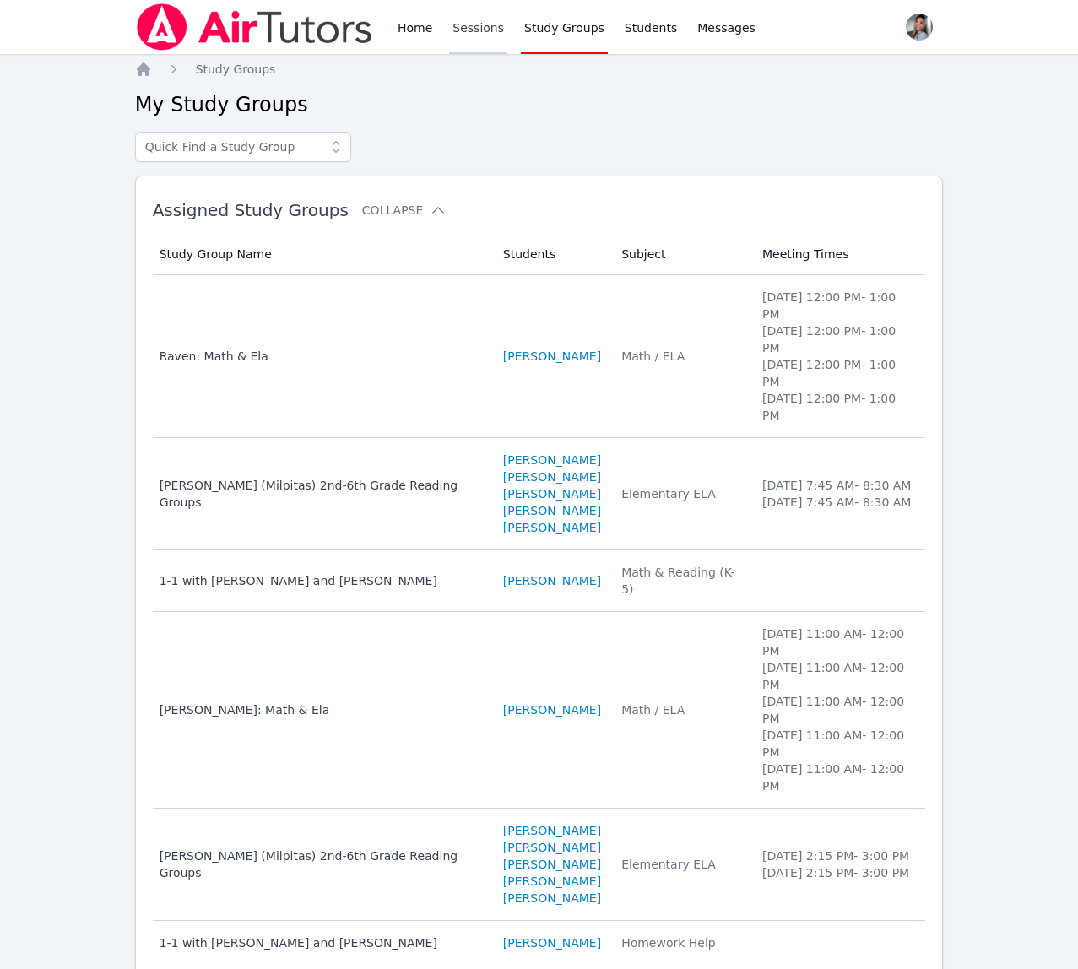
click at [468, 29] on link "Sessions" at bounding box center [478, 27] width 58 height 54
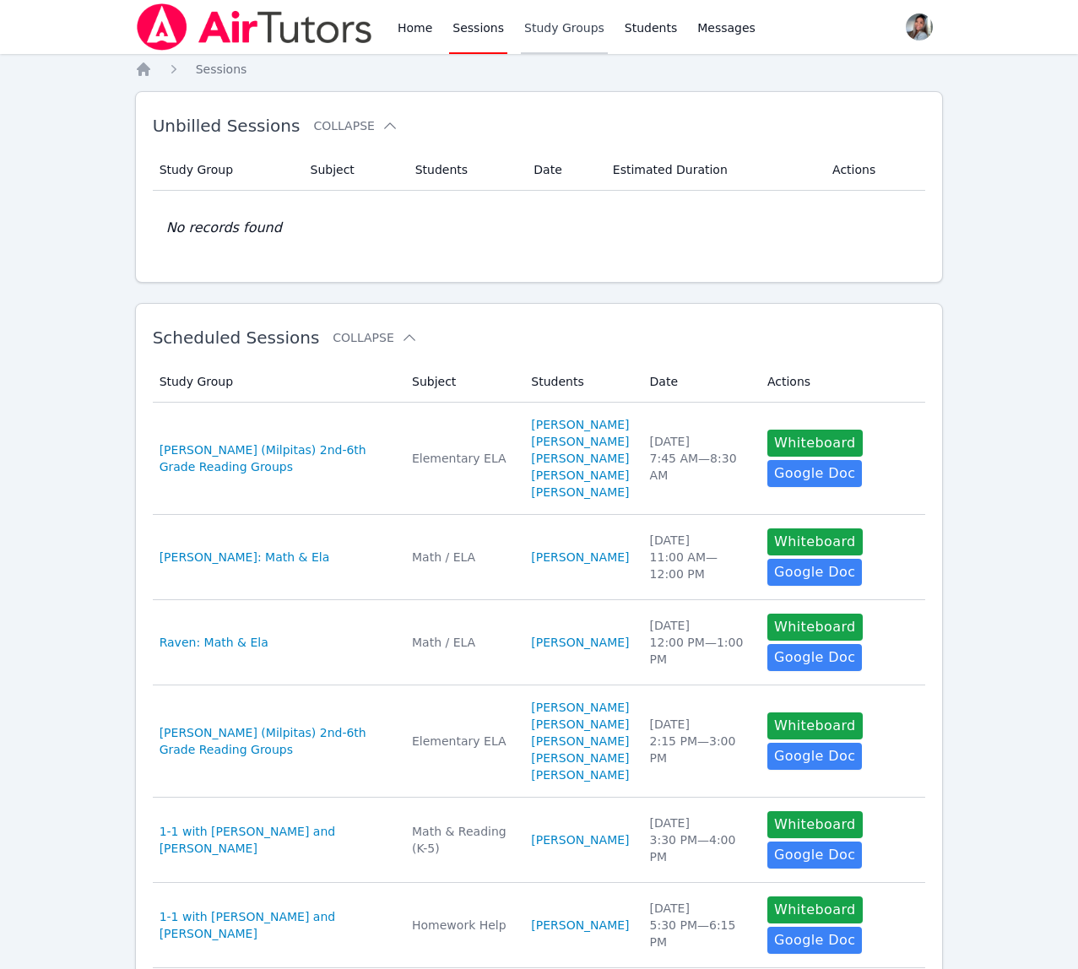
click at [565, 32] on link "Study Groups" at bounding box center [564, 27] width 87 height 54
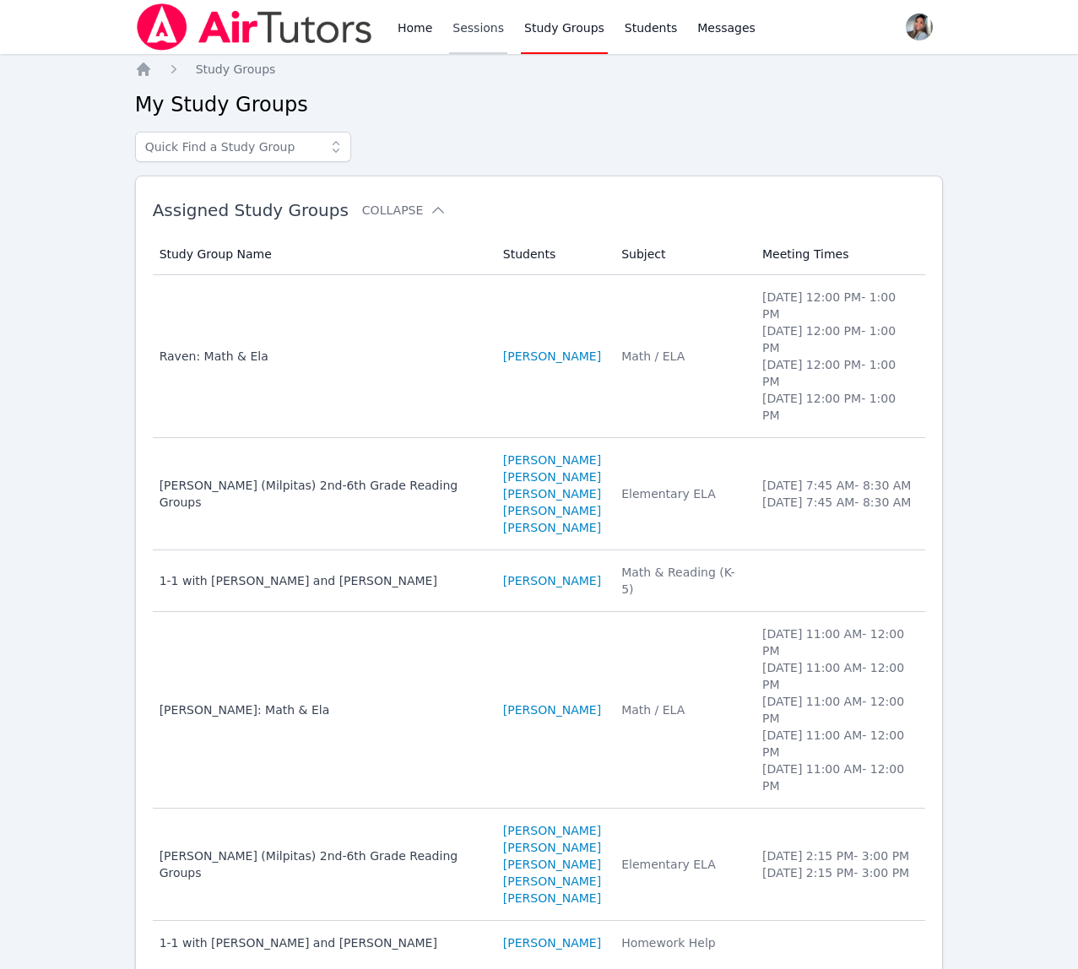
click at [481, 30] on link "Sessions" at bounding box center [478, 27] width 58 height 54
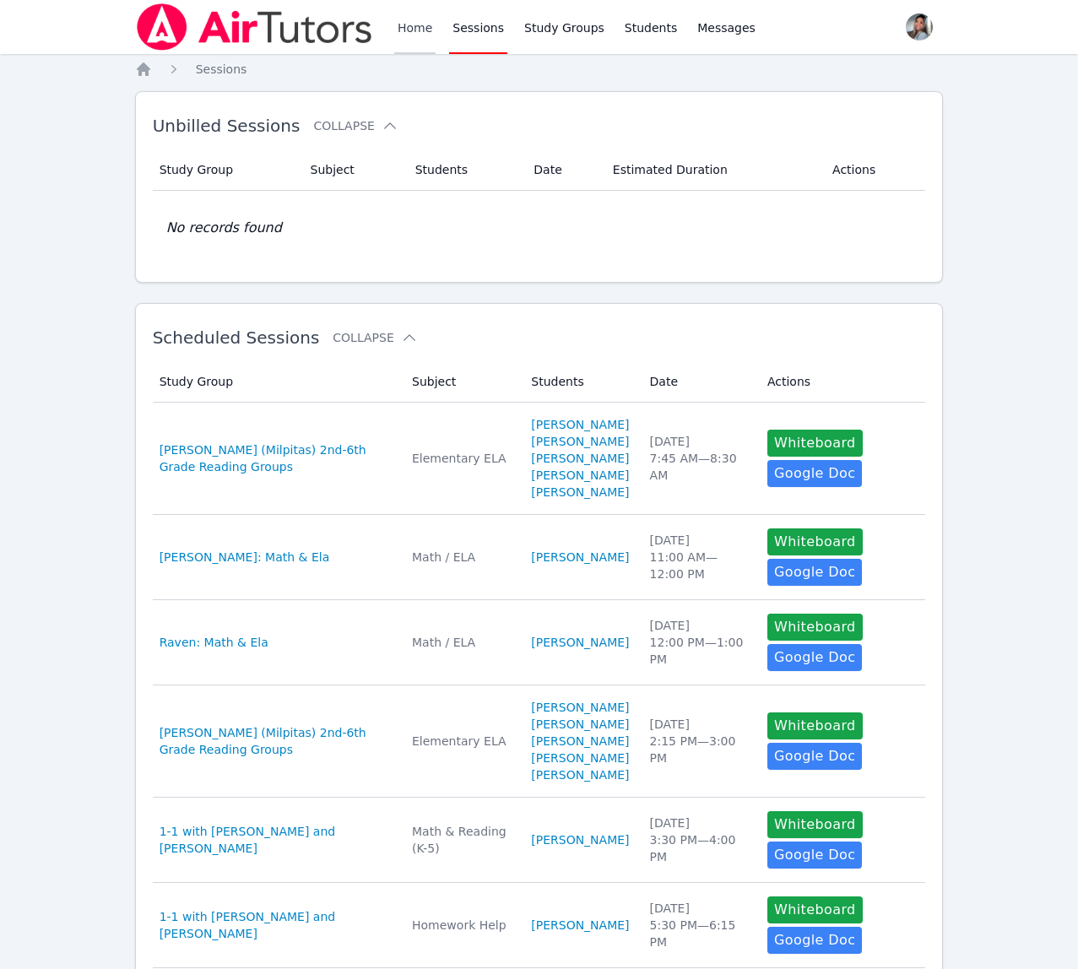
click at [422, 32] on link "Home" at bounding box center [414, 27] width 41 height 54
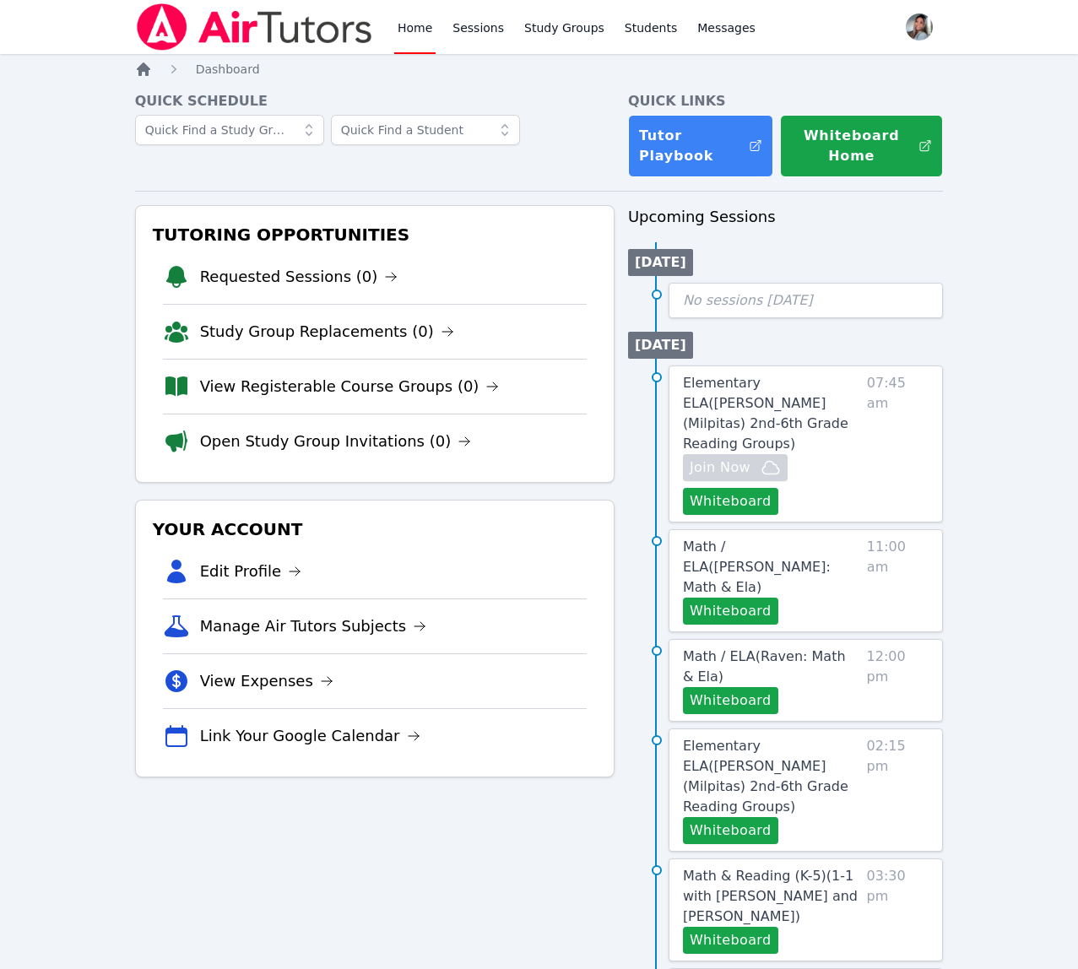
click at [144, 68] on icon "Breadcrumb" at bounding box center [144, 69] width 14 height 14
